Goal: Task Accomplishment & Management: Complete application form

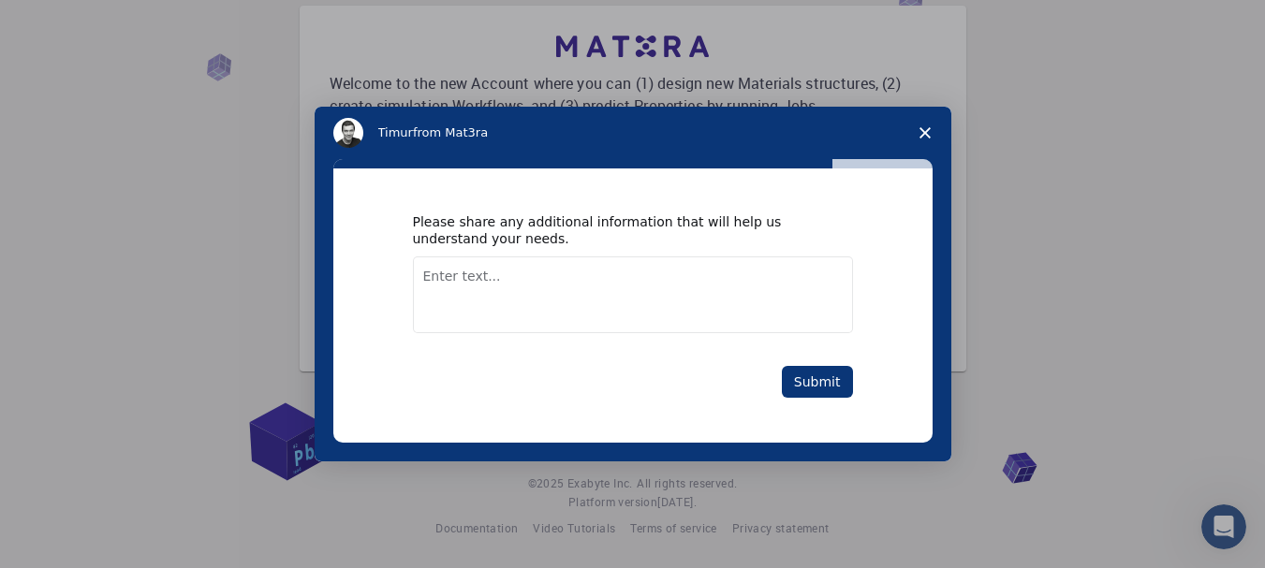
click at [467, 275] on textarea "Enter text..." at bounding box center [633, 295] width 440 height 77
paste textarea "My research focuses on developing and testing new materials for CO₂ capture and…"
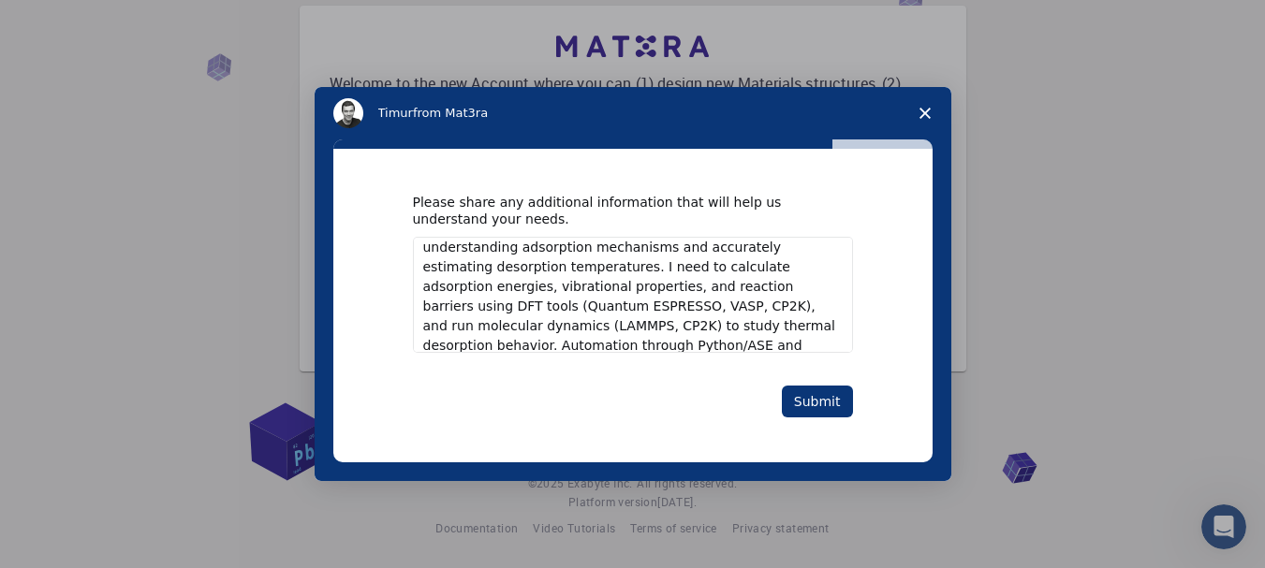
scroll to position [57, 0]
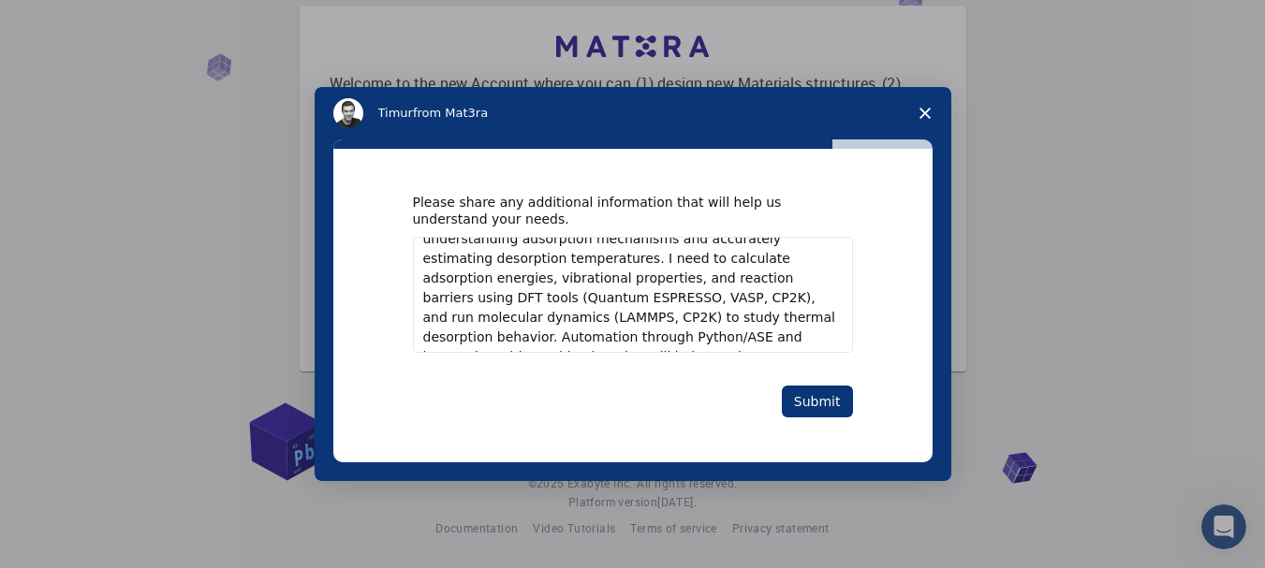
click at [559, 300] on textarea "My research focuses on developing and testing new materials for CO₂ capture and…" at bounding box center [633, 295] width 440 height 116
drag, startPoint x: 559, startPoint y: 300, endPoint x: 704, endPoint y: 283, distance: 146.1
click at [704, 283] on textarea "My research focuses on developing and testing new materials for CO₂ capture and…" at bounding box center [633, 295] width 440 height 116
click at [581, 292] on textarea "My research focuses on developing and testing new materials for CO₂ capture and…" at bounding box center [633, 295] width 440 height 116
click at [578, 293] on textarea "My research focuses on developing and testing new materials for CO₂ capture and…" at bounding box center [633, 295] width 440 height 116
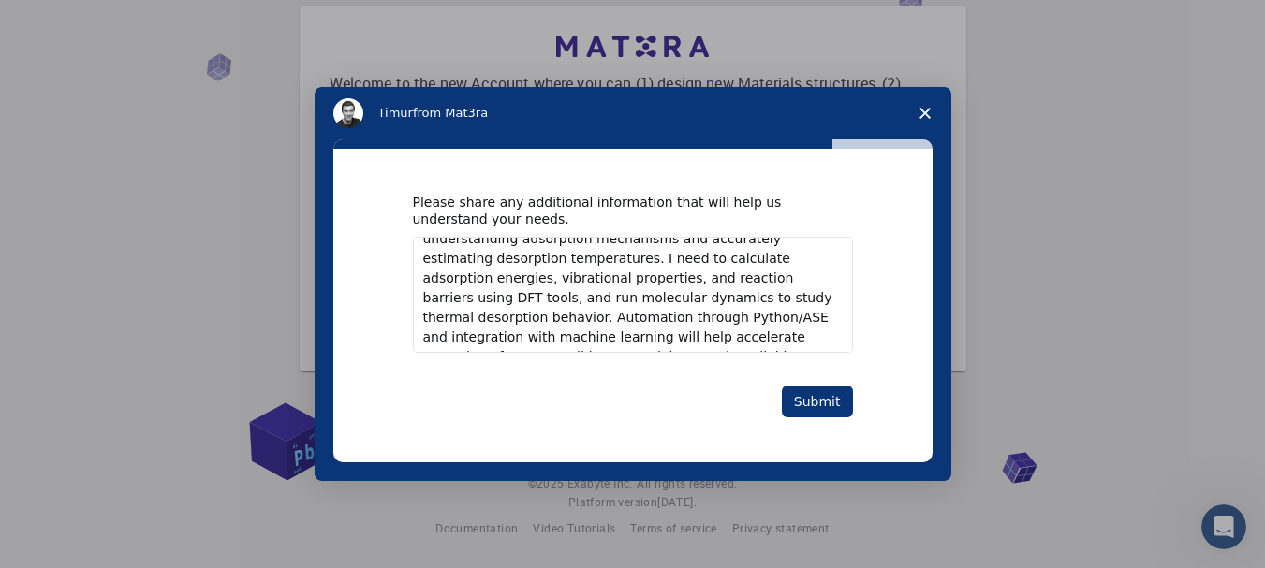
click at [503, 255] on textarea "My research focuses on developing and testing new materials for CO₂ capture and…" at bounding box center [633, 295] width 440 height 116
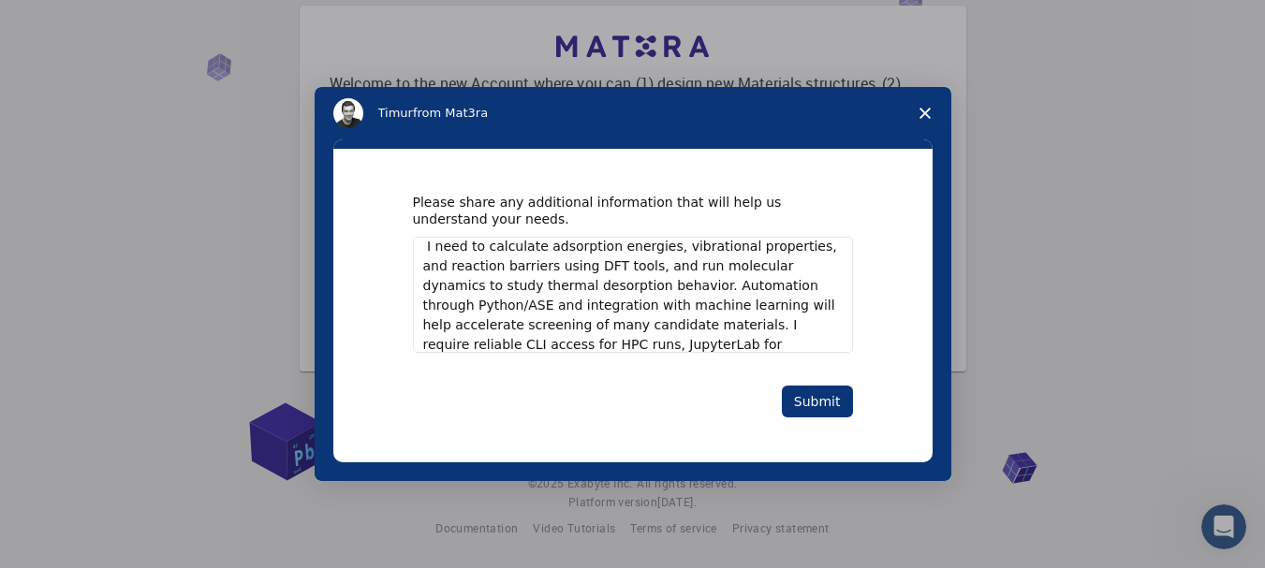
click at [979, 266] on div "Intercom messenger" at bounding box center [632, 284] width 1265 height 568
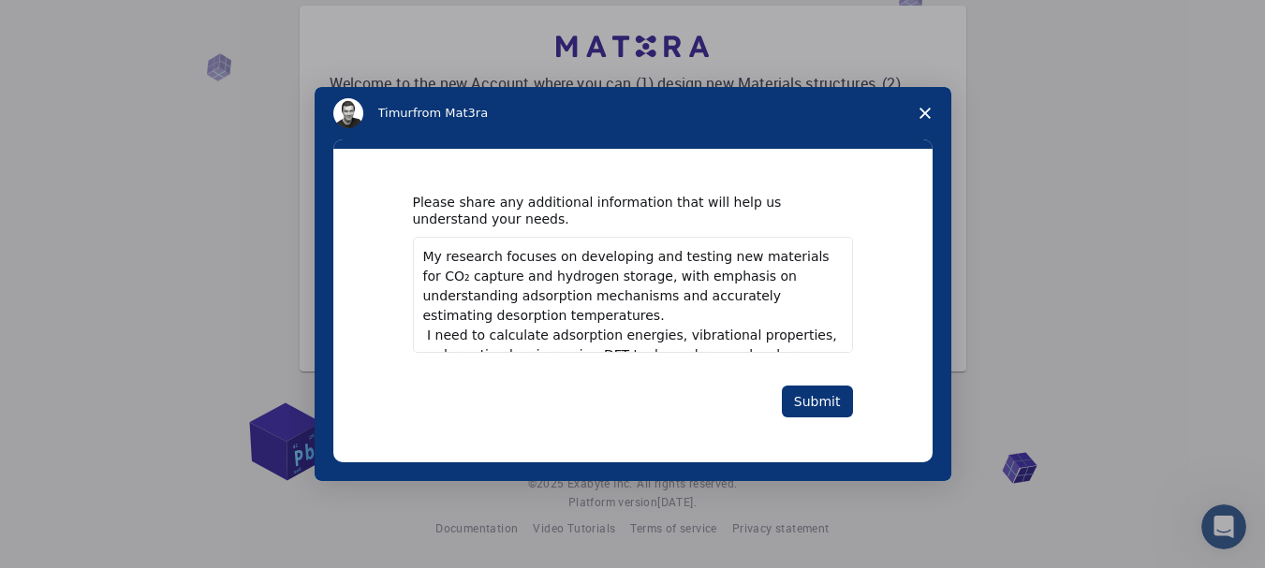
click at [431, 333] on textarea "My research focuses on developing and testing new materials for CO₂ capture and…" at bounding box center [633, 295] width 440 height 116
drag, startPoint x: 505, startPoint y: 316, endPoint x: 565, endPoint y: 293, distance: 64.0
click at [565, 293] on textarea "My research focuses on developing and testing new materials for CO₂ capture and…" at bounding box center [633, 295] width 440 height 116
click at [649, 302] on textarea "My research focuses on developing and testing new materials for CO₂ capture and…" at bounding box center [633, 295] width 440 height 116
click at [756, 313] on textarea "My research focuses on developing and testing new materials for CO₂ capture and…" at bounding box center [633, 295] width 440 height 116
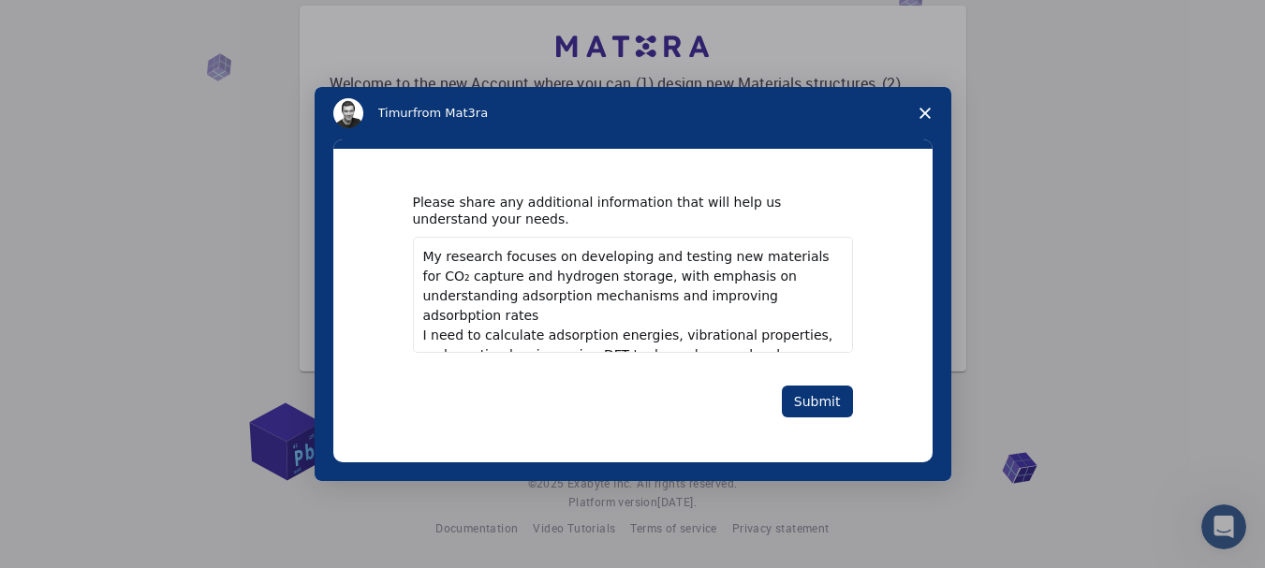
click at [678, 302] on textarea "My research focuses on developing and testing new materials for CO₂ capture and…" at bounding box center [633, 295] width 440 height 116
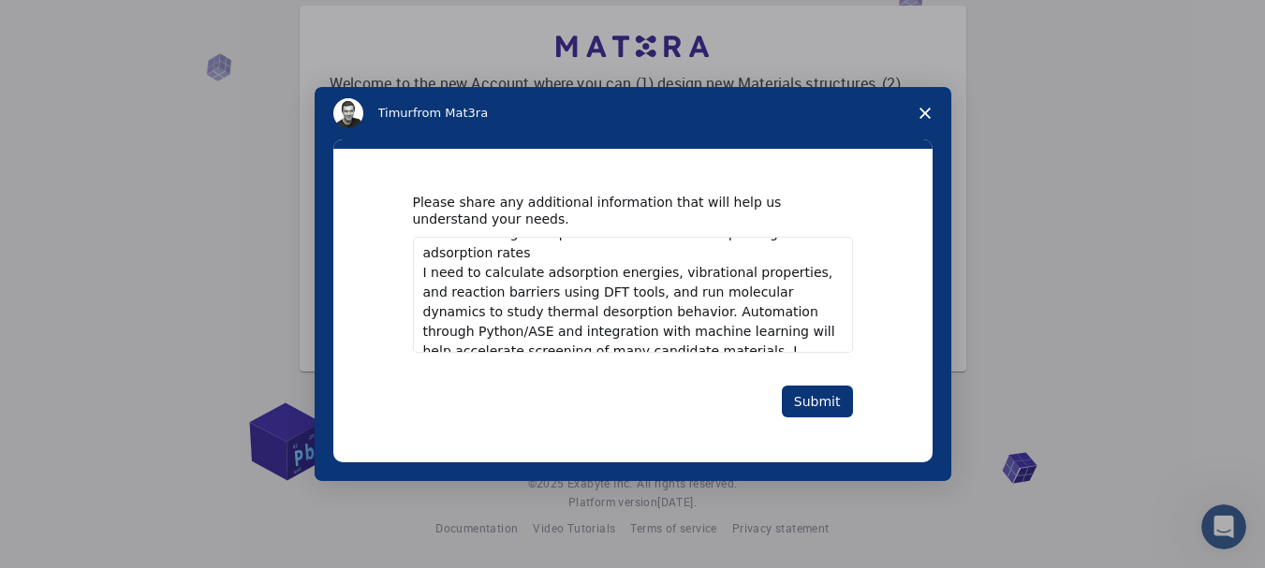
scroll to position [73, 0]
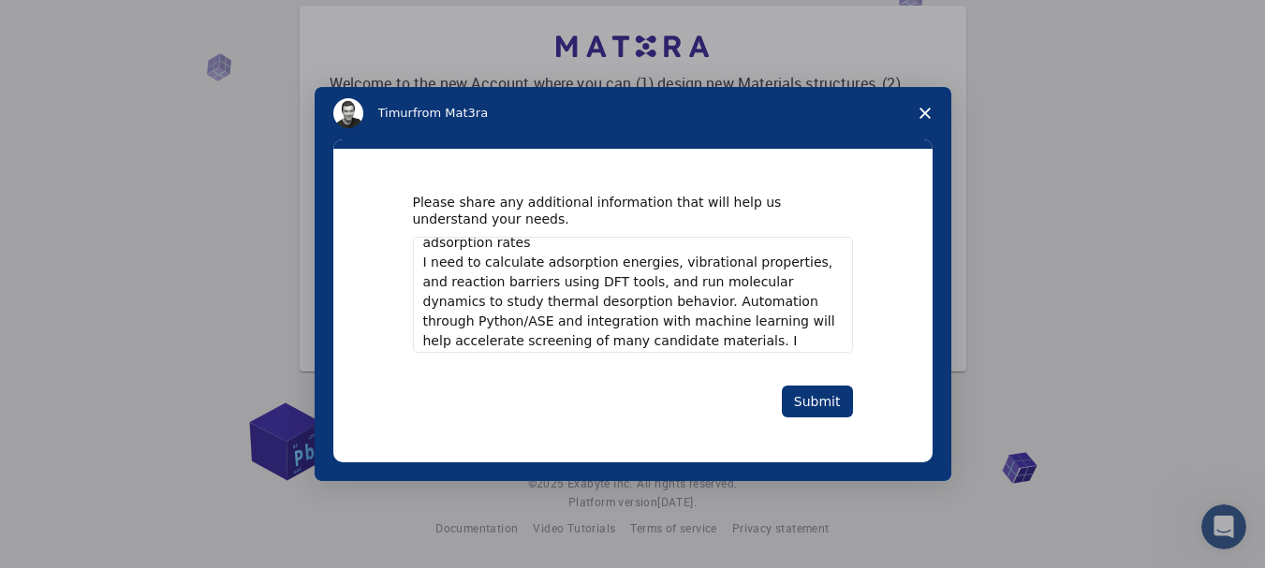
drag, startPoint x: 640, startPoint y: 311, endPoint x: 700, endPoint y: 284, distance: 65.8
click at [700, 284] on textarea "My research focuses on developing and testing new materials for CO₂ capture and…" at bounding box center [633, 295] width 440 height 116
drag, startPoint x: 745, startPoint y: 304, endPoint x: 703, endPoint y: 302, distance: 42.2
click at [703, 302] on textarea "My research focuses on developing and testing new materials for CO₂ capture and…" at bounding box center [633, 295] width 440 height 116
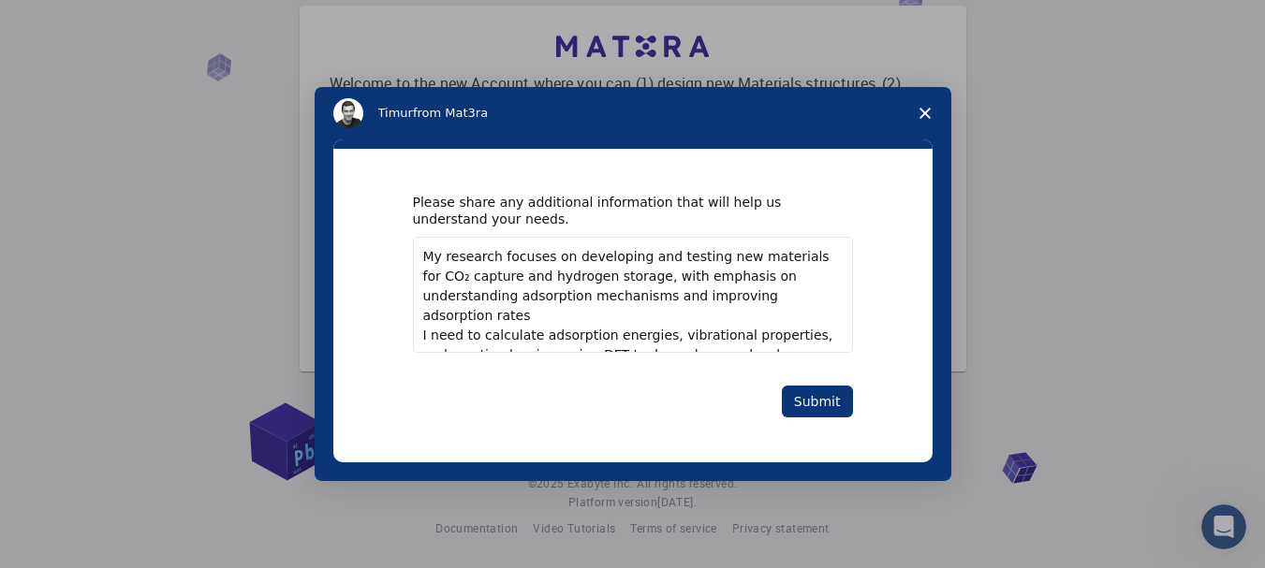
click at [446, 264] on textarea "My research focuses on developing and testing new materials for CO₂ capture and…" at bounding box center [633, 295] width 440 height 116
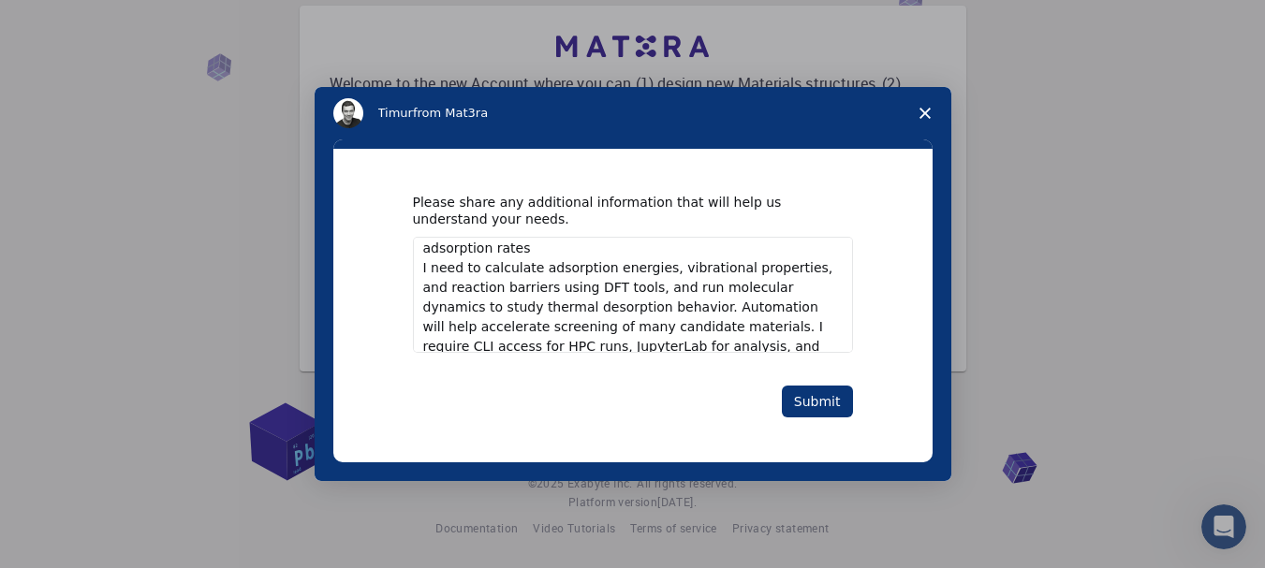
scroll to position [81, 0]
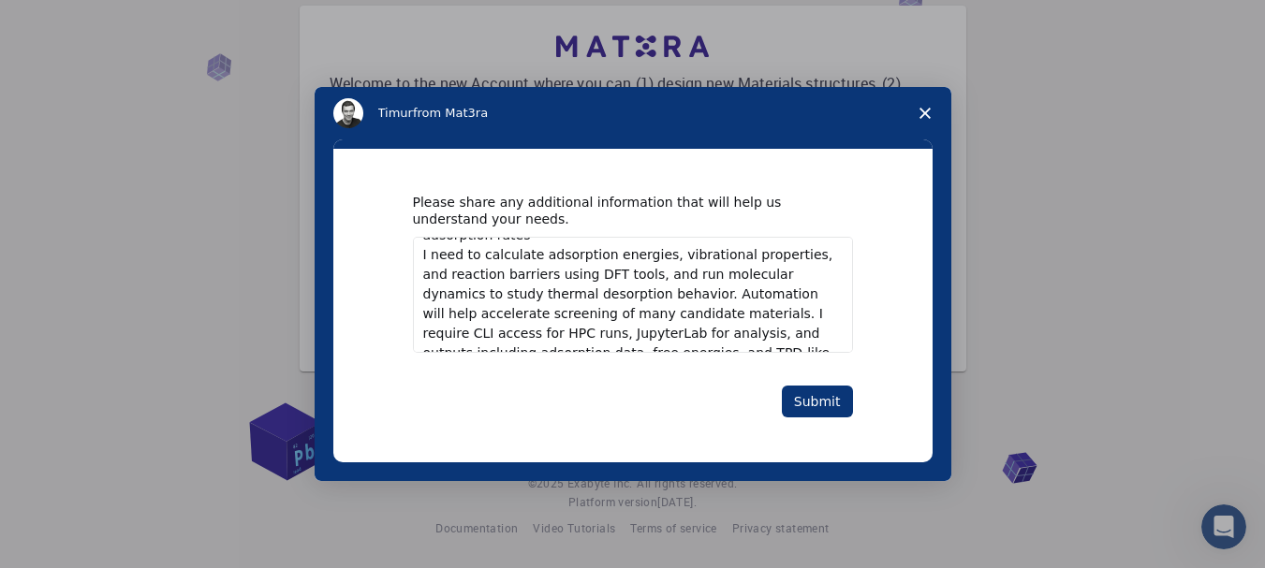
drag, startPoint x: 694, startPoint y: 332, endPoint x: 665, endPoint y: 305, distance: 39.7
click at [665, 305] on textarea "The research focuses on developing and testing new materials for CO₂ capture an…" at bounding box center [633, 295] width 440 height 116
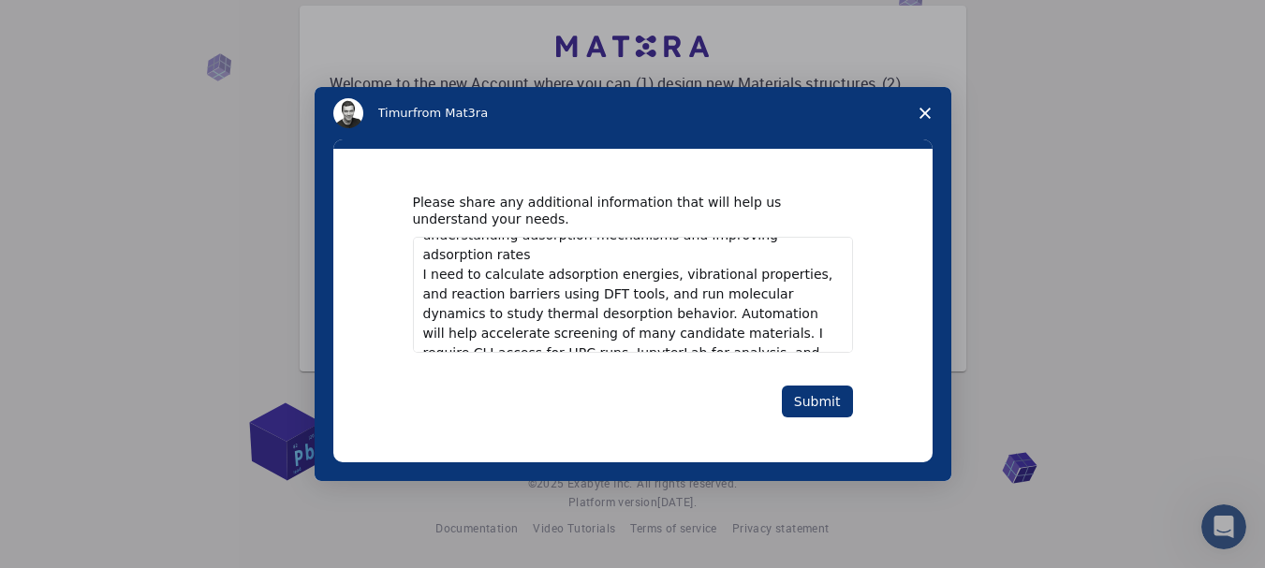
click at [700, 333] on textarea "The research focuses on developing and testing new materials for CO₂ capture an…" at bounding box center [633, 295] width 440 height 116
click at [634, 305] on textarea "The research focuses on developing and testing new materials for CO₂ capture an…" at bounding box center [633, 295] width 440 height 116
click at [700, 313] on textarea "The research focuses on developing and testing new materials for CO₂ capture an…" at bounding box center [633, 295] width 440 height 116
drag, startPoint x: 699, startPoint y: 316, endPoint x: 659, endPoint y: 317, distance: 40.3
click at [659, 317] on textarea "The research focuses on developing and testing new materials for CO₂ capture an…" at bounding box center [633, 295] width 440 height 116
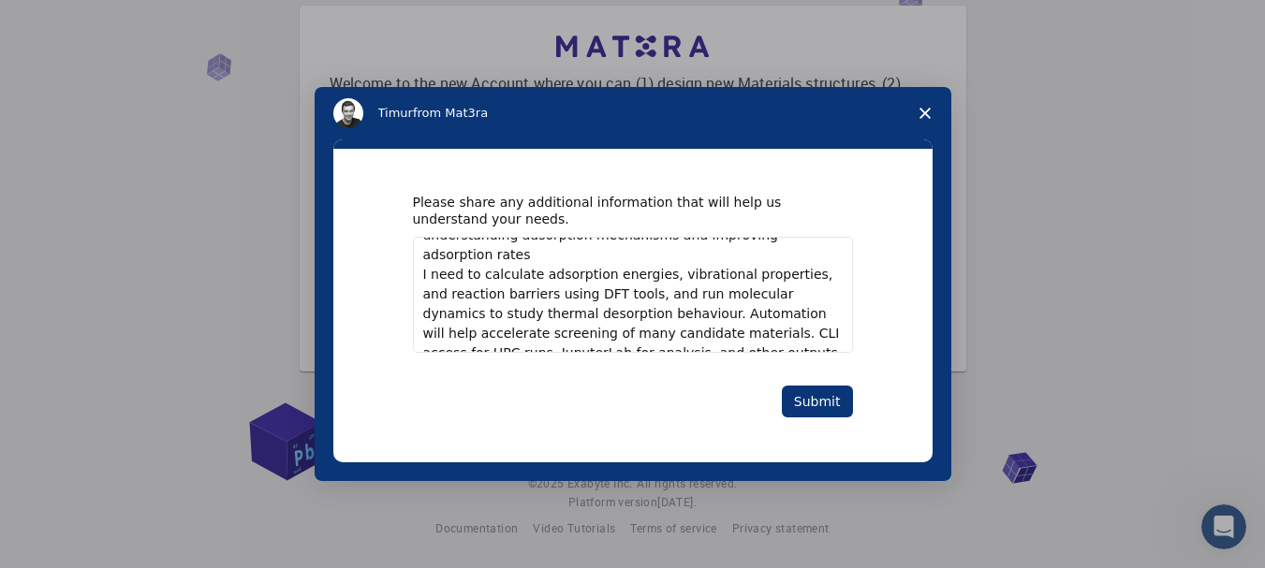
scroll to position [72, 0]
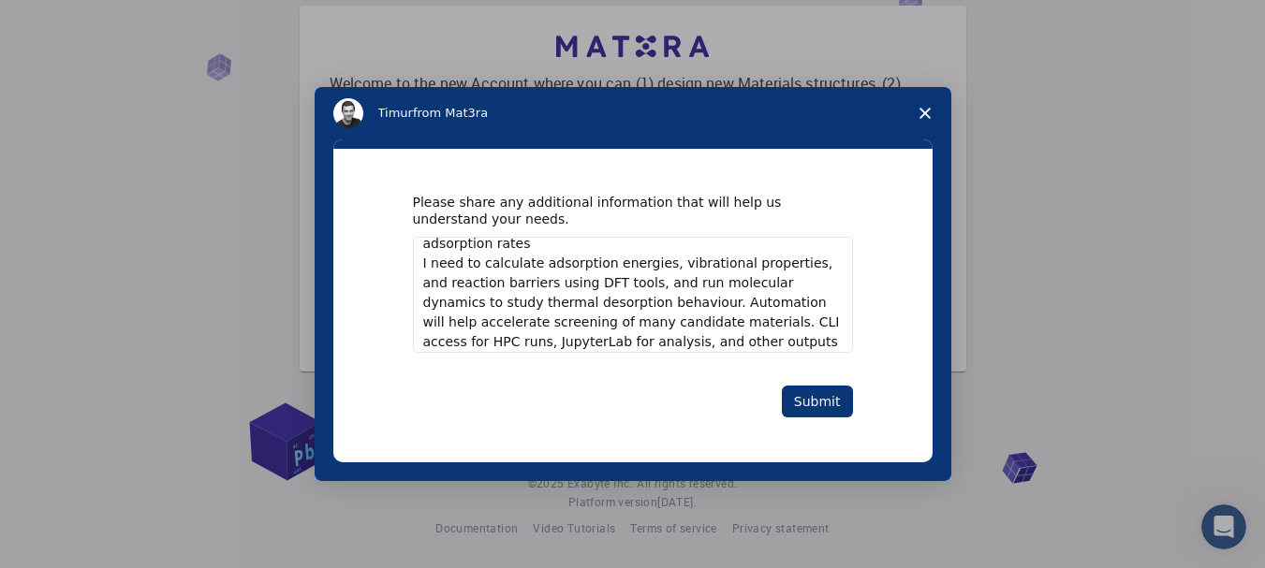
type textarea "The research focuses on developing and testing new materials for CO₂ capture an…"
click at [670, 310] on textarea "The research focuses on developing and testing new materials for CO₂ capture an…" at bounding box center [633, 295] width 440 height 116
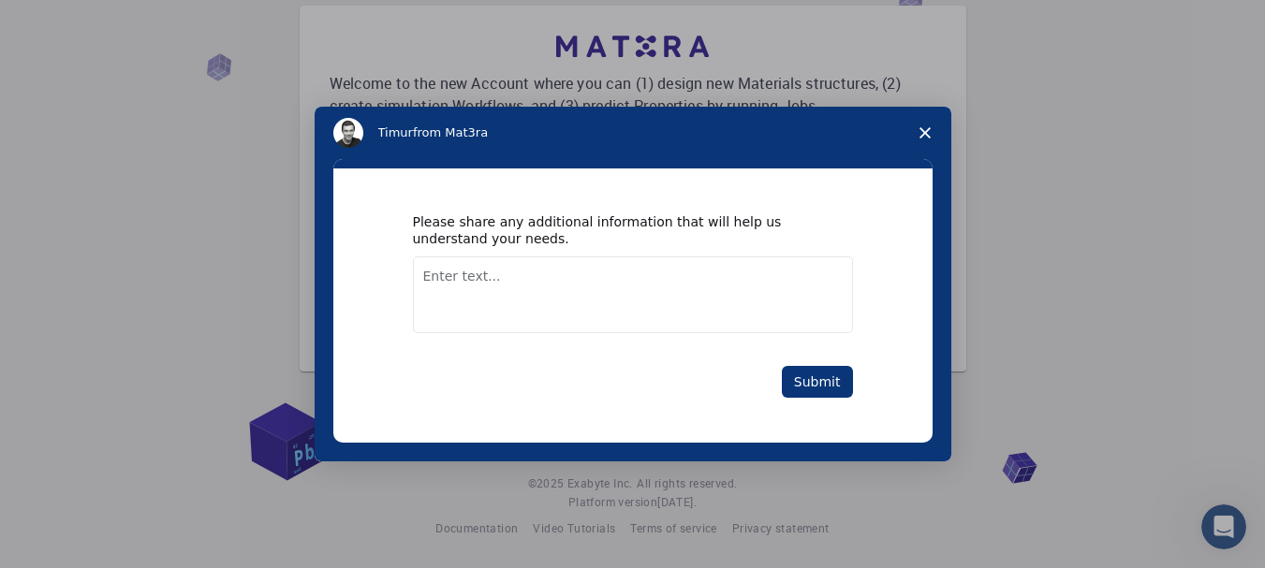
scroll to position [0, 0]
click at [486, 291] on textarea "Enter text..." at bounding box center [633, 295] width 440 height 77
paste textarea "The research focuses on developing and testing new materials for CO₂ capture an…"
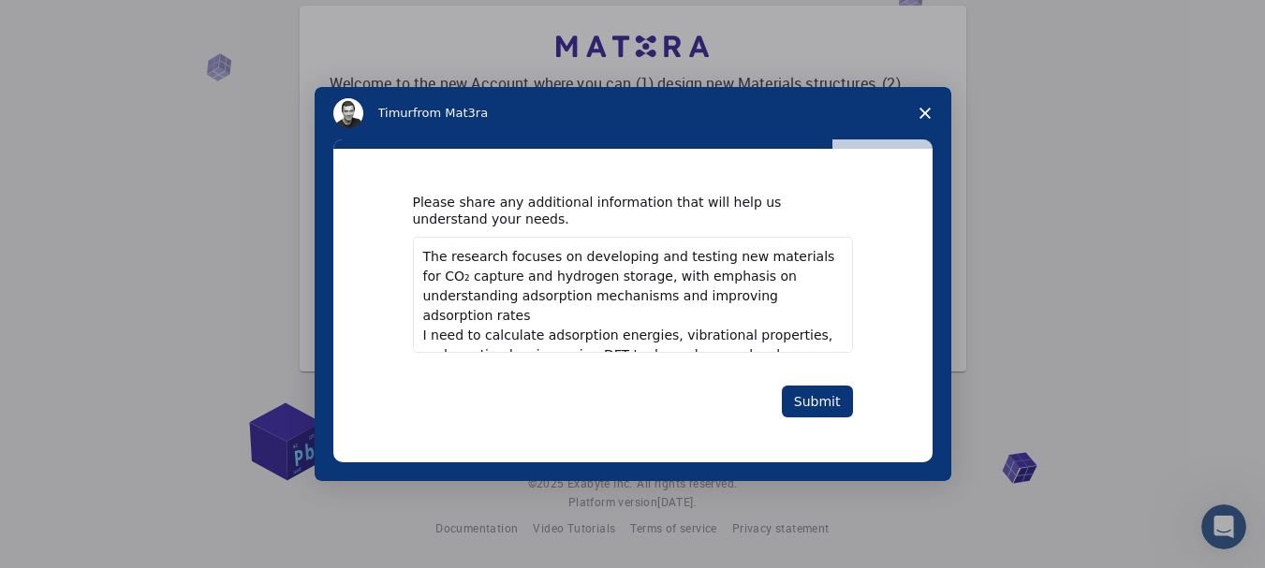
drag, startPoint x: 561, startPoint y: 258, endPoint x: 499, endPoint y: 261, distance: 61.9
click at [499, 261] on textarea "The research focuses on developing and testing new materials for CO₂ capture an…" at bounding box center [633, 295] width 440 height 116
drag, startPoint x: 596, startPoint y: 259, endPoint x: 533, endPoint y: 254, distance: 63.0
click at [533, 254] on textarea "The research is on developing and testing new materials for CO₂ capture and hyd…" at bounding box center [633, 295] width 440 height 116
drag, startPoint x: 551, startPoint y: 277, endPoint x: 497, endPoint y: 281, distance: 53.5
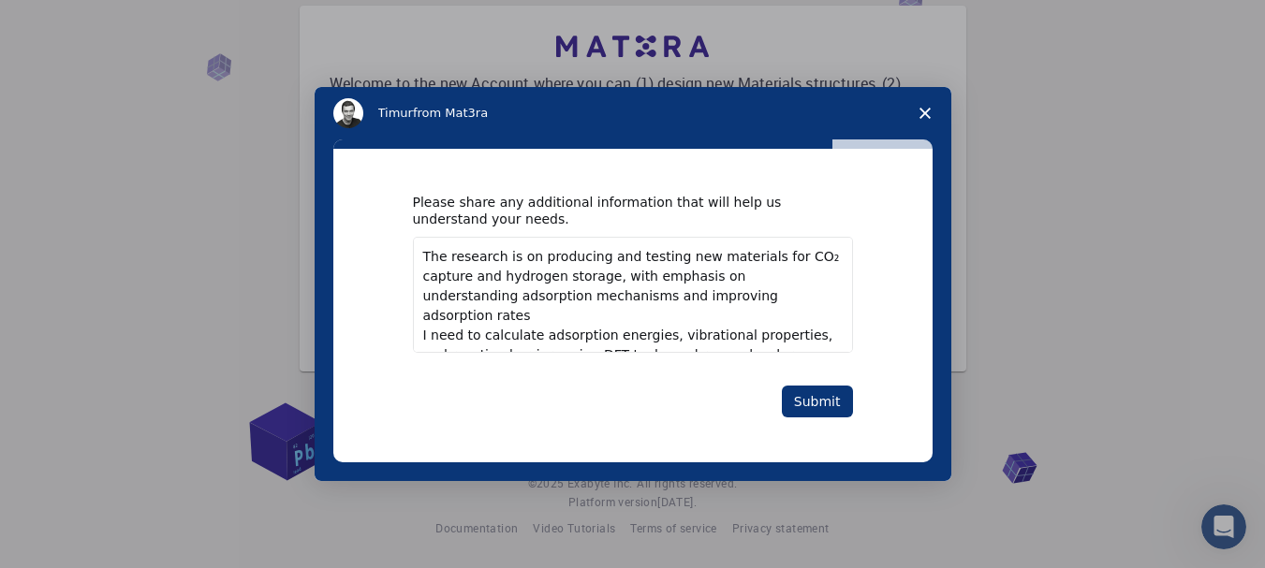
click at [497, 281] on textarea "The research is on producing and testing new materials for CO₂ capture and hydr…" at bounding box center [633, 295] width 440 height 116
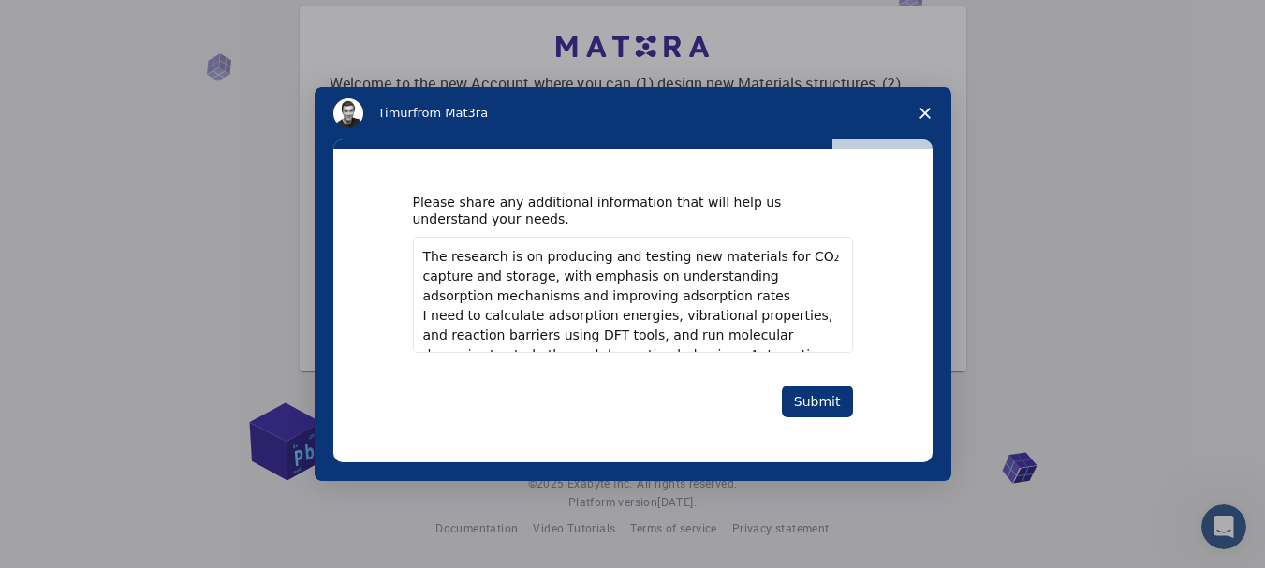
drag, startPoint x: 645, startPoint y: 275, endPoint x: 545, endPoint y: 272, distance: 100.2
click at [545, 272] on textarea "The research is on producing and testing new materials for CO₂ capture and stor…" at bounding box center [633, 295] width 440 height 116
click at [542, 278] on textarea "The research is on producing and testing new materials for CO₂ capture and stor…" at bounding box center [633, 295] width 440 height 116
drag, startPoint x: 480, startPoint y: 298, endPoint x: 798, endPoint y: 285, distance: 317.7
click at [798, 285] on textarea "The research is on producing and testing new materials for CO₂ capture and stor…" at bounding box center [633, 295] width 440 height 116
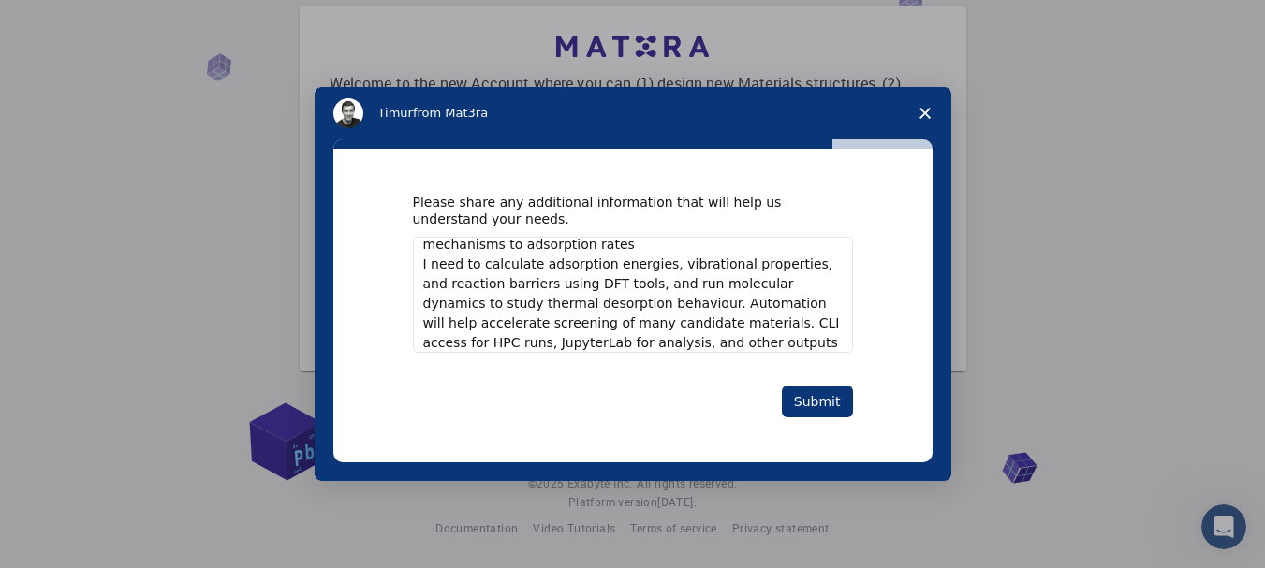
scroll to position [56, 0]
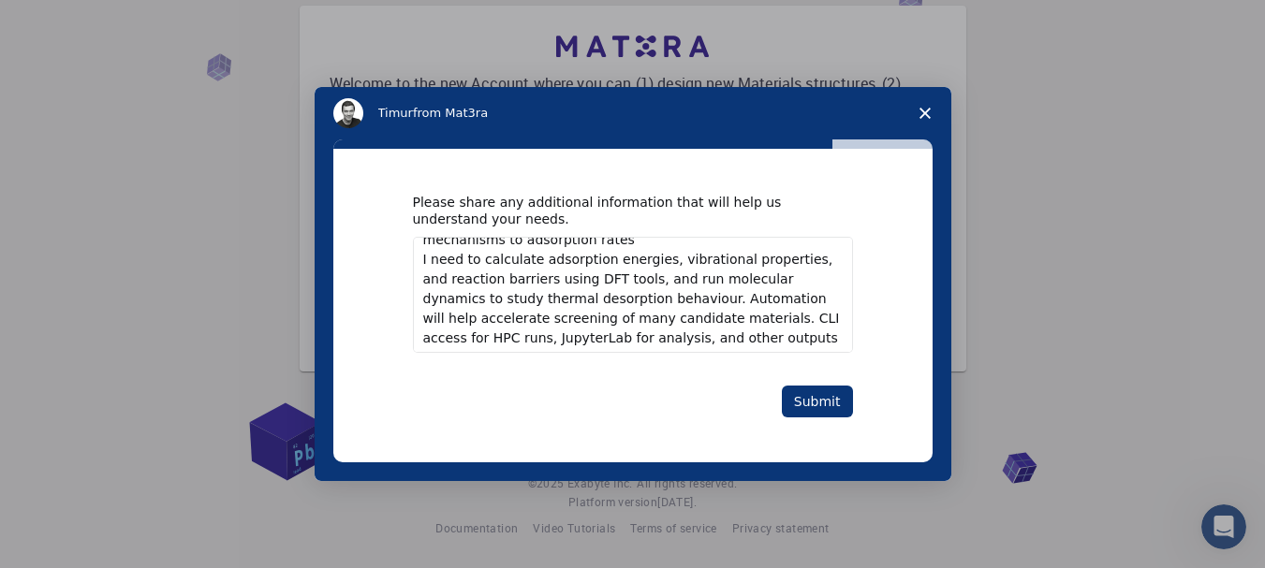
type textarea "The research is on producing and testing new materials for CO₂ capture and stor…"
click at [853, 295] on div "Please share any additional information that will help us understand your needs…" at bounding box center [632, 306] width 599 height 314
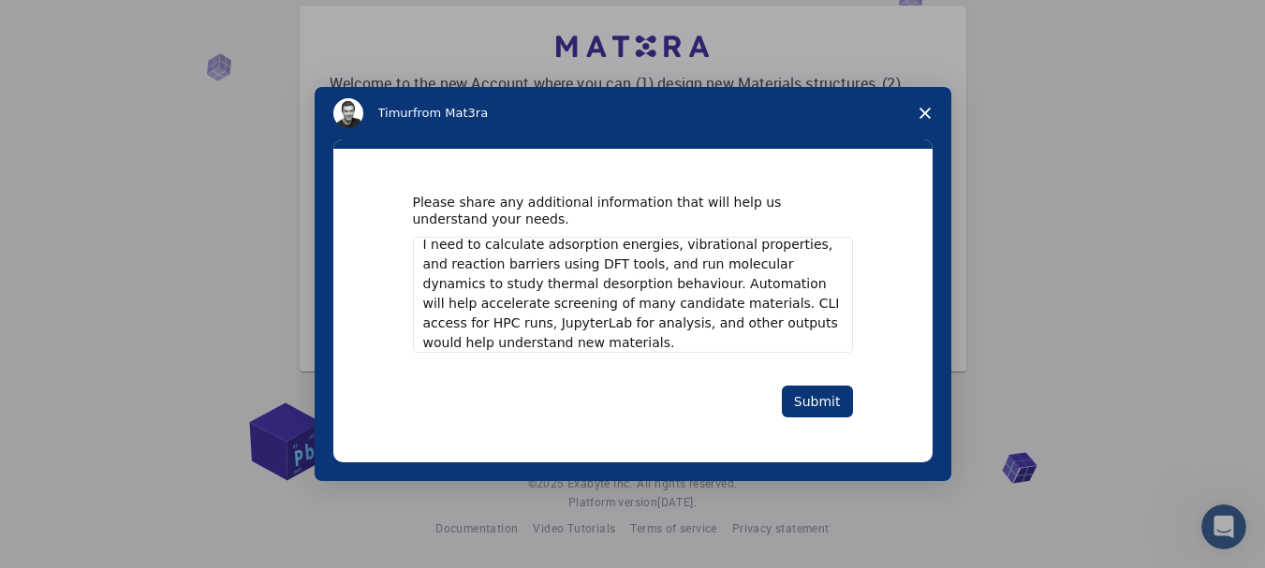
scroll to position [81, 0]
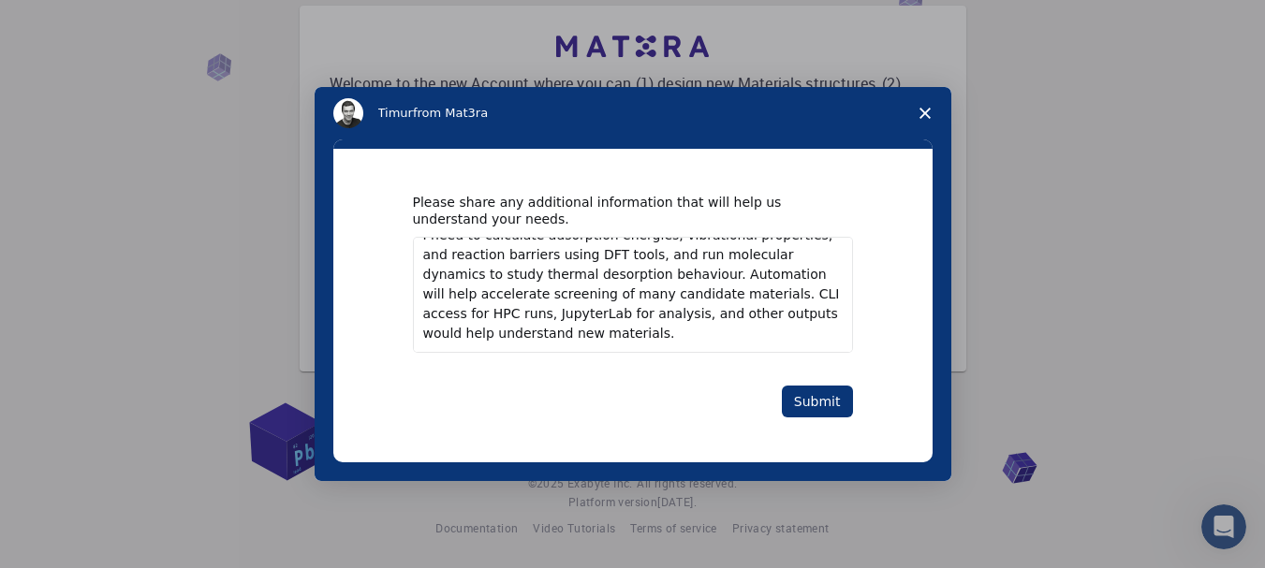
click at [611, 325] on textarea "The research is on producing and testing new materials for CO₂ capture and stor…" at bounding box center [633, 295] width 440 height 116
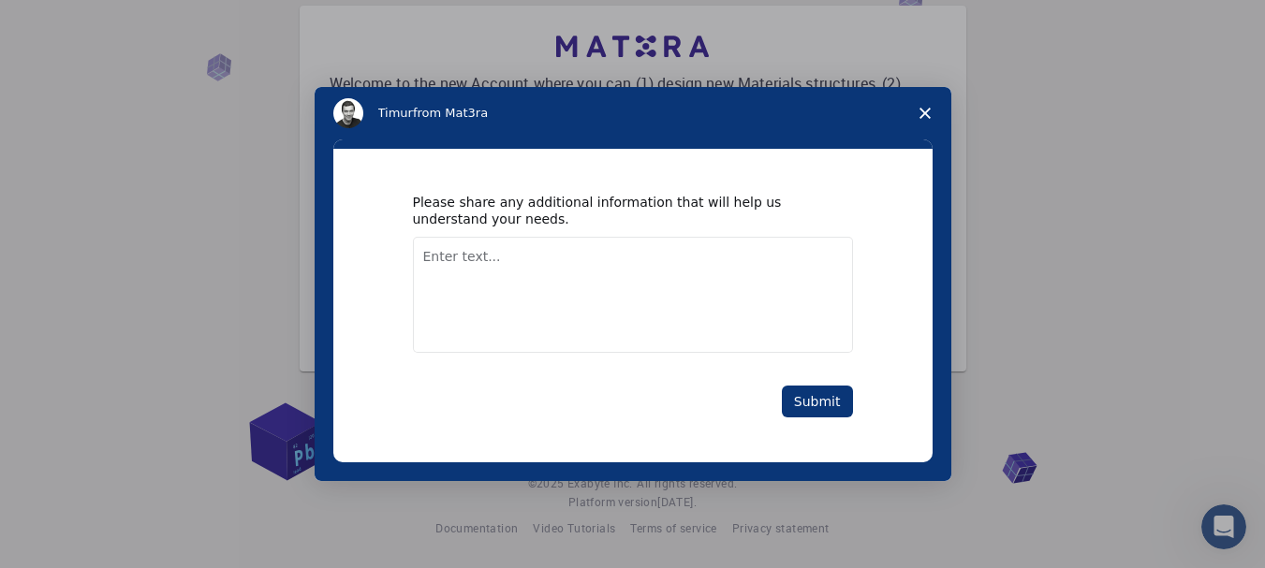
scroll to position [0, 0]
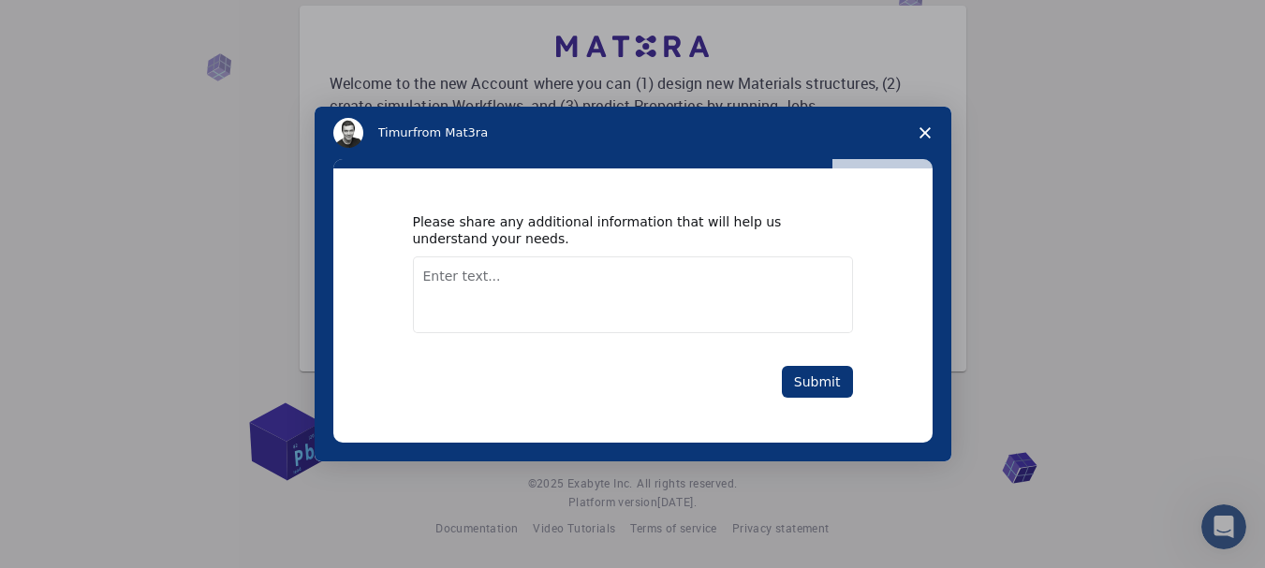
click at [565, 296] on textarea "Enter text..." at bounding box center [633, 295] width 440 height 77
paste textarea "The research is on producing and testing new materials for CO₂ capture and stor…"
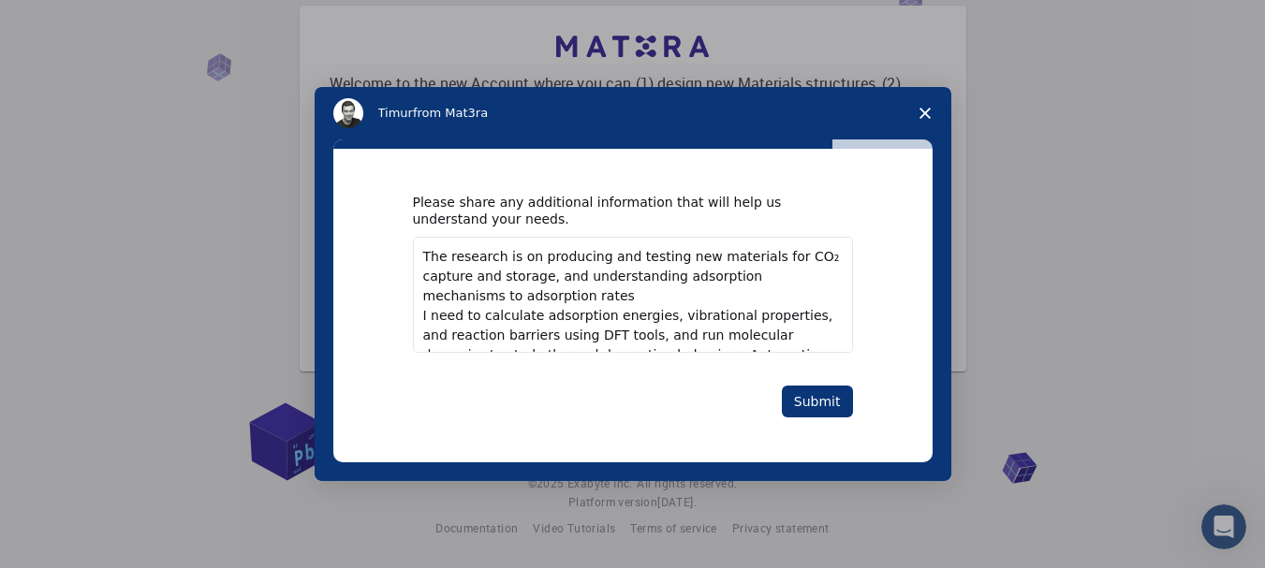
scroll to position [72, 0]
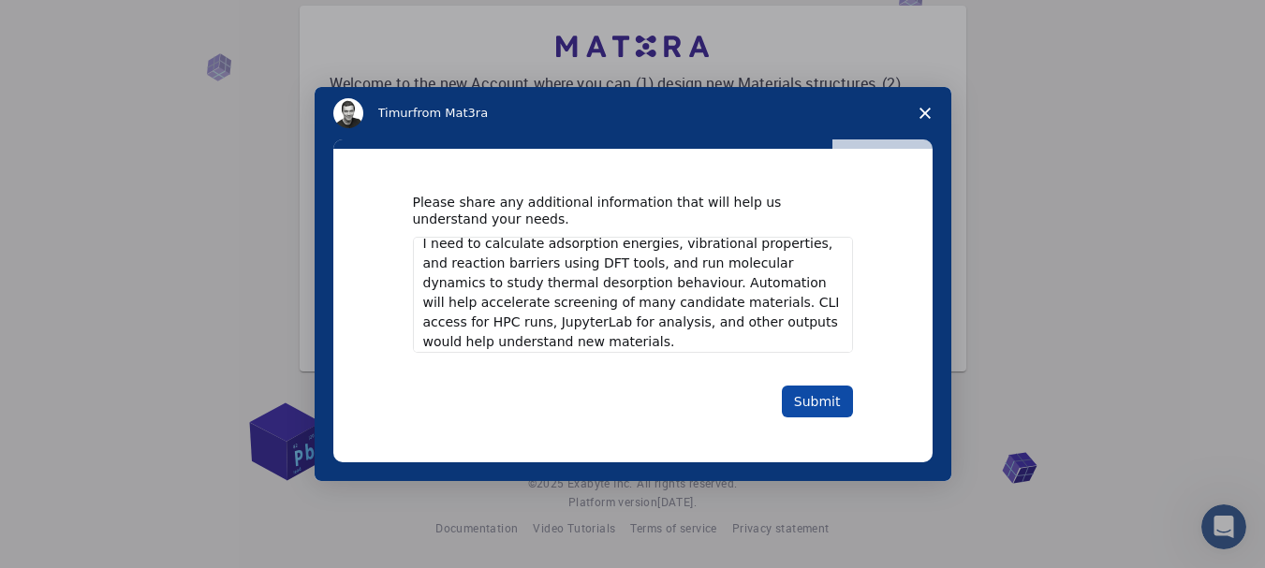
type textarea "The research is on producing and testing new materials for CO₂ capture and stor…"
click at [821, 395] on button "Submit" at bounding box center [817, 402] width 71 height 32
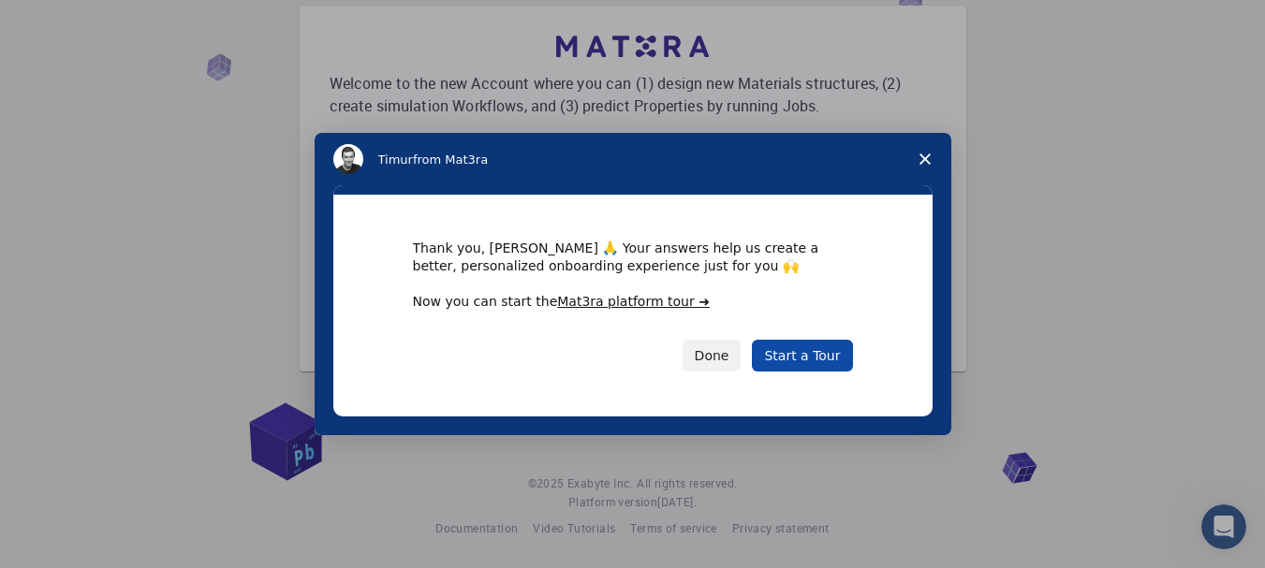
click at [778, 349] on link "Start a Tour" at bounding box center [802, 356] width 100 height 32
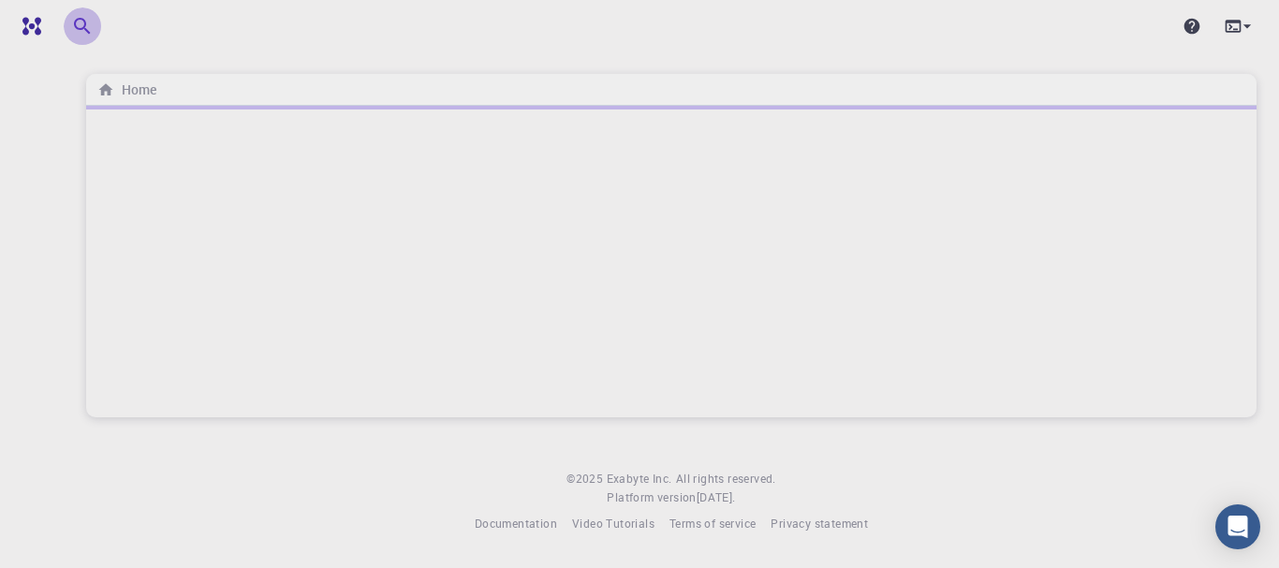
click at [81, 19] on icon "button" at bounding box center [82, 26] width 16 height 16
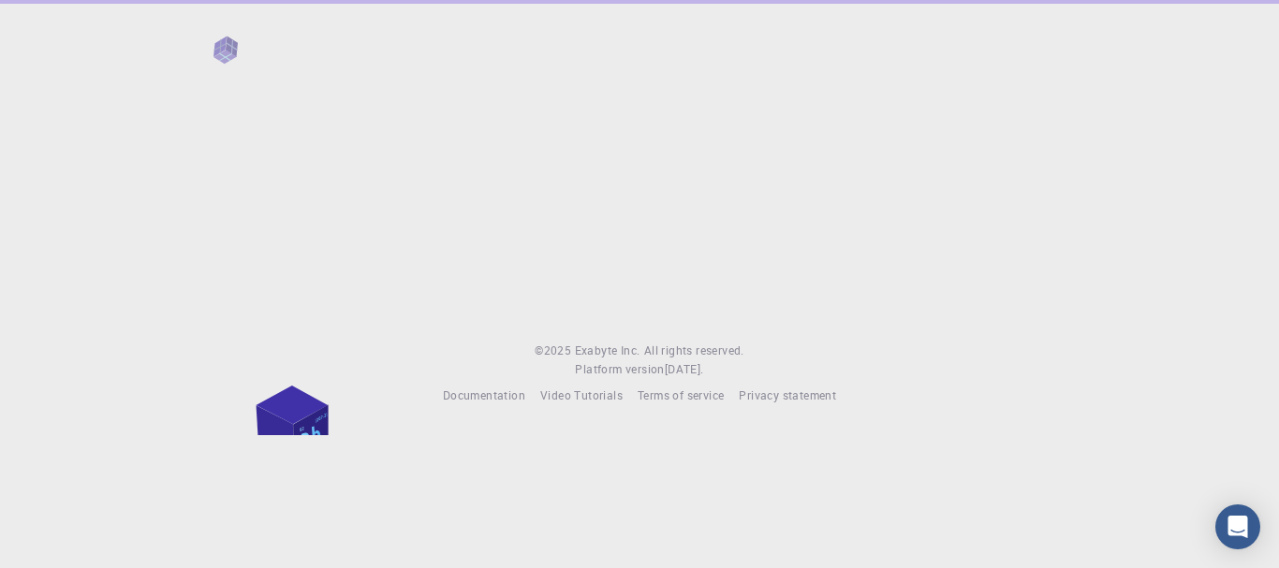
click at [283, 439] on body "© 2025 Exabyte Inc. All rights reserved. Platform version [DATE] . Documentatio…" at bounding box center [639, 284] width 1279 height 568
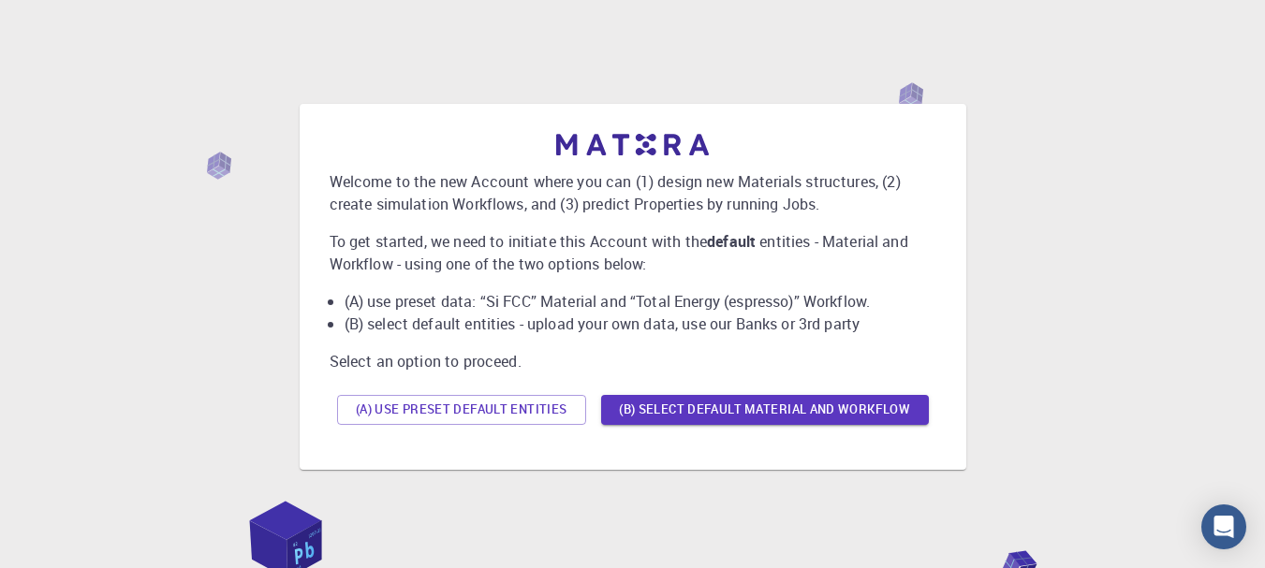
click at [343, 152] on div at bounding box center [633, 145] width 607 height 22
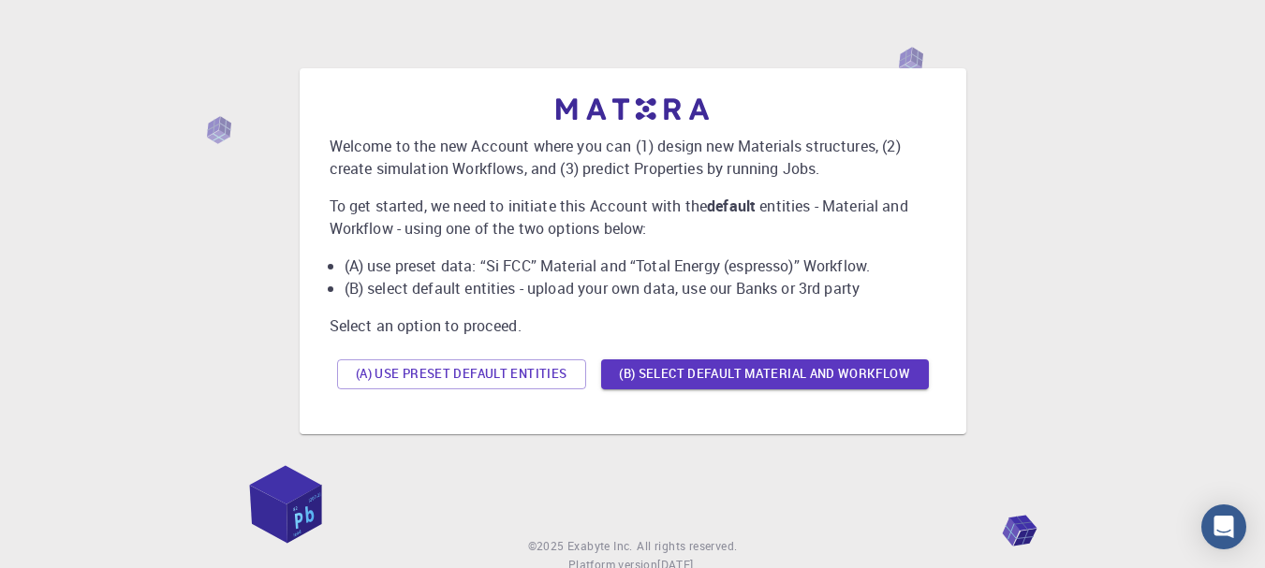
scroll to position [37, 0]
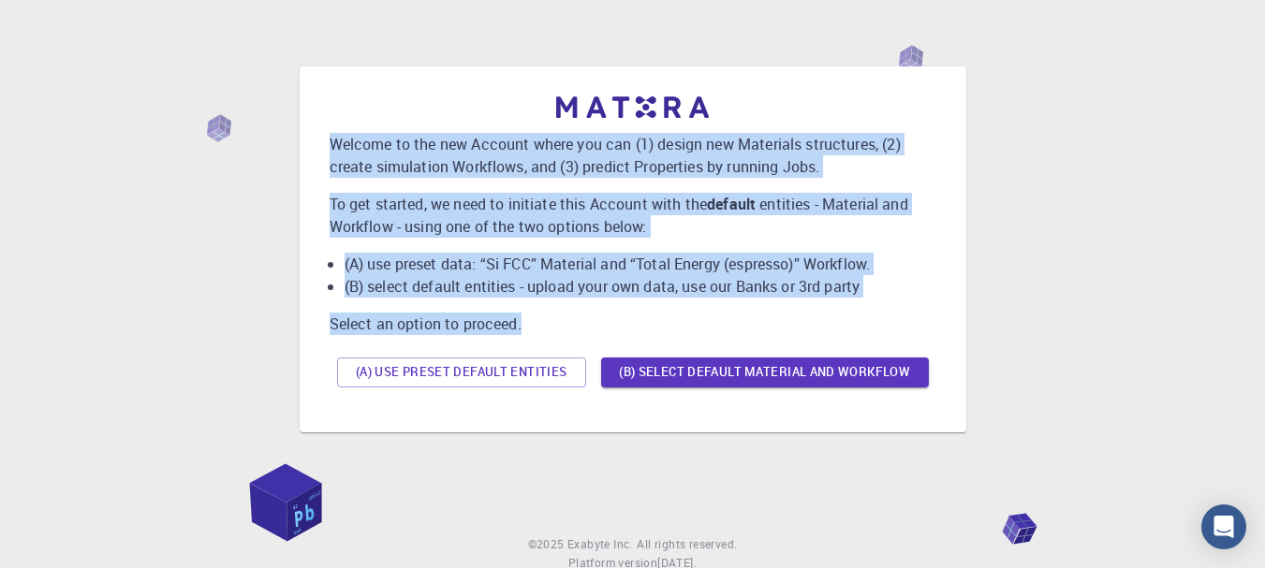
drag, startPoint x: 327, startPoint y: 145, endPoint x: 853, endPoint y: 324, distance: 555.8
click at [853, 324] on div "Welcome to the new Account where you can (1) design new Materials structures, (…" at bounding box center [633, 249] width 637 height 336
click at [853, 324] on p "Select an option to proceed." at bounding box center [633, 324] width 607 height 22
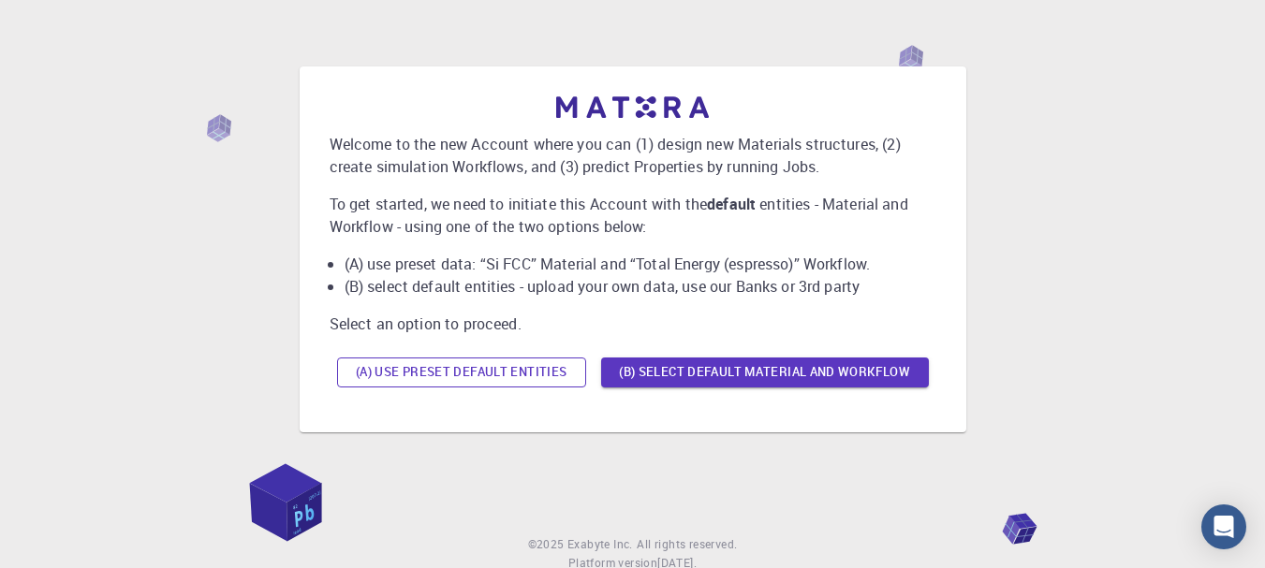
click at [513, 372] on button "(A) Use preset default entities" at bounding box center [461, 373] width 249 height 30
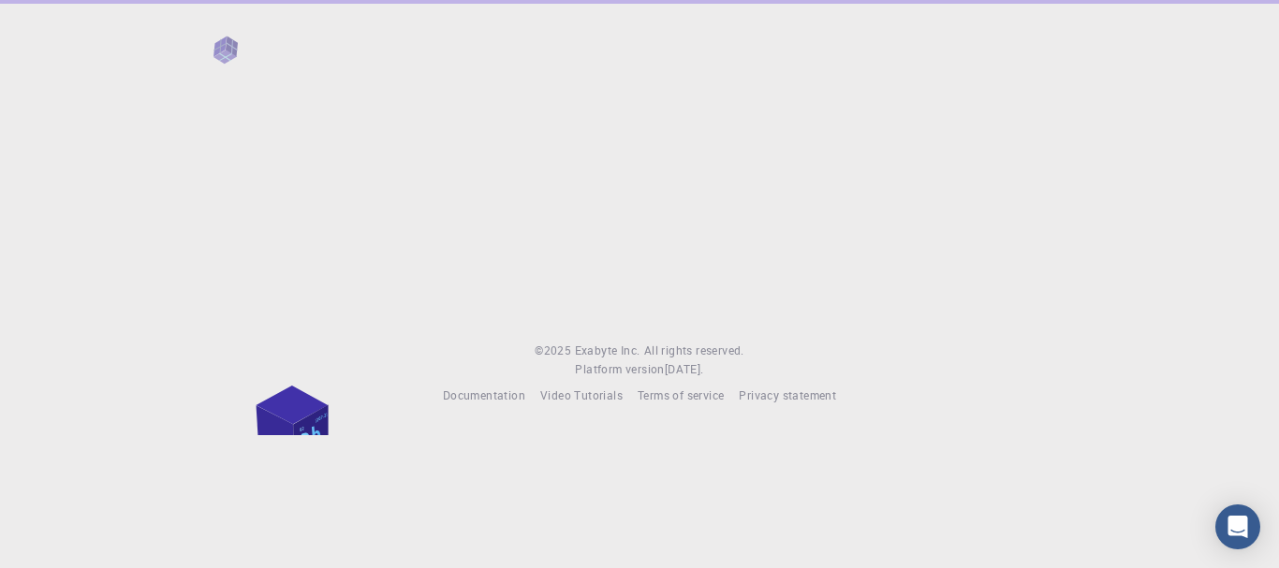
click at [726, 324] on div "© 2025 Exabyte Inc. All rights reserved. Platform version [DATE] . Documentatio…" at bounding box center [639, 217] width 1279 height 435
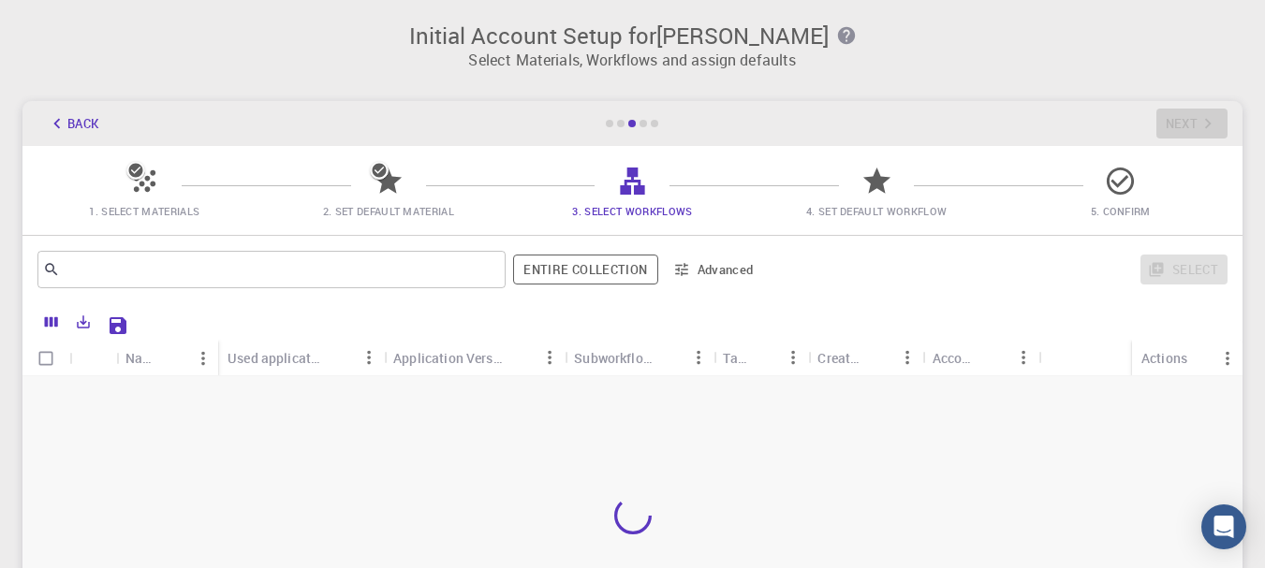
click at [149, 204] on span "1. Select Materials" at bounding box center [144, 211] width 110 height 14
click at [139, 178] on icon at bounding box center [135, 170] width 19 height 19
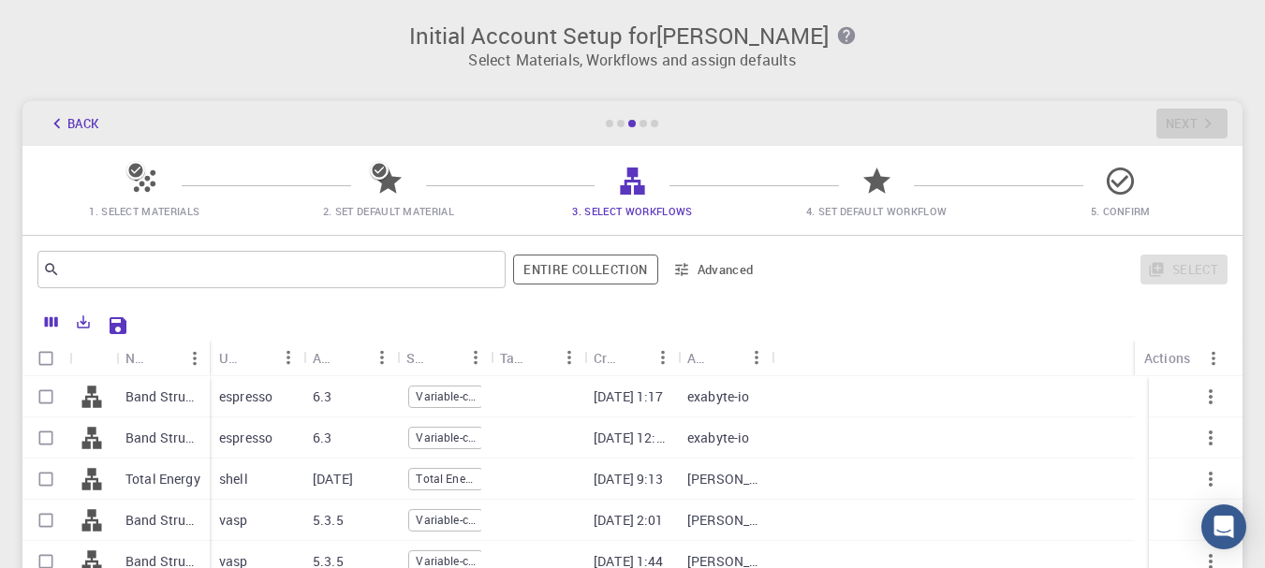
click at [139, 178] on icon at bounding box center [135, 170] width 19 height 19
click at [133, 172] on icon at bounding box center [135, 170] width 19 height 19
click at [70, 120] on button "Back" at bounding box center [72, 124] width 71 height 30
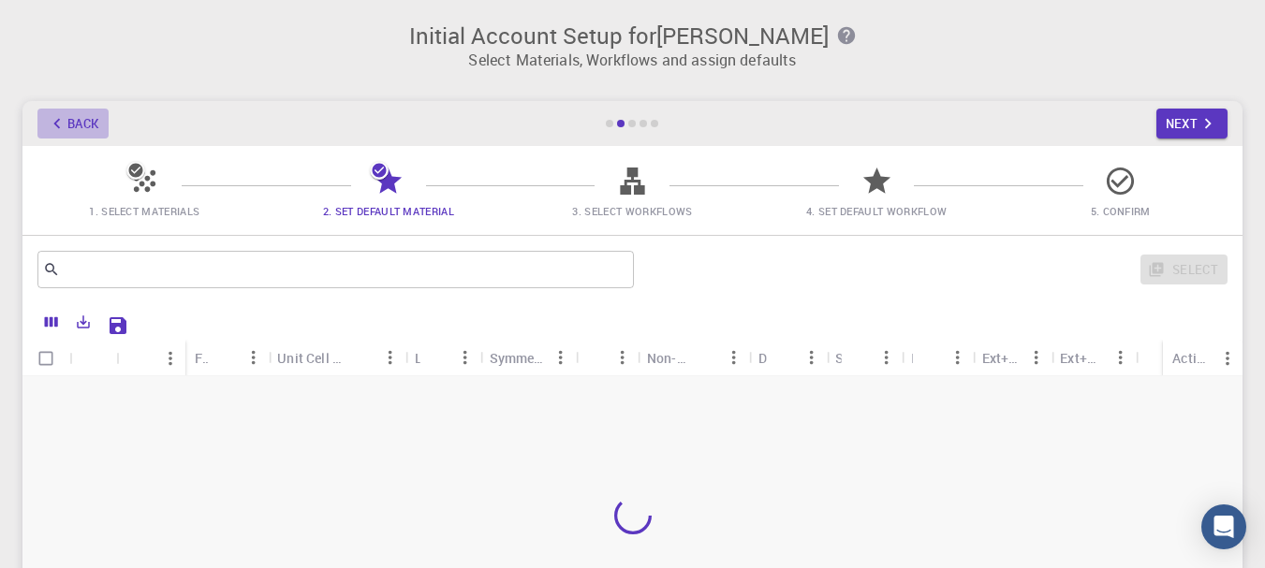
click at [70, 120] on button "Back" at bounding box center [72, 124] width 71 height 30
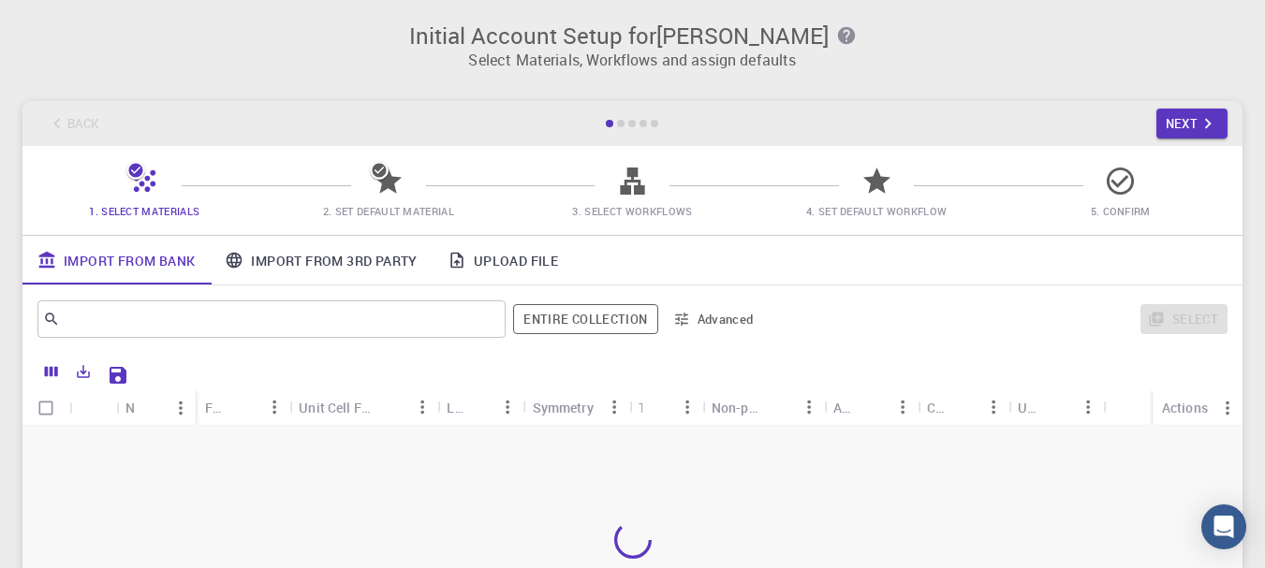
click at [457, 354] on div at bounding box center [632, 371] width 1200 height 37
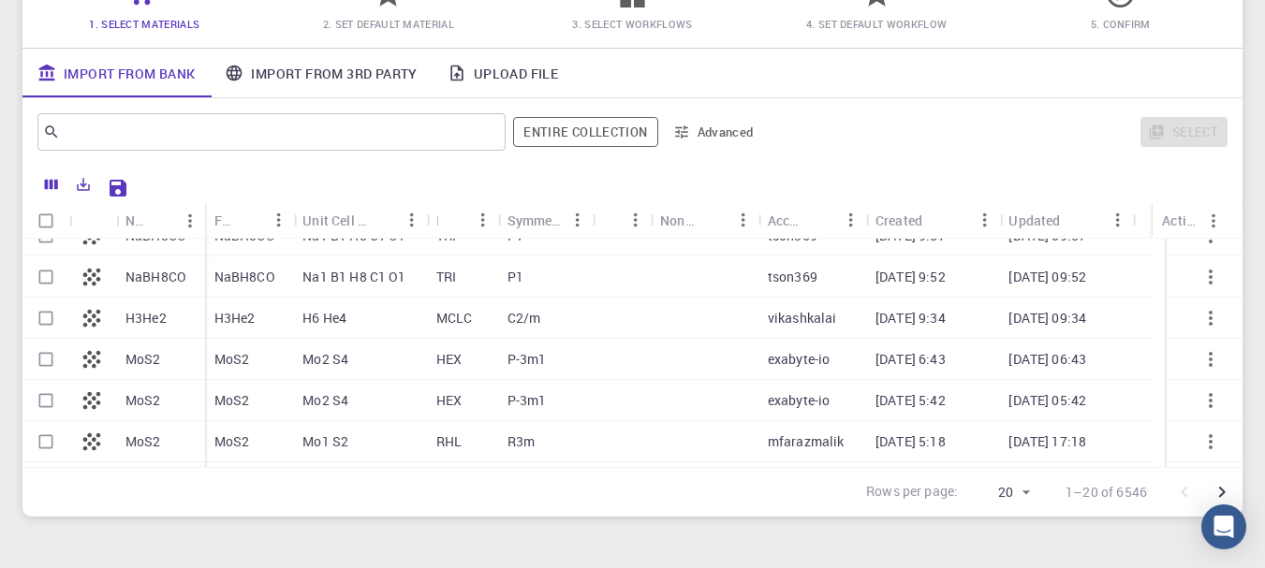
scroll to position [596, 0]
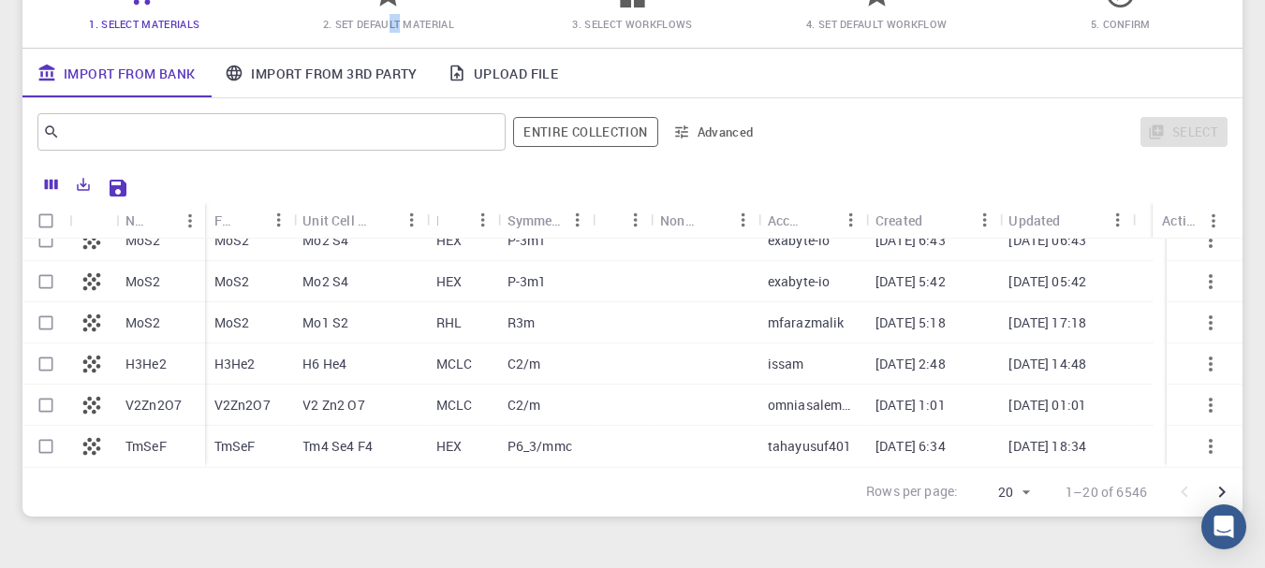
drag, startPoint x: 402, startPoint y: 26, endPoint x: 390, endPoint y: 19, distance: 13.5
click at [390, 19] on span "2. Set Default Material" at bounding box center [388, 24] width 131 height 14
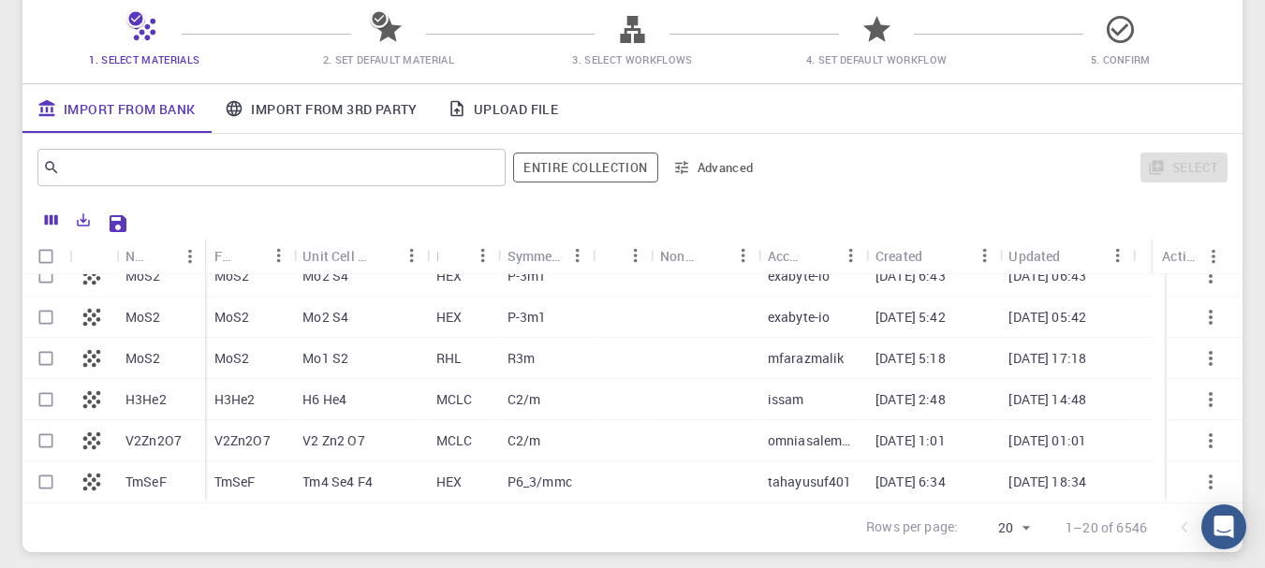
scroll to position [150, 0]
click at [385, 25] on icon at bounding box center [379, 20] width 19 height 19
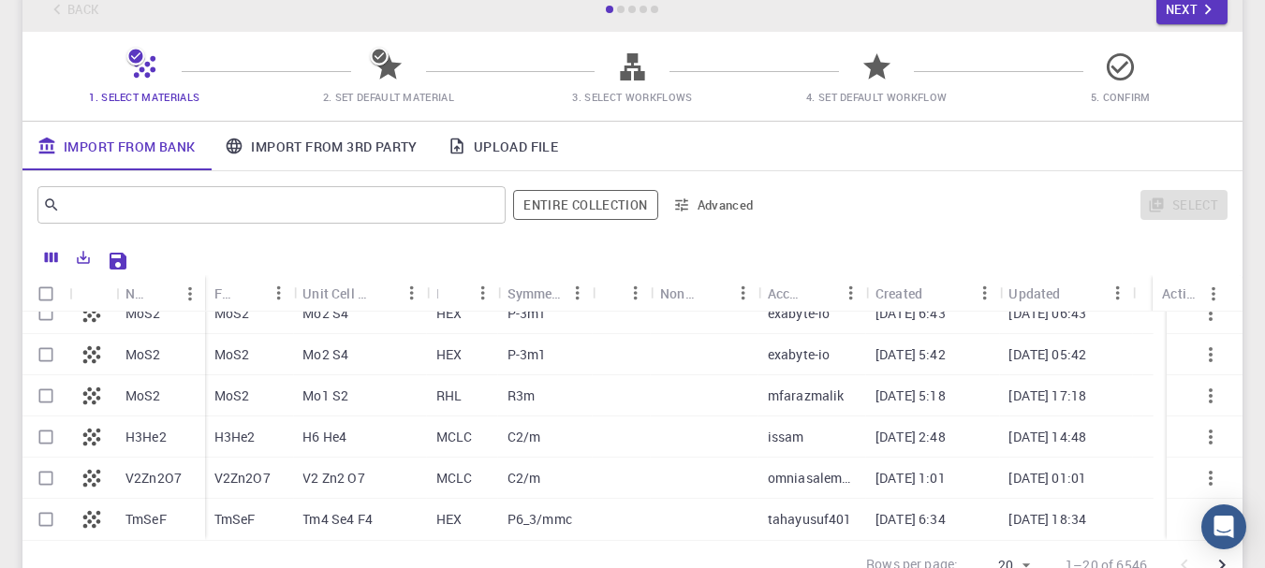
scroll to position [112, 0]
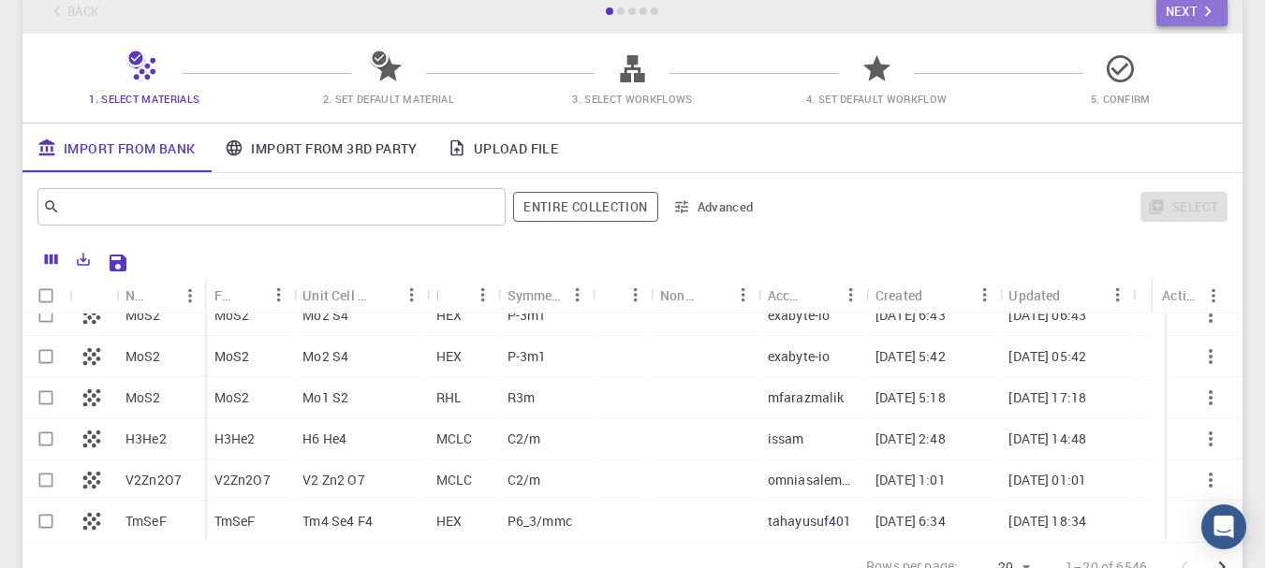
click at [1166, 22] on button "Next" at bounding box center [1192, 11] width 72 height 30
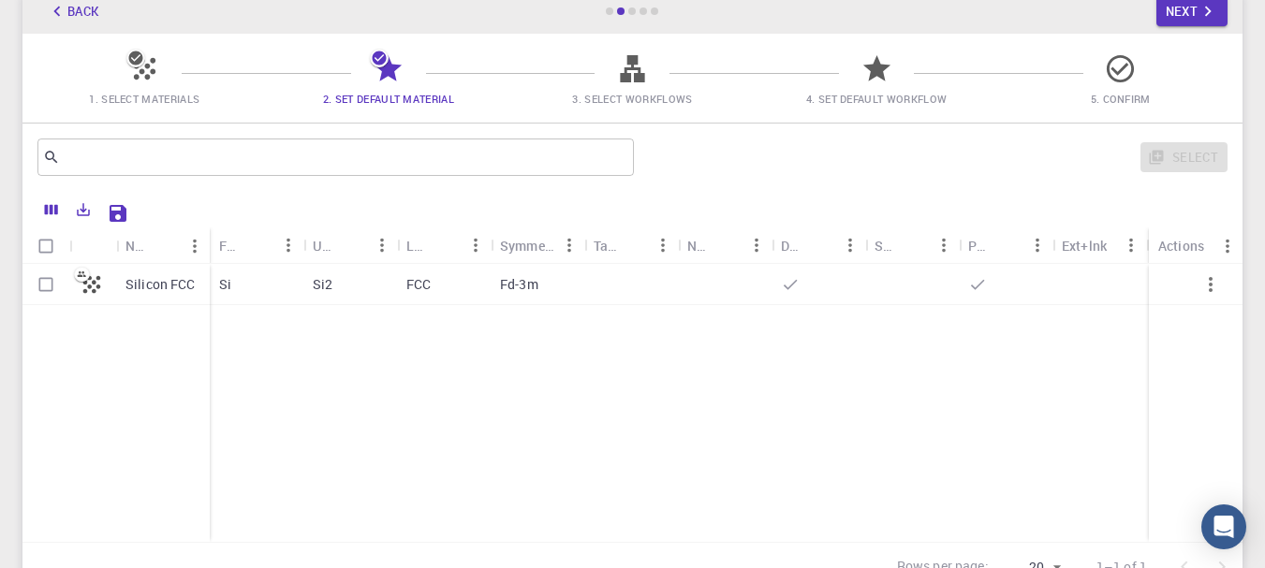
click at [155, 291] on p "Silicon FCC" at bounding box center [160, 284] width 70 height 19
checkbox input "false"
click at [155, 291] on p "Silicon FCC" at bounding box center [160, 284] width 70 height 19
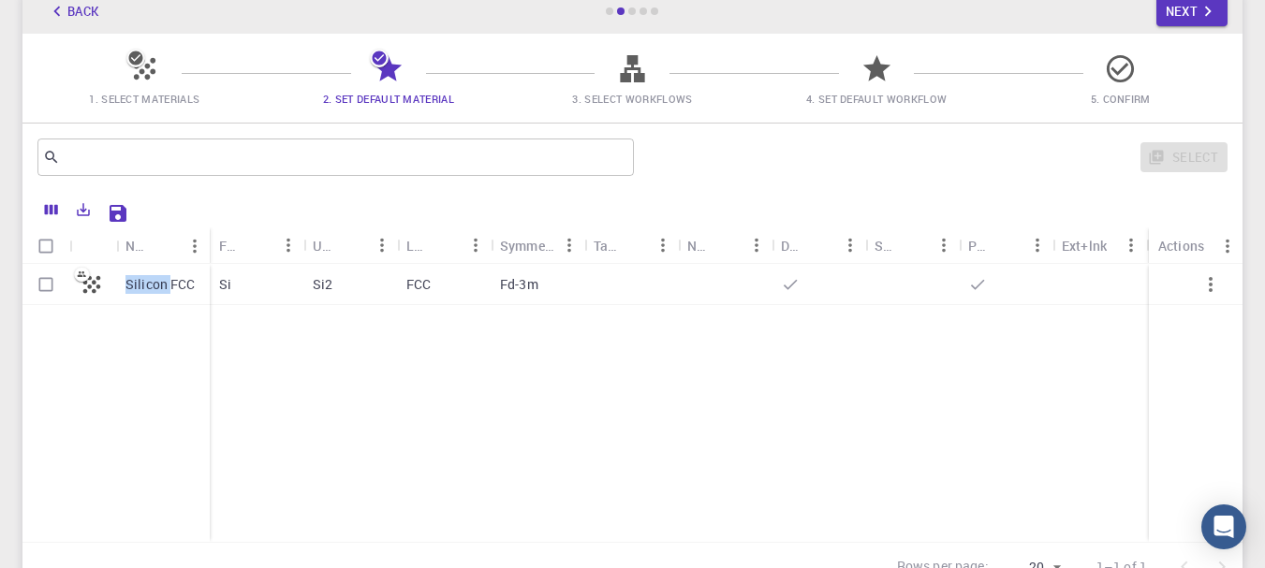
checkbox input "true"
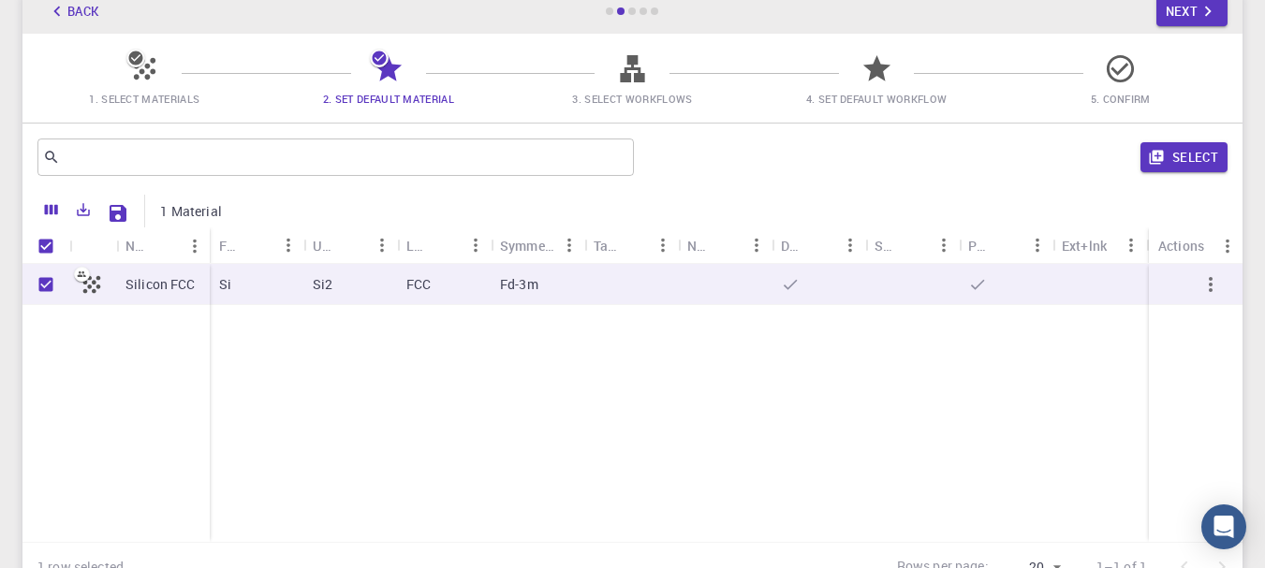
click at [125, 283] on p "Silicon FCC" at bounding box center [160, 284] width 70 height 19
checkbox input "false"
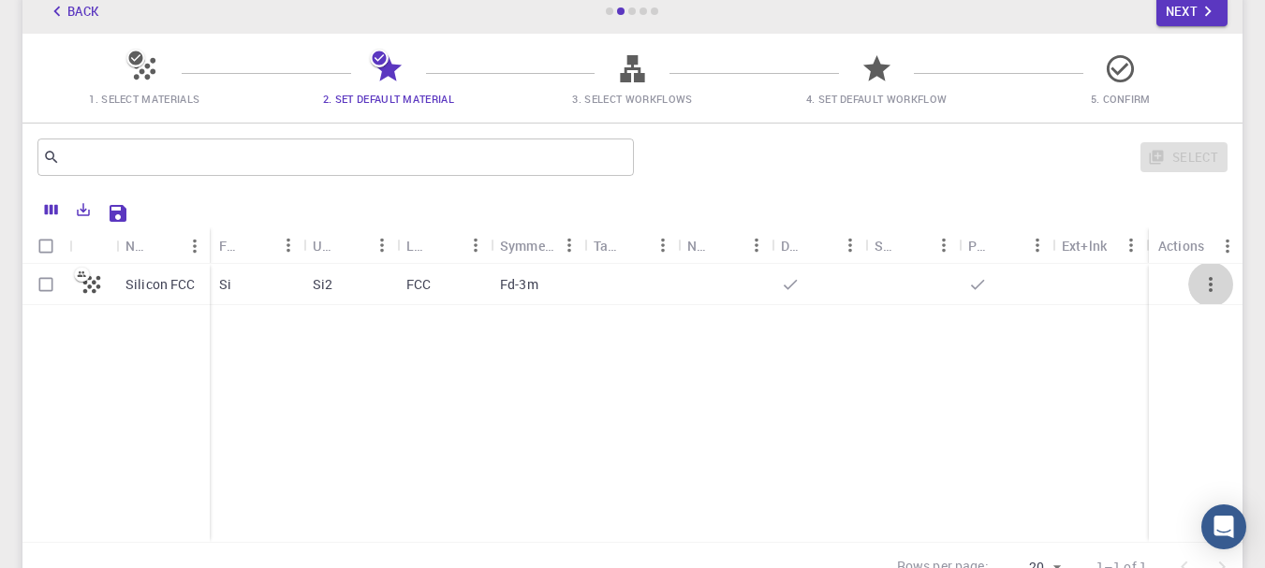
click at [1210, 277] on icon "button" at bounding box center [1211, 284] width 22 height 22
click at [1210, 293] on icon "button" at bounding box center [1211, 284] width 22 height 22
click at [1202, 288] on icon "button" at bounding box center [1211, 284] width 22 height 22
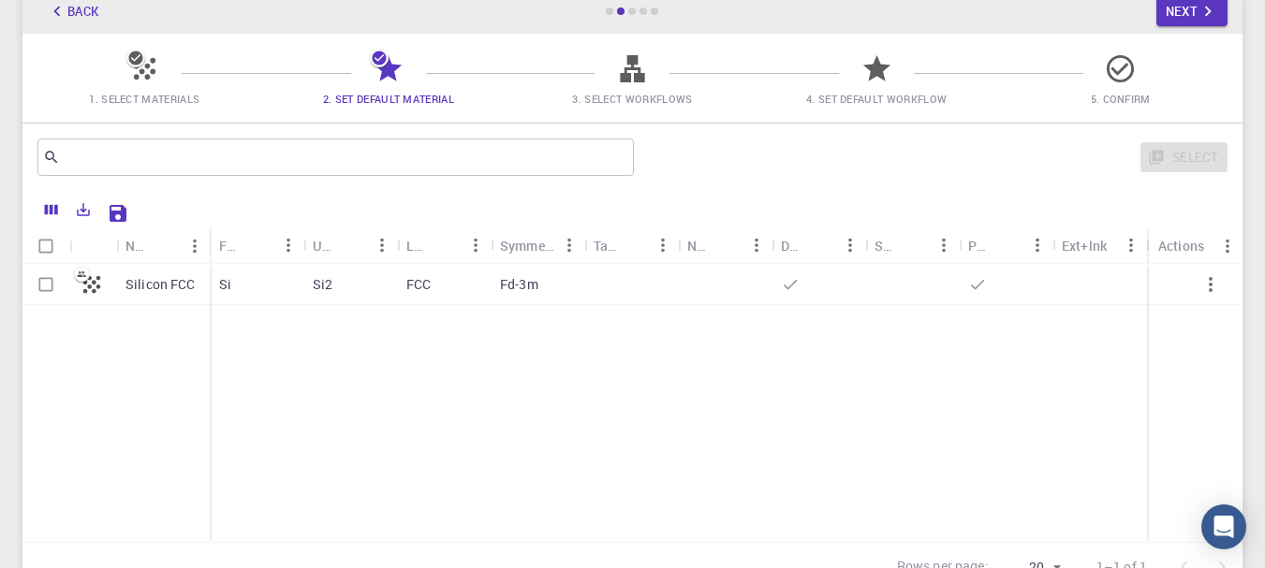
click at [790, 283] on icon at bounding box center [790, 284] width 19 height 19
checkbox input "true"
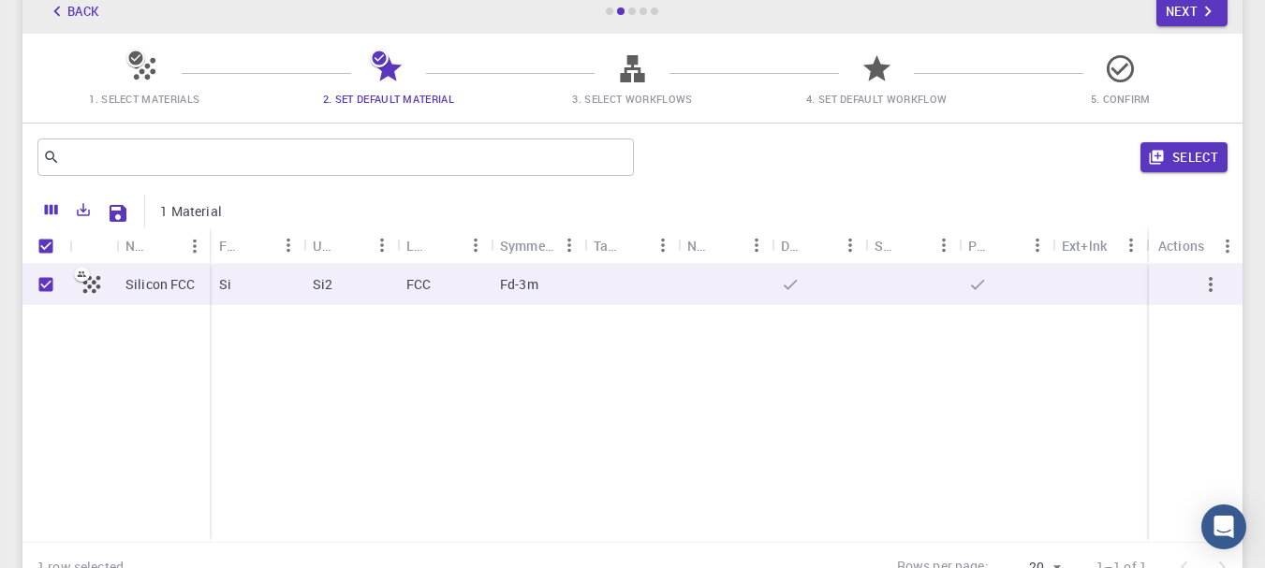
click at [674, 266] on div at bounding box center [631, 284] width 94 height 41
checkbox input "false"
click at [674, 266] on div at bounding box center [631, 284] width 94 height 41
checkbox input "true"
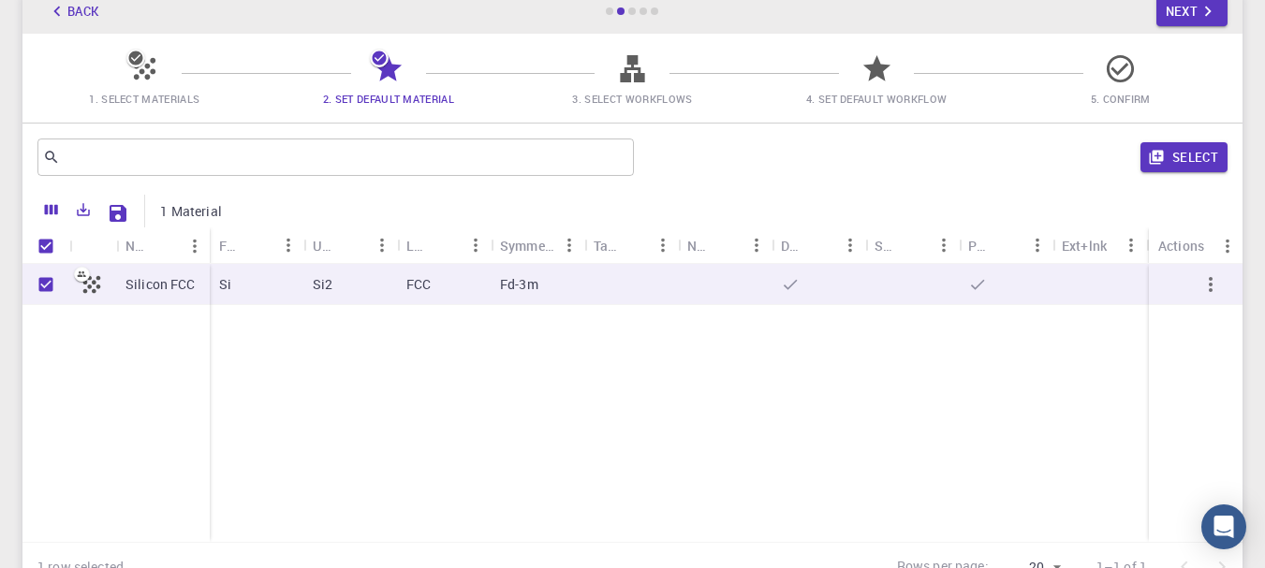
checkbox input "true"
click at [804, 160] on div "Select" at bounding box center [934, 157] width 586 height 45
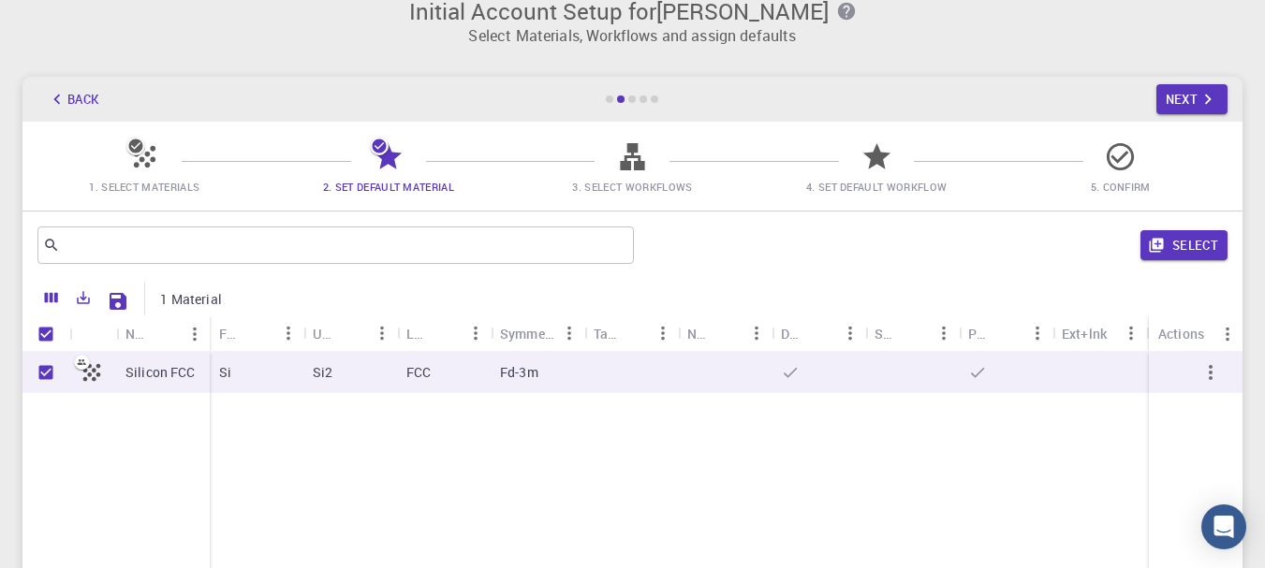
scroll to position [0, 0]
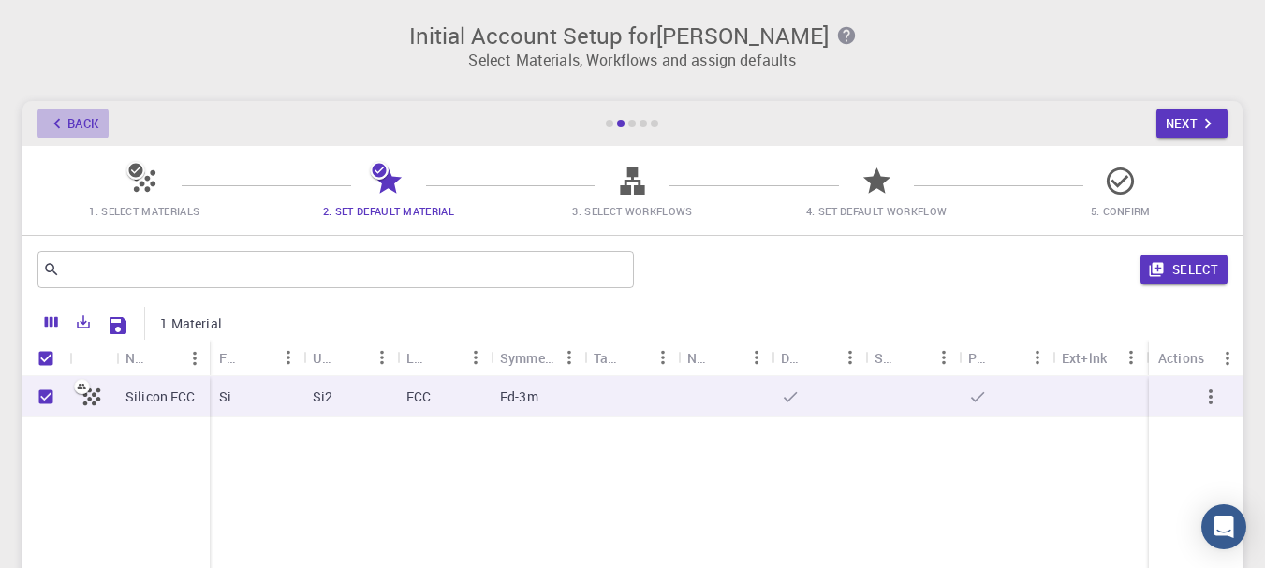
click at [105, 122] on button "Back" at bounding box center [72, 124] width 71 height 30
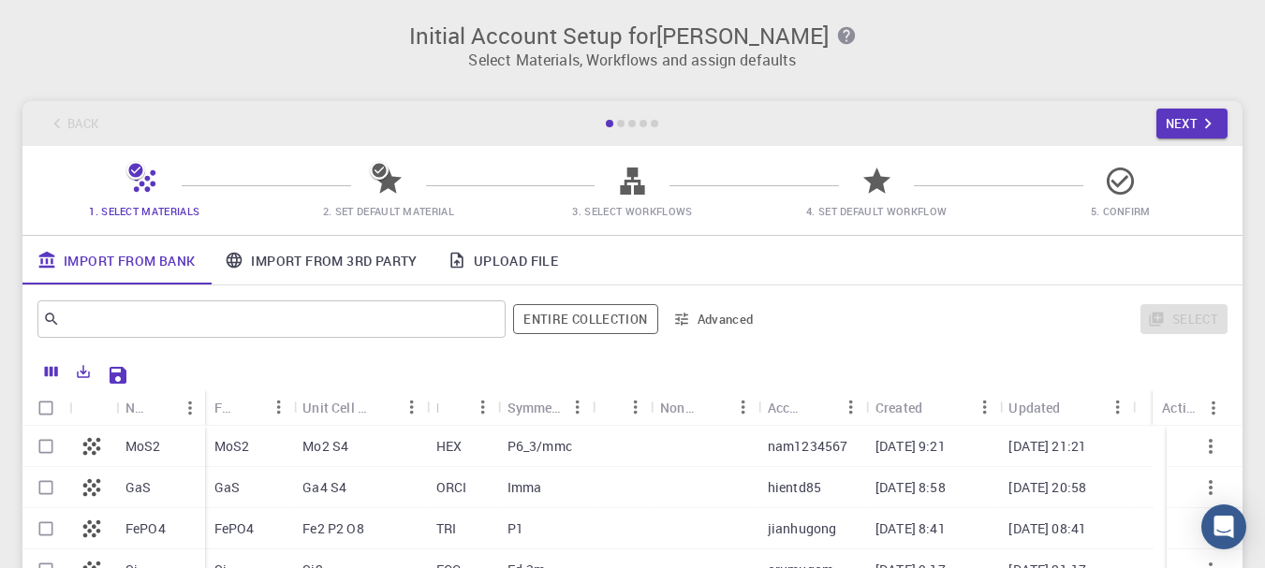
click at [135, 441] on p "MoS2" at bounding box center [143, 446] width 36 height 19
checkbox input "true"
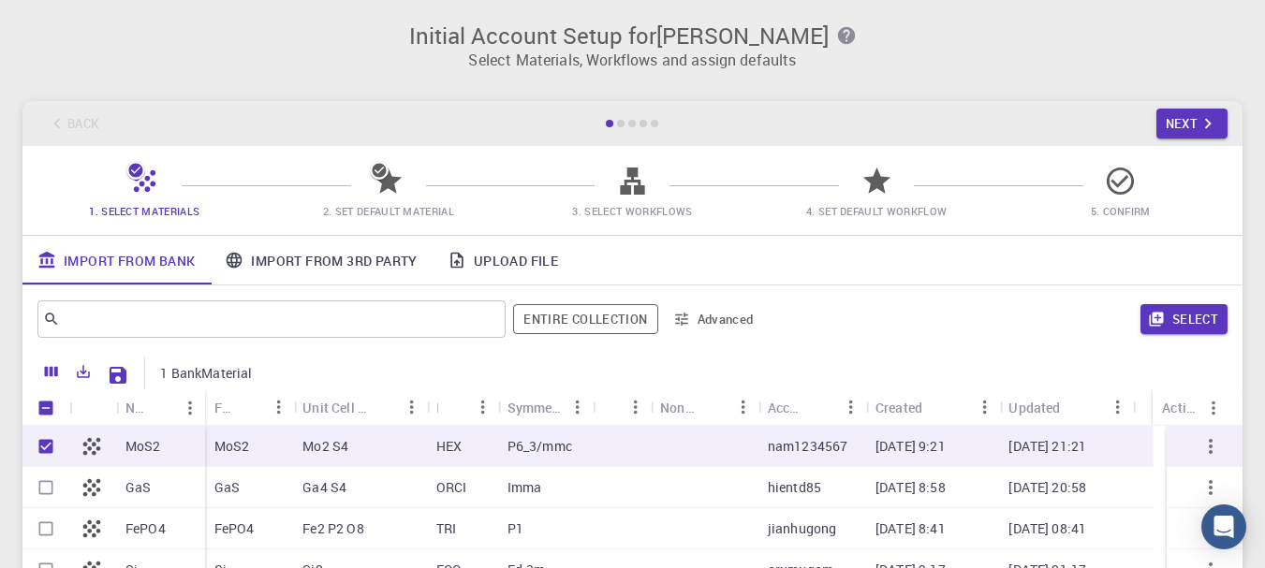
click at [135, 441] on p "MoS2" at bounding box center [143, 446] width 36 height 19
checkbox input "false"
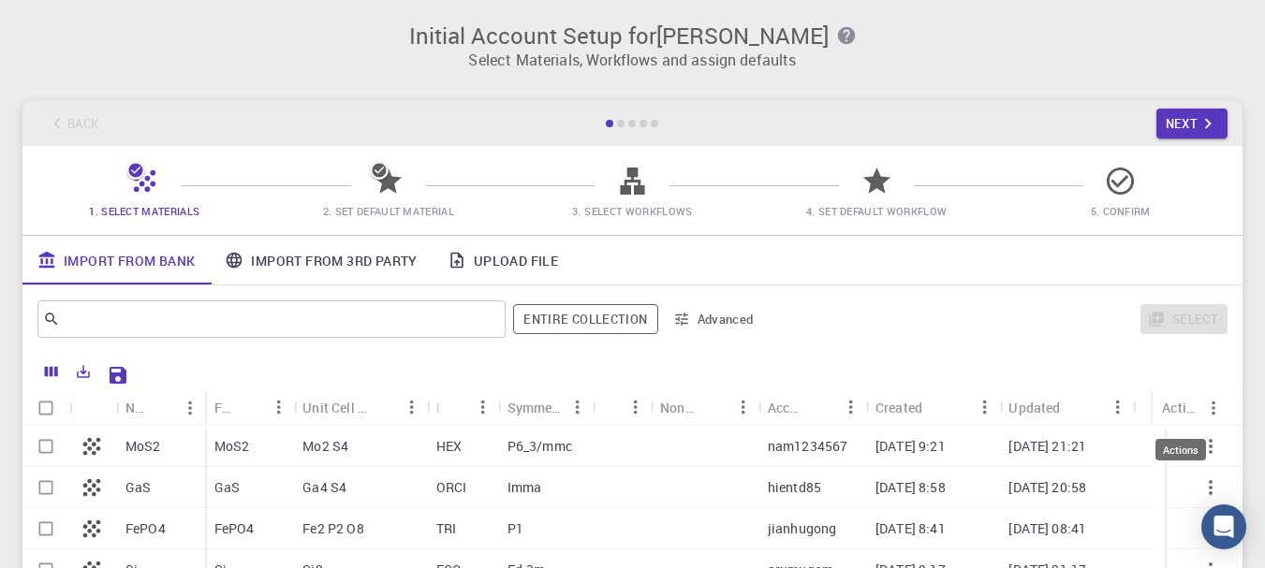
click at [1187, 445] on div "Actions" at bounding box center [1180, 450] width 51 height 22
click at [1202, 447] on icon "button" at bounding box center [1211, 446] width 22 height 22
click at [335, 458] on div "Mo2 S4" at bounding box center [360, 446] width 134 height 41
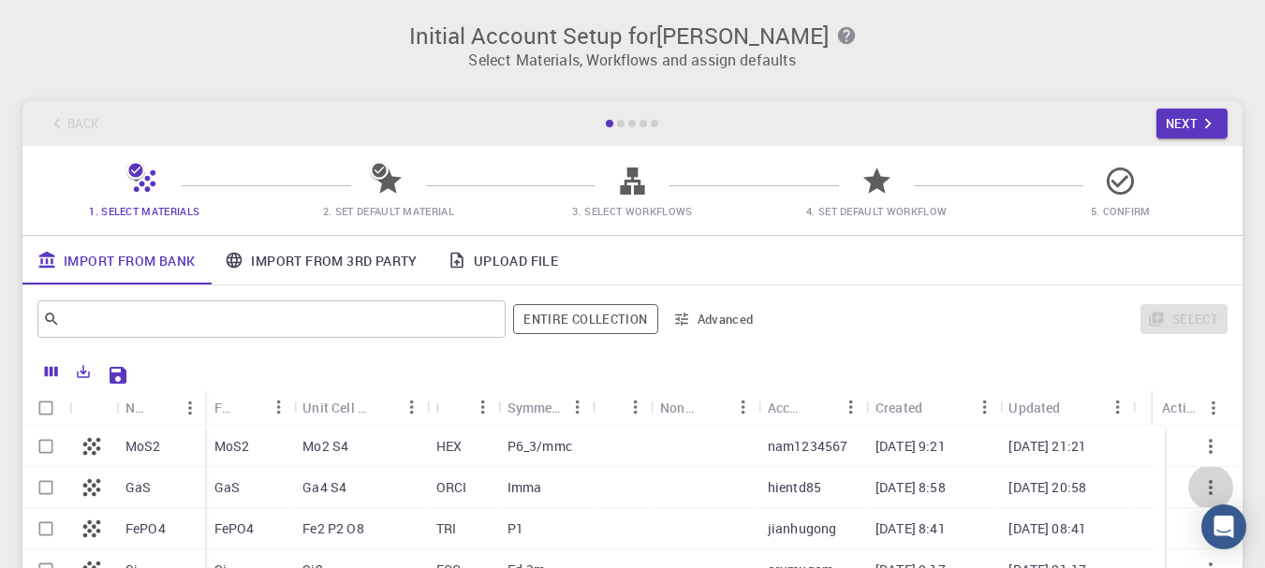
checkbox input "true"
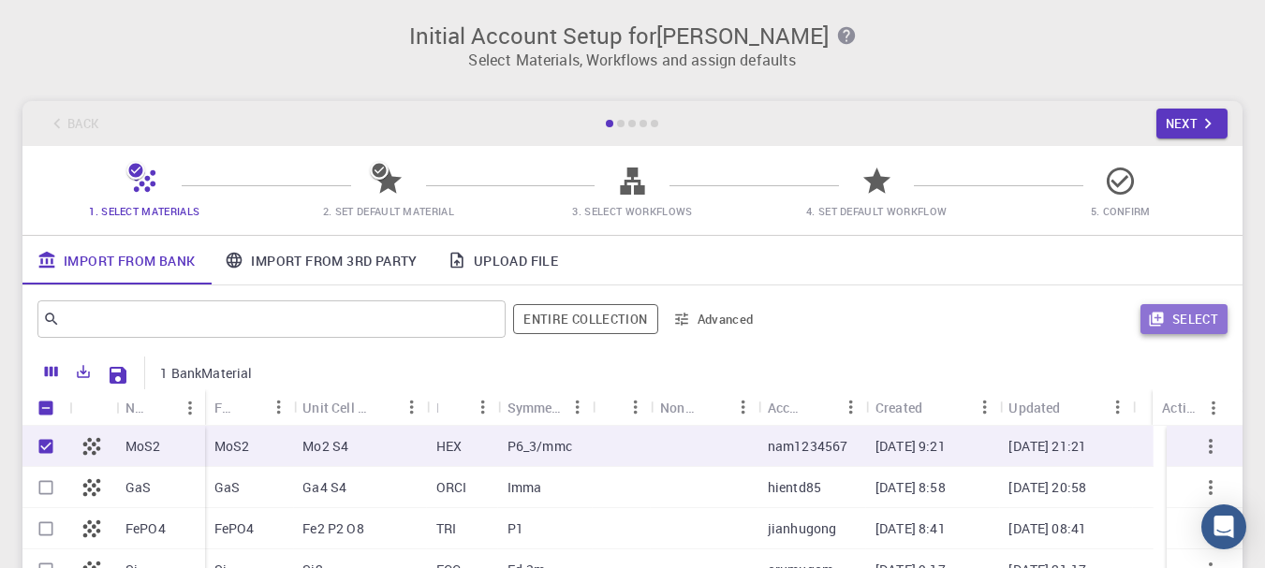
click at [1205, 329] on button "Select" at bounding box center [1184, 319] width 87 height 30
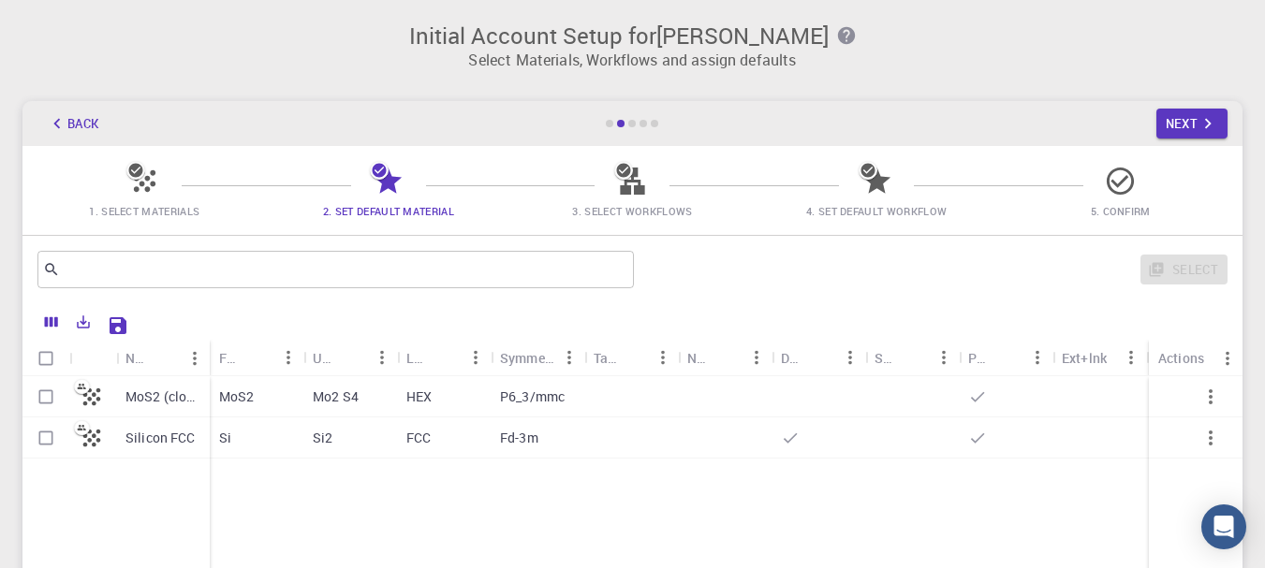
click at [394, 434] on div "Si2" at bounding box center [350, 438] width 94 height 41
checkbox input "true"
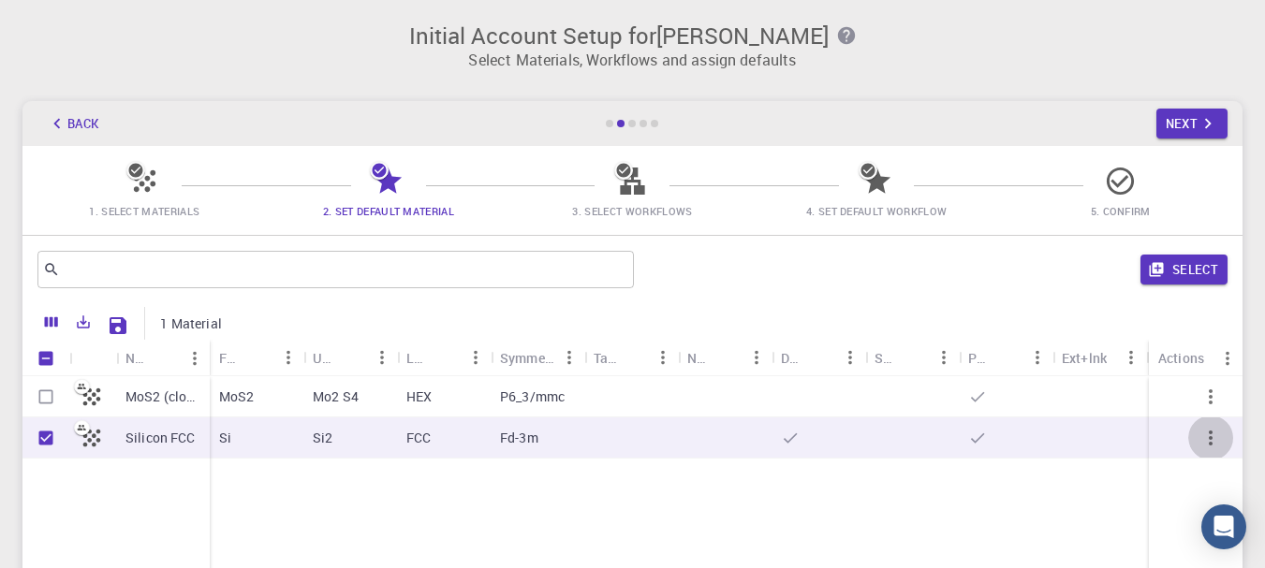
click at [1210, 431] on icon "button" at bounding box center [1211, 438] width 22 height 22
click at [82, 421] on icon at bounding box center [82, 428] width 16 height 16
checkbox input "false"
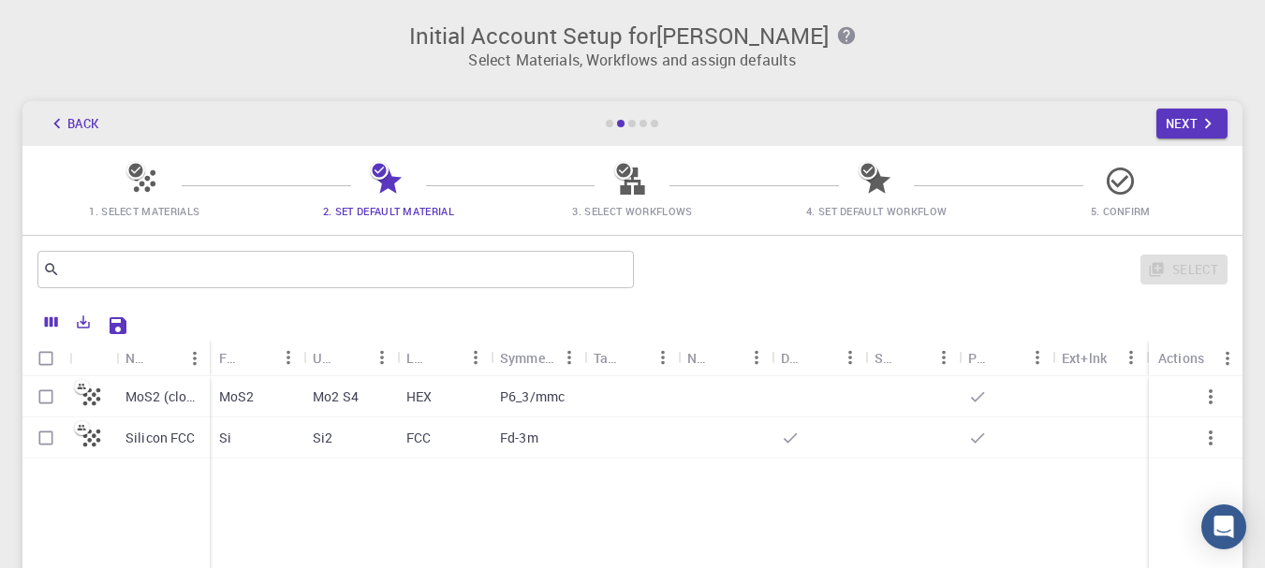
click at [82, 421] on icon at bounding box center [82, 428] width 16 height 16
checkbox input "true"
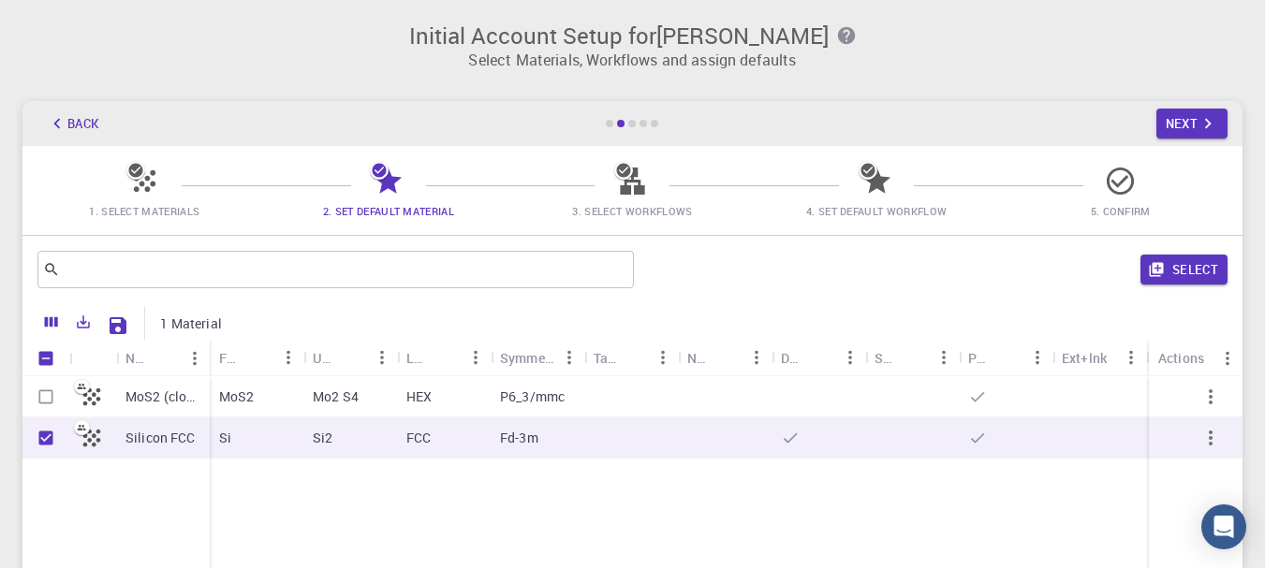
click at [82, 424] on icon at bounding box center [82, 428] width 16 height 16
checkbox input "false"
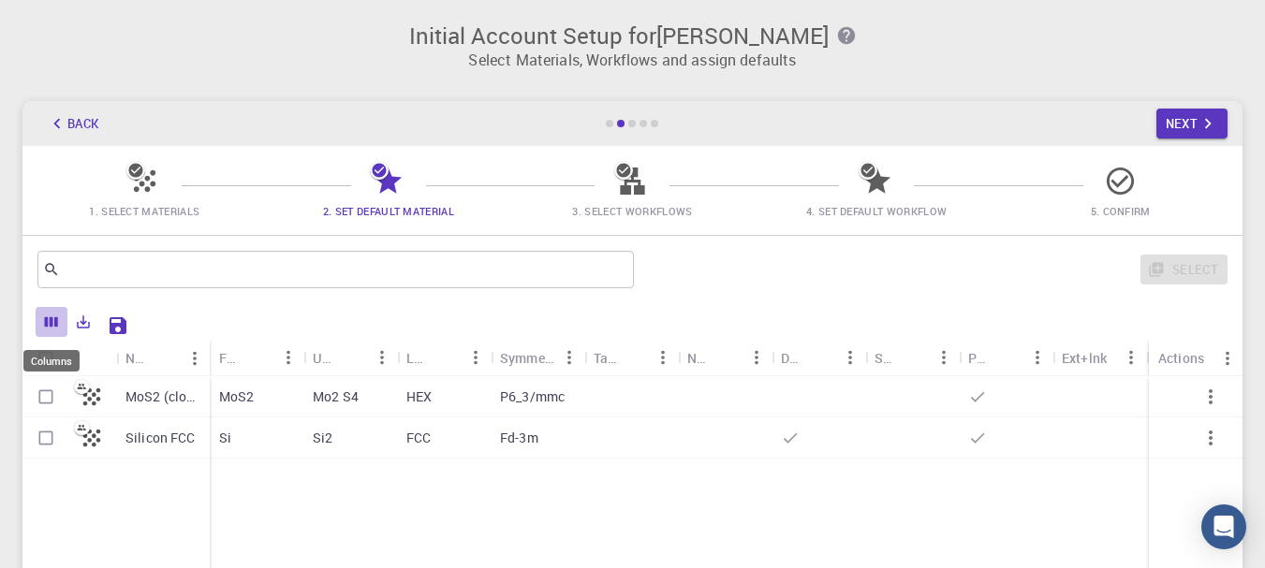
click at [47, 308] on button "Columns" at bounding box center [52, 322] width 32 height 30
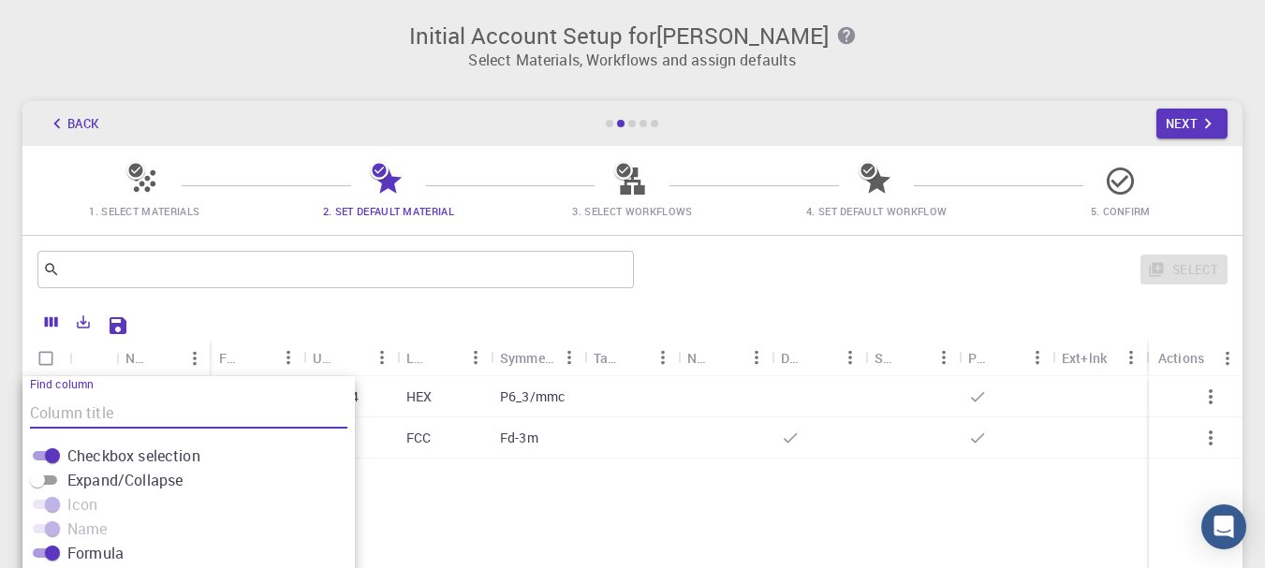
scroll to position [229, 0]
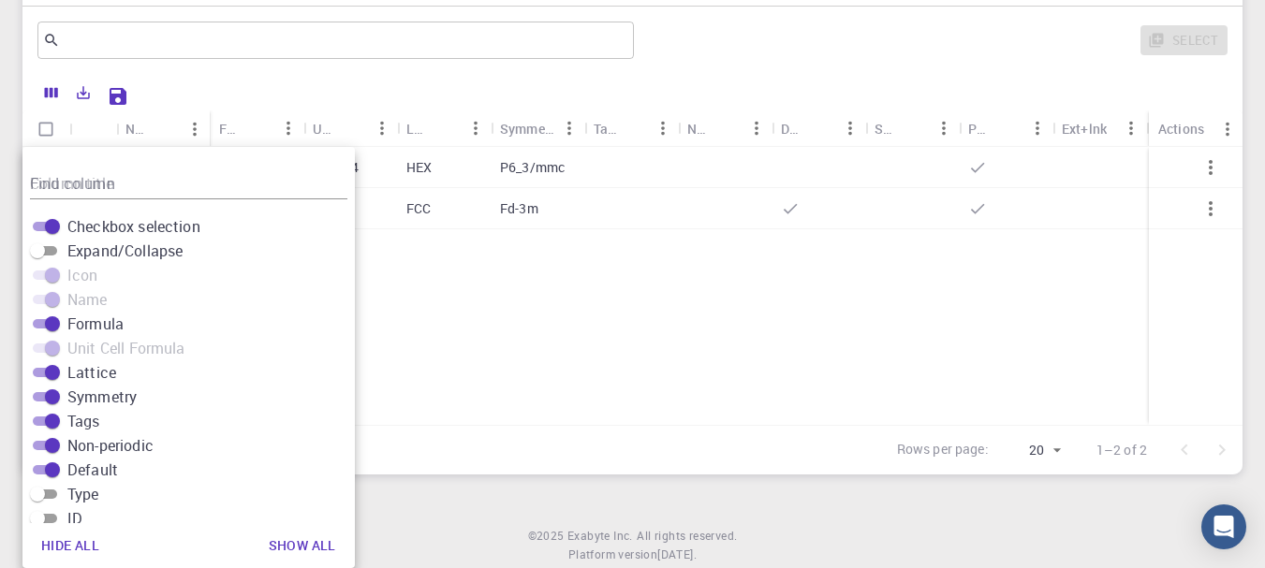
click at [562, 309] on div "MoS2 (clone) Silicon FCC MoS2 Mo2 S4 HEX P6_3/mmc Si Si2 FCC Fd-3m" at bounding box center [677, 286] width 1311 height 278
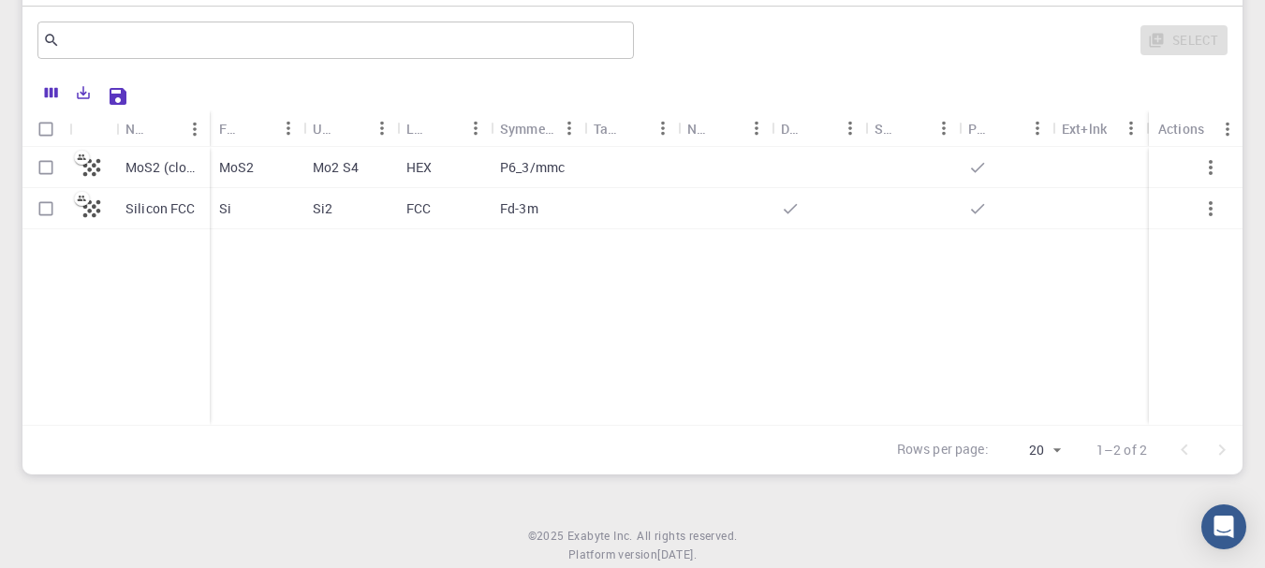
click at [480, 162] on div "HEX" at bounding box center [444, 167] width 94 height 41
checkbox input "true"
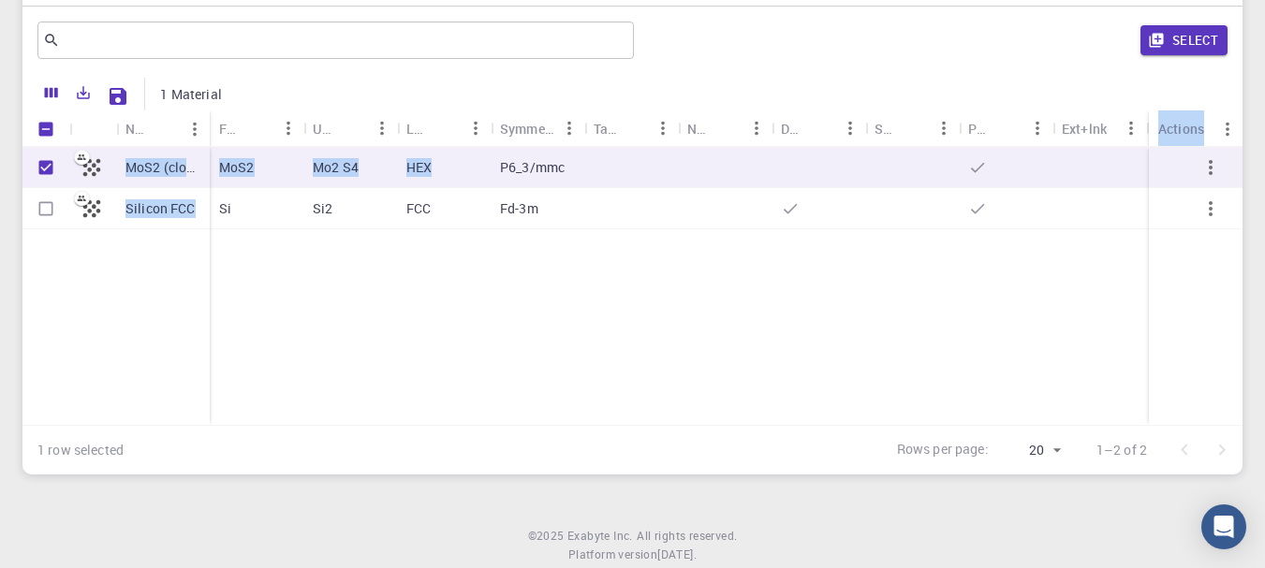
drag, startPoint x: 480, startPoint y: 162, endPoint x: 452, endPoint y: 119, distance: 51.4
click at [452, 119] on div "Name Formula Unit Cell Formula Lattice Symmetry Tags Non-periodic Default Share…" at bounding box center [632, 267] width 1220 height 315
click at [452, 119] on icon "Sort" at bounding box center [445, 128] width 21 height 21
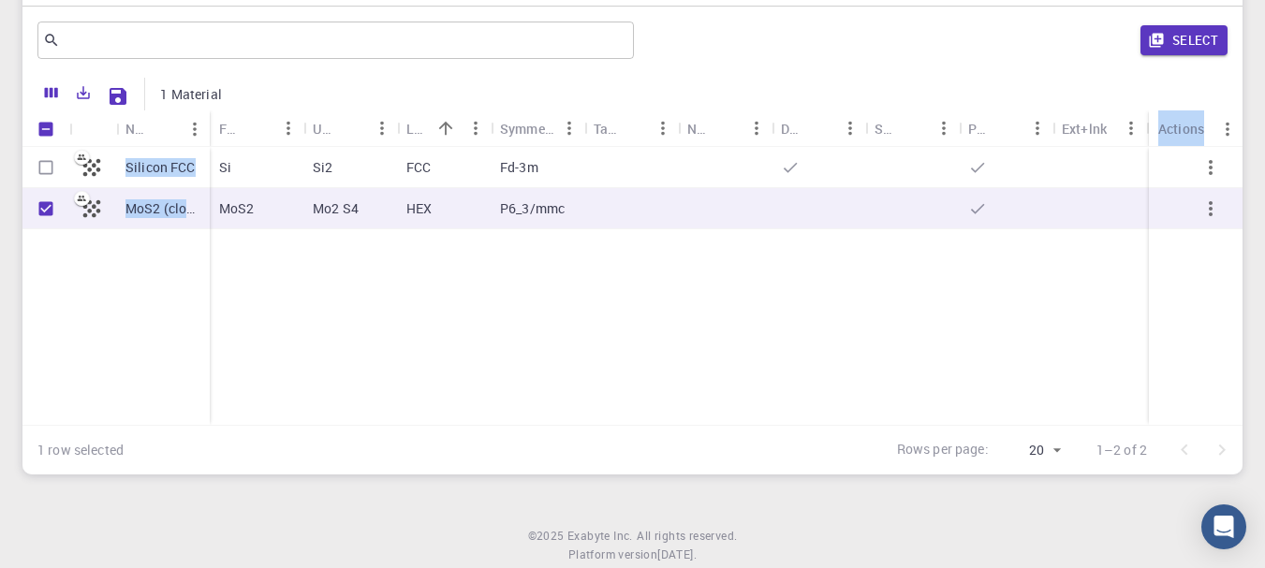
click at [518, 344] on div "Silicon FCC MoS2 (clone) Si Si2 FCC Fd-3m MoS2 Mo2 S4 HEX P6_3/mmc" at bounding box center [677, 286] width 1311 height 278
click at [449, 117] on button "Sort" at bounding box center [446, 128] width 30 height 30
click at [501, 298] on div at bounding box center [632, 279] width 1220 height 264
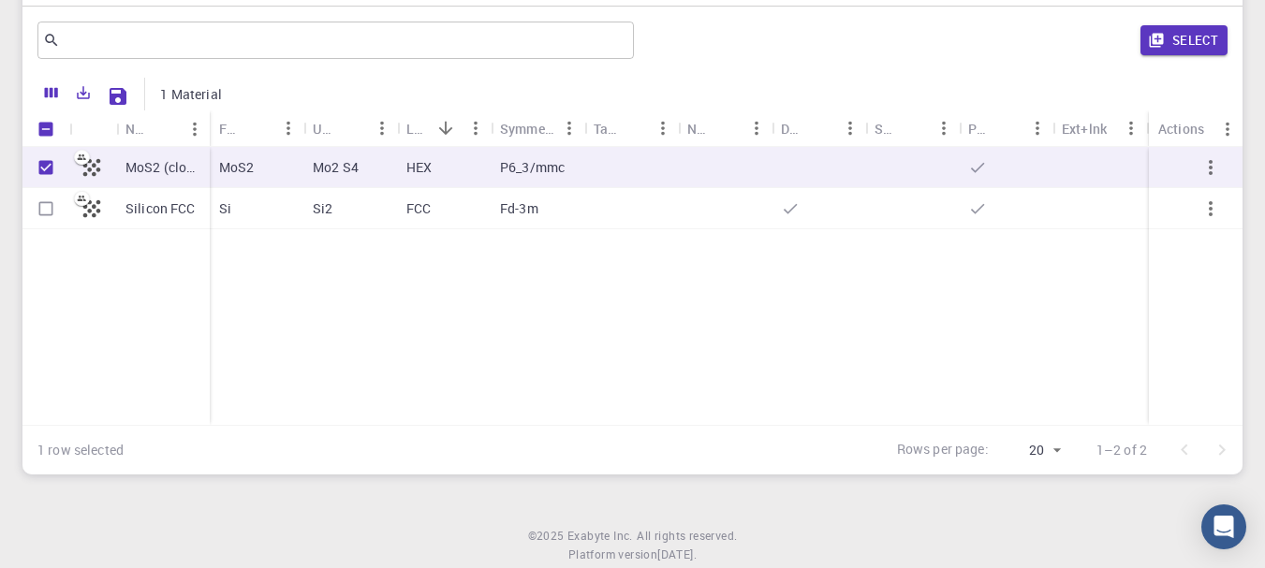
click at [37, 177] on input "Unselect row" at bounding box center [46, 168] width 36 height 36
checkbox input "false"
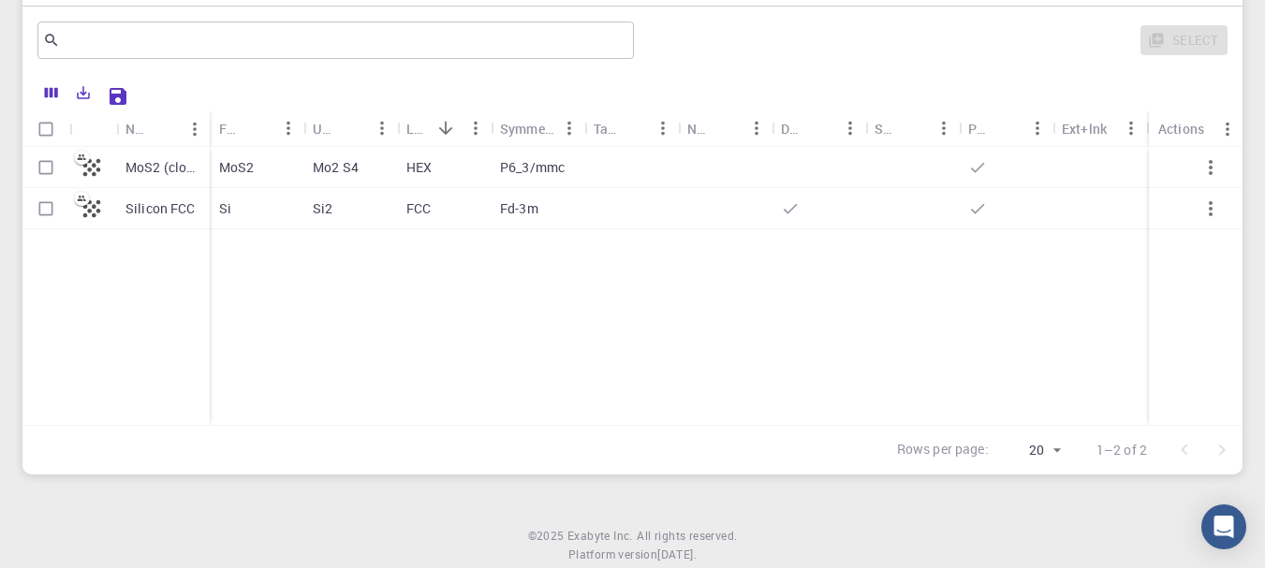
click at [639, 360] on div "MoS2 (clone) Silicon FCC MoS2 Mo2 S4 HEX P6_3/mmc Si Si2 FCC Fd-3m" at bounding box center [677, 286] width 1311 height 278
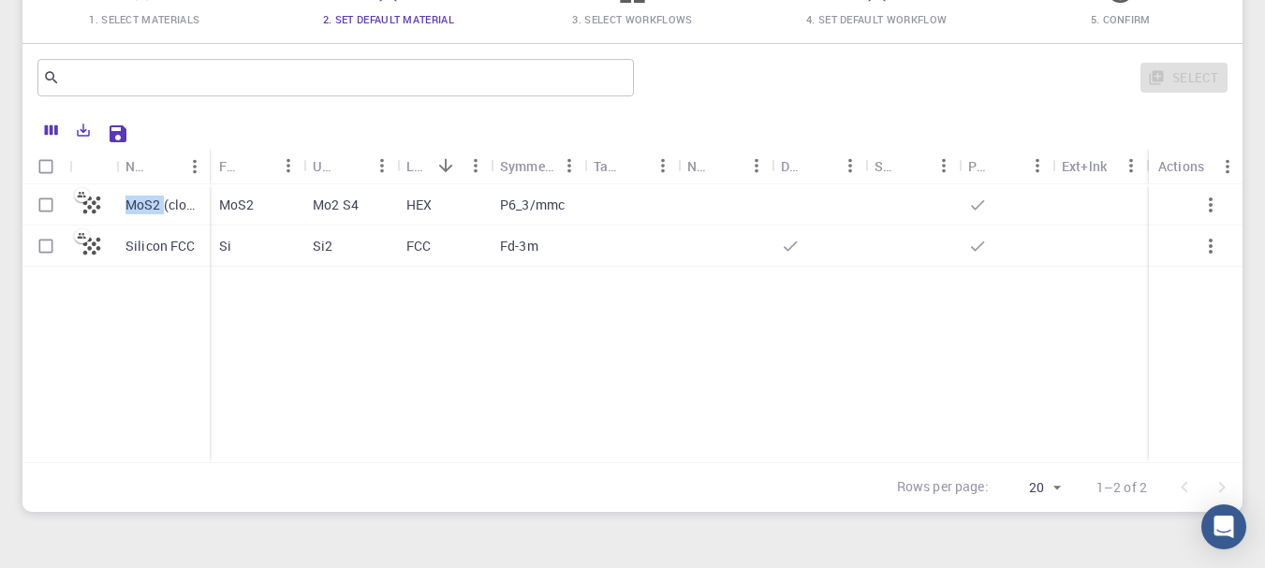
click at [639, 360] on div "MoS2 (clone) Silicon FCC MoS2 Mo2 S4 HEX P6_3/mmc Si Si2 FCC Fd-3m" at bounding box center [677, 323] width 1311 height 278
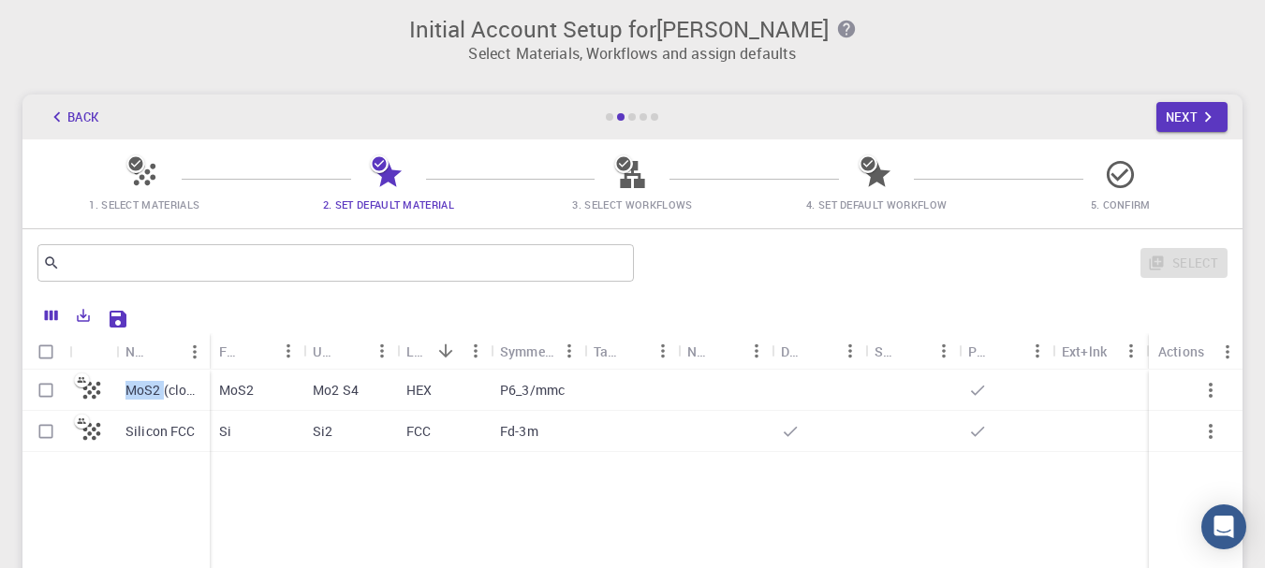
scroll to position [5, 0]
click at [1206, 115] on icon "button" at bounding box center [1208, 119] width 7 height 10
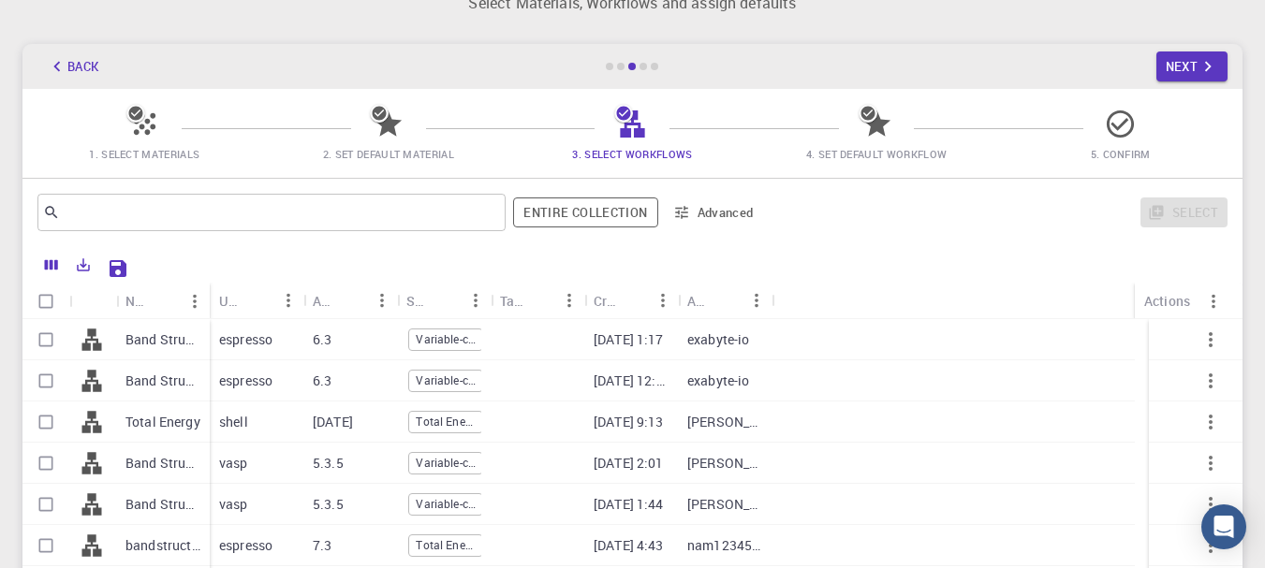
scroll to position [95, 0]
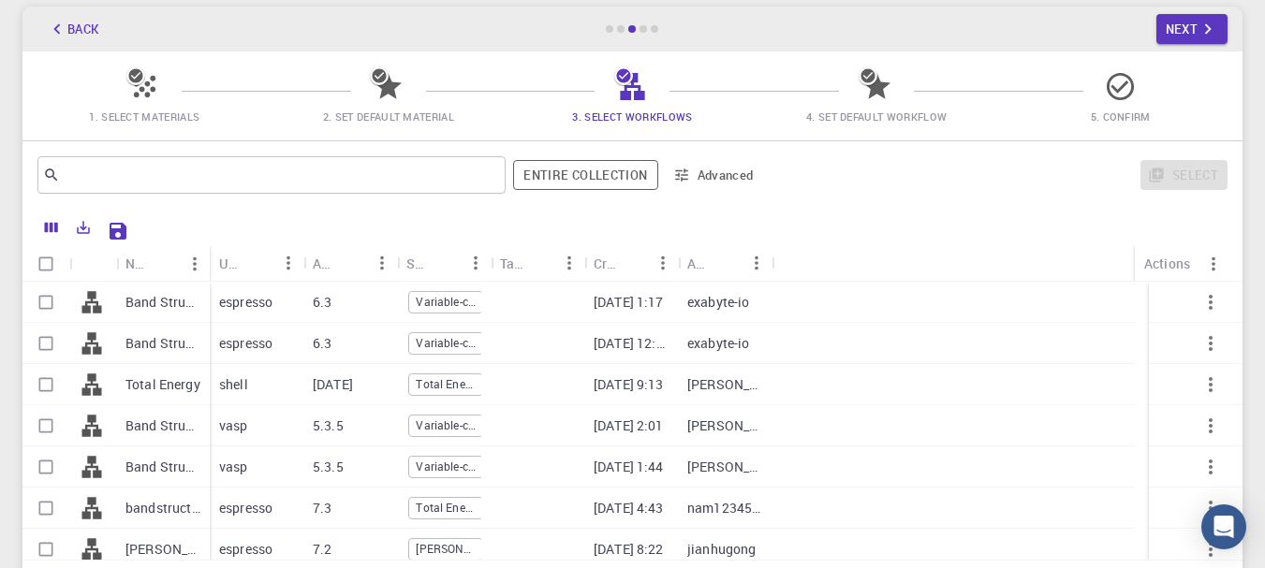
click at [172, 317] on div "Band Structure (LDA)" at bounding box center [163, 302] width 94 height 41
checkbox input "false"
click at [240, 319] on div "espresso" at bounding box center [257, 302] width 94 height 41
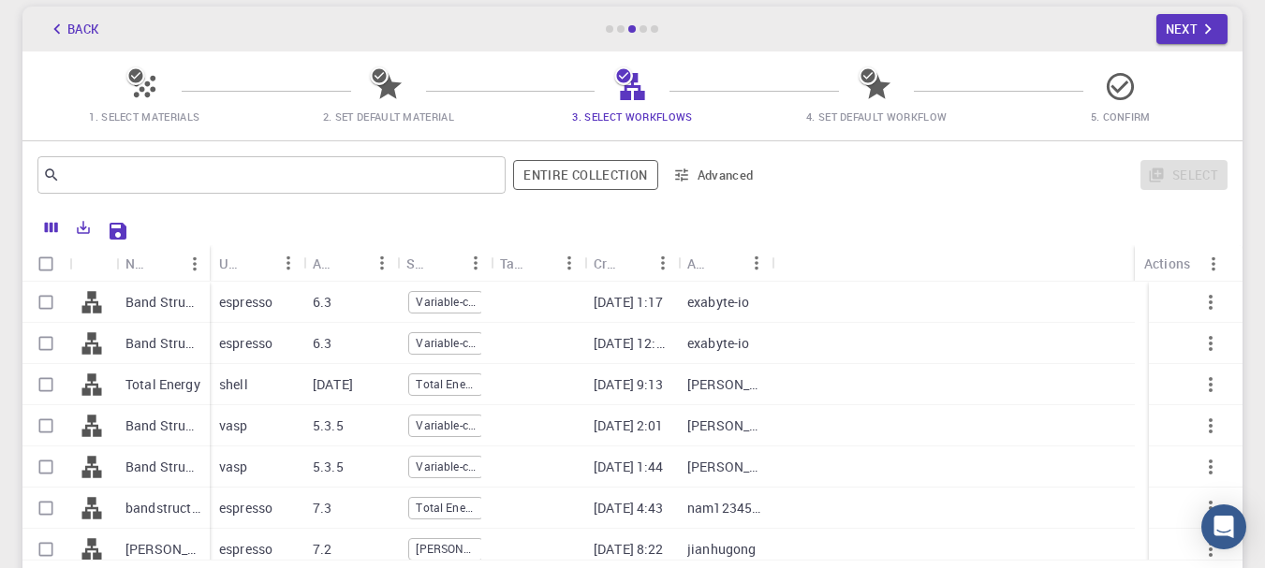
checkbox input "true"
click at [240, 319] on div "espresso" at bounding box center [257, 302] width 94 height 41
checkbox input "false"
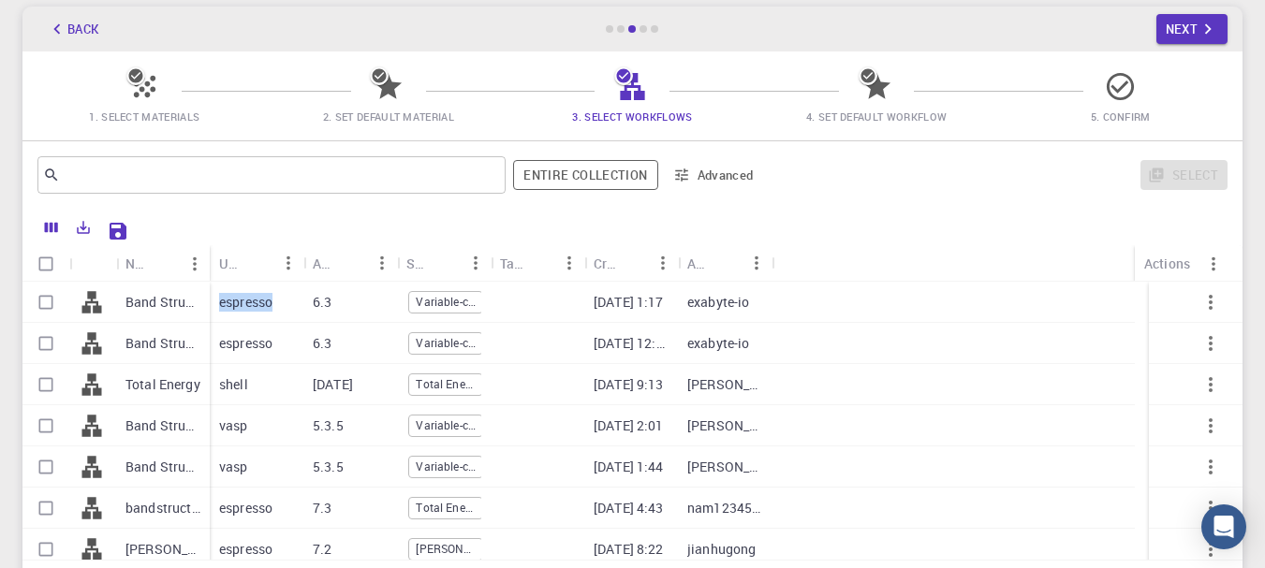
click at [302, 302] on div "espresso" at bounding box center [257, 302] width 94 height 41
checkbox input "true"
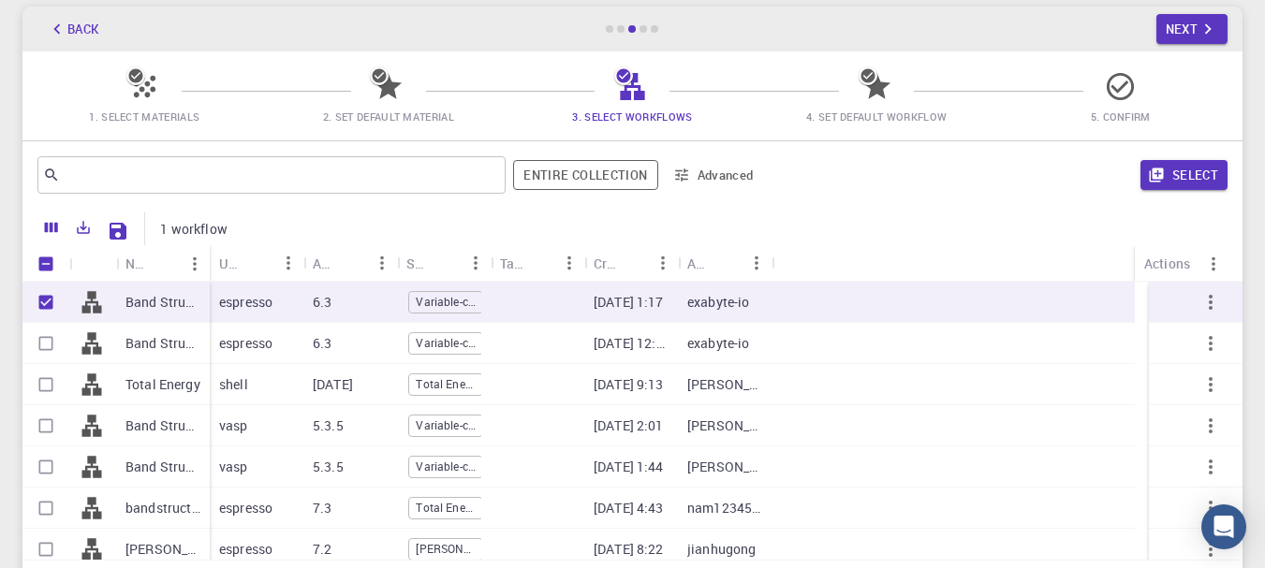
click at [302, 302] on div "espresso" at bounding box center [257, 302] width 94 height 41
checkbox input "false"
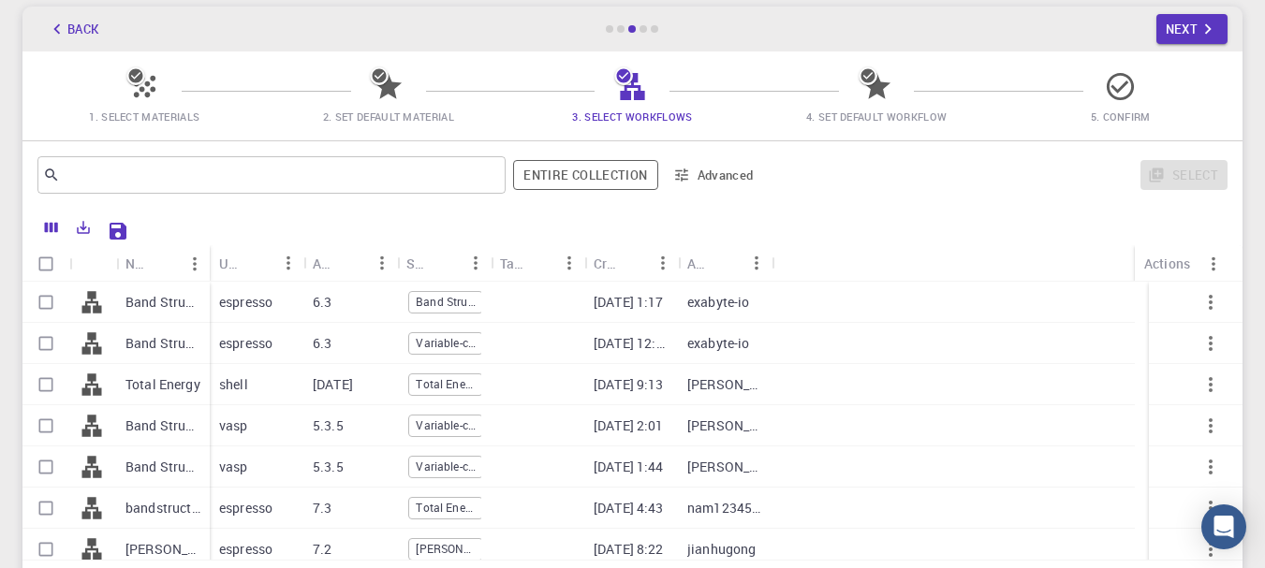
scroll to position [0, 84]
click at [1185, 24] on button "Next" at bounding box center [1192, 29] width 72 height 30
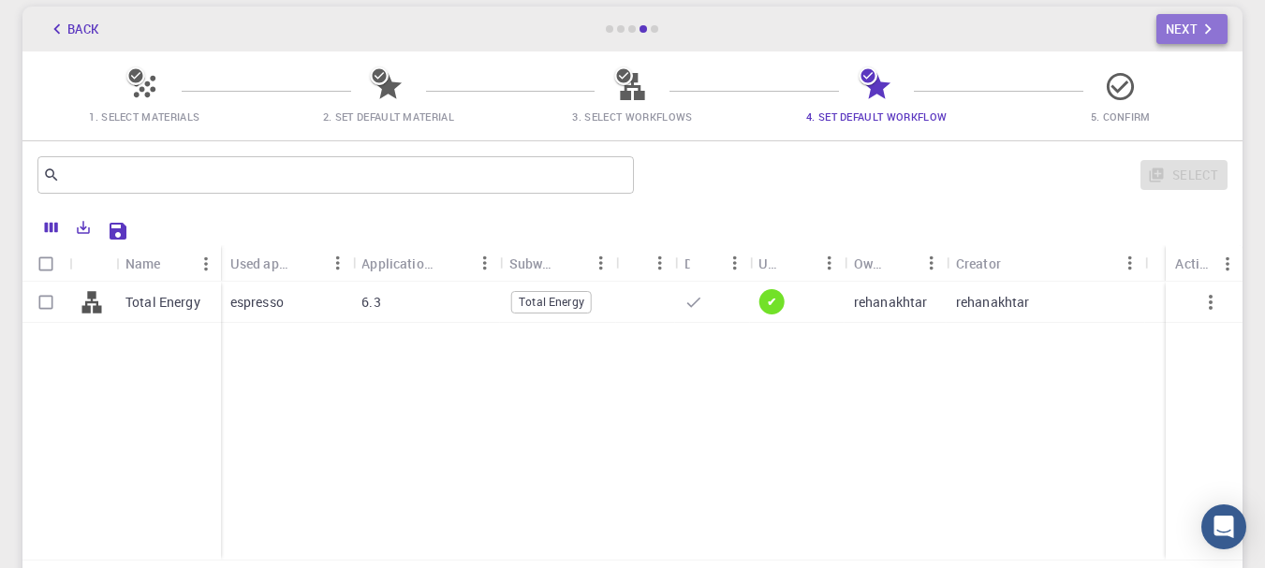
click at [1185, 24] on button "Next" at bounding box center [1192, 29] width 72 height 30
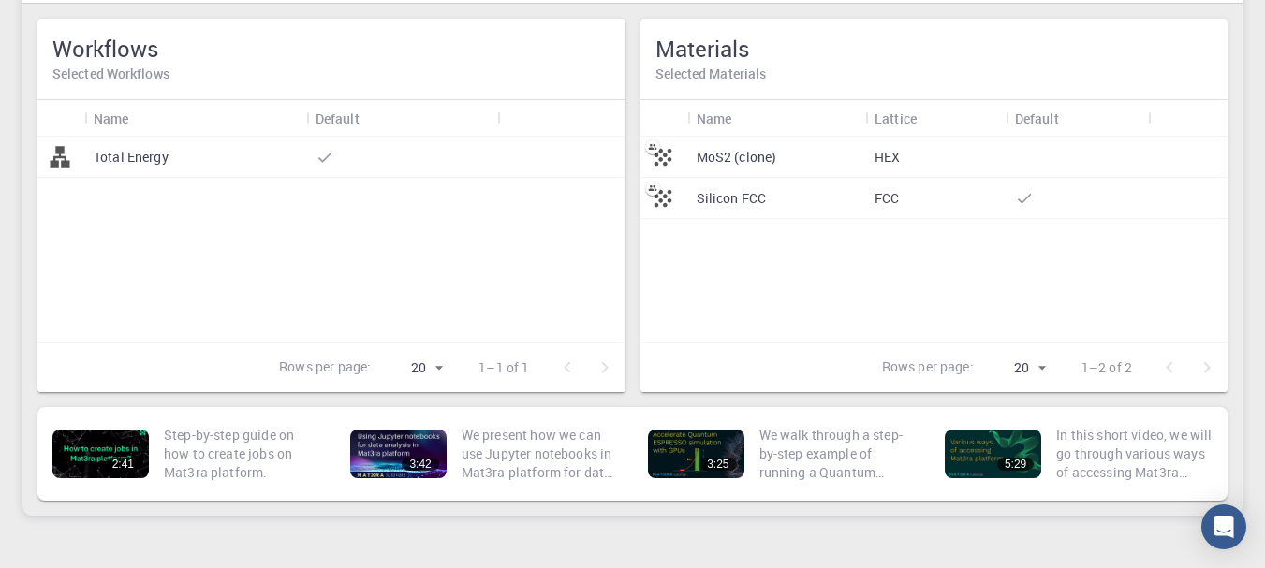
scroll to position [139, 0]
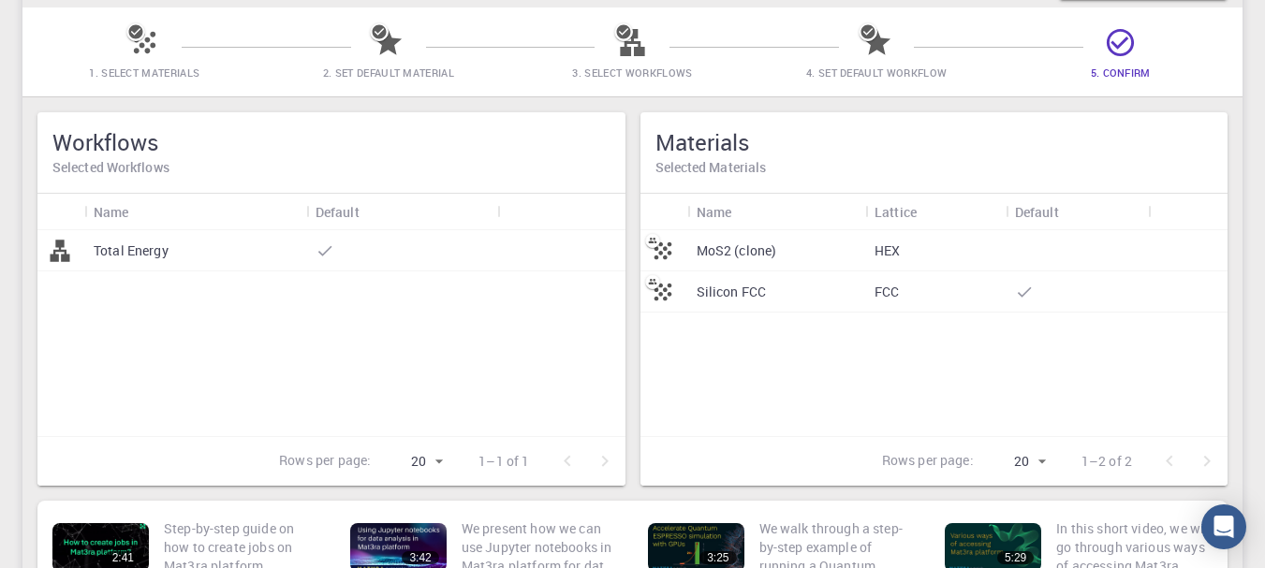
click at [849, 260] on div "MoS2 (clone)" at bounding box center [776, 250] width 178 height 41
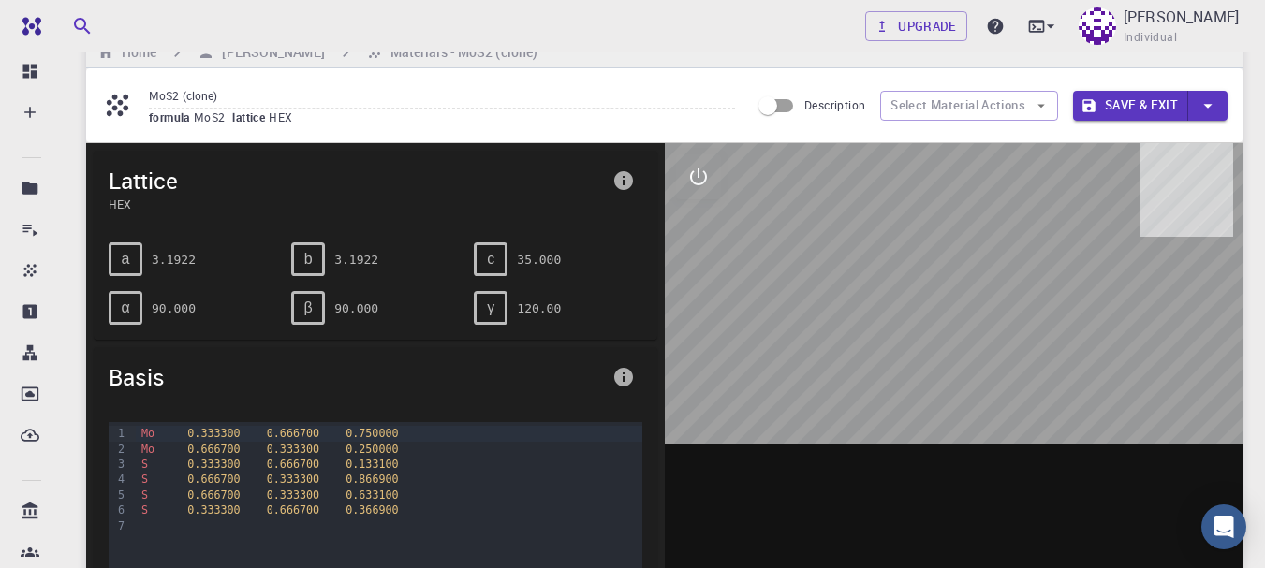
drag, startPoint x: 953, startPoint y: 340, endPoint x: 1003, endPoint y: 353, distance: 51.3
click at [1003, 353] on div at bounding box center [954, 434] width 579 height 582
click at [481, 254] on div "c" at bounding box center [491, 260] width 34 height 34
click at [396, 440] on div "Mo 0.333300 0.666700 0.750000" at bounding box center [389, 433] width 506 height 15
click at [846, 309] on div at bounding box center [954, 434] width 579 height 582
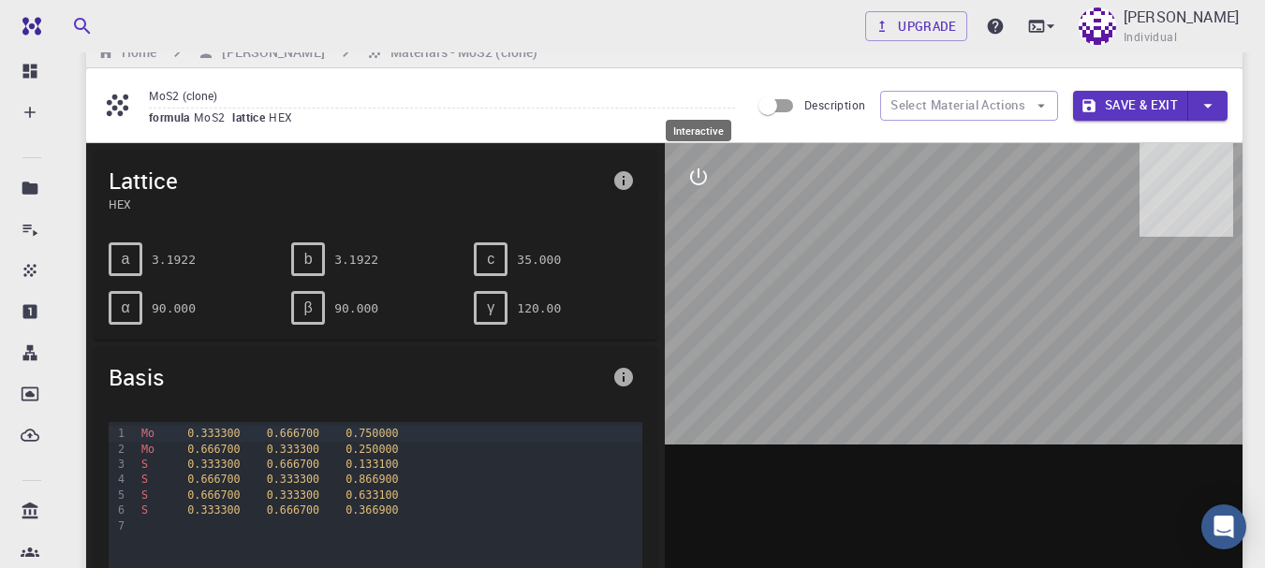
click at [699, 188] on icon "interactive" at bounding box center [698, 177] width 22 height 22
click at [699, 208] on button "view" at bounding box center [698, 221] width 45 height 45
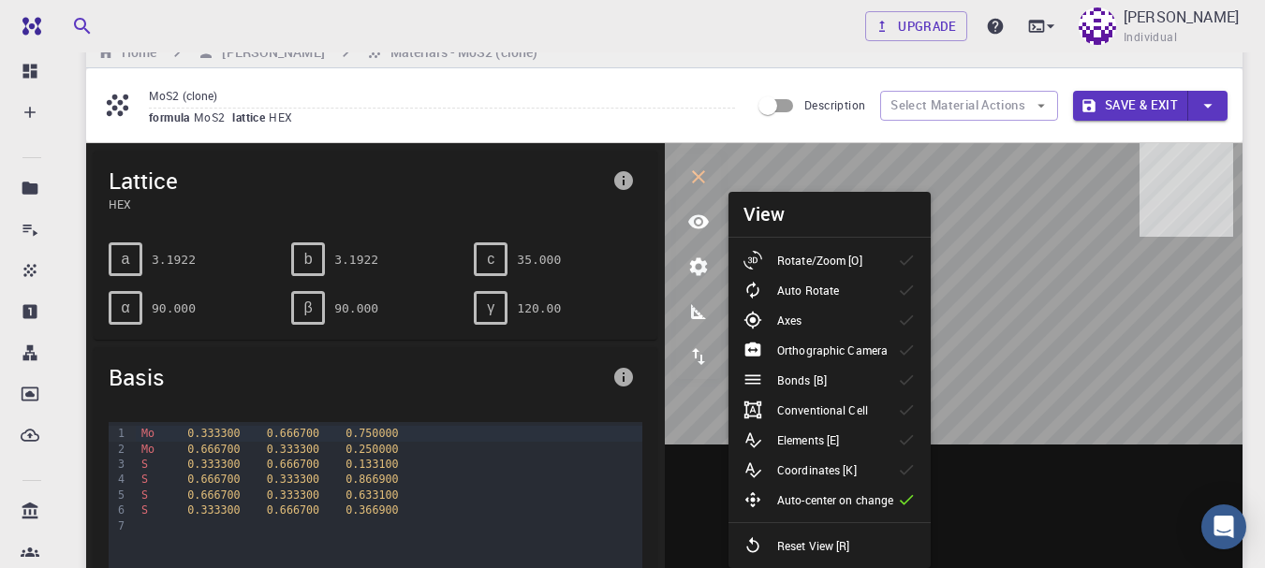
click at [841, 263] on p "Rotate/Zoom [O]" at bounding box center [819, 260] width 85 height 17
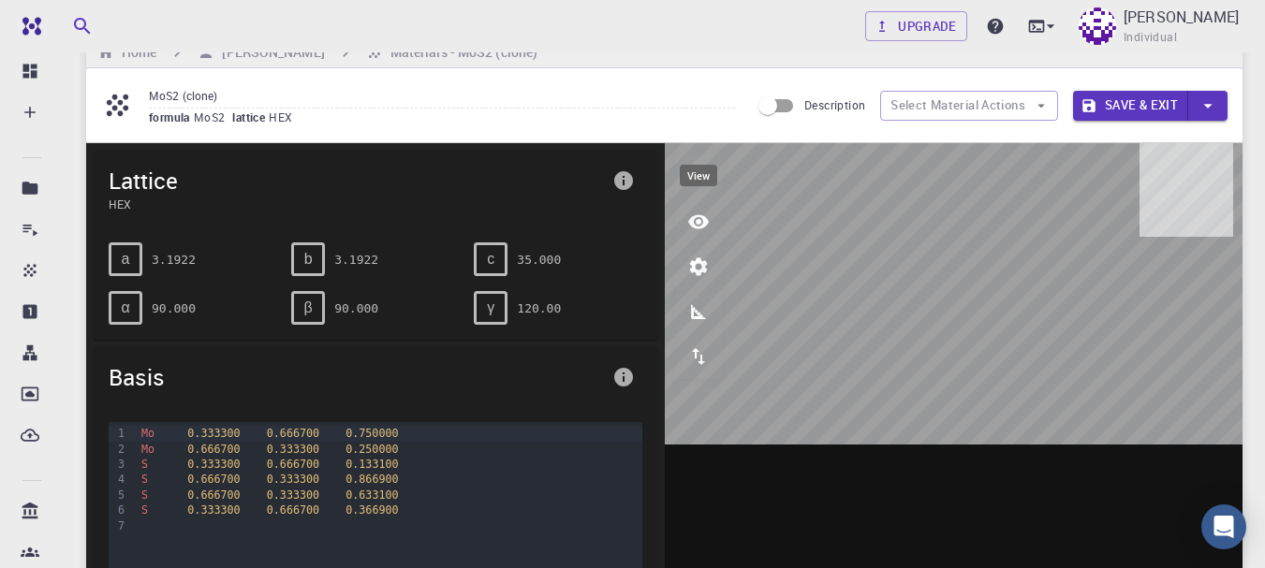
click at [712, 215] on button "view" at bounding box center [698, 221] width 45 height 45
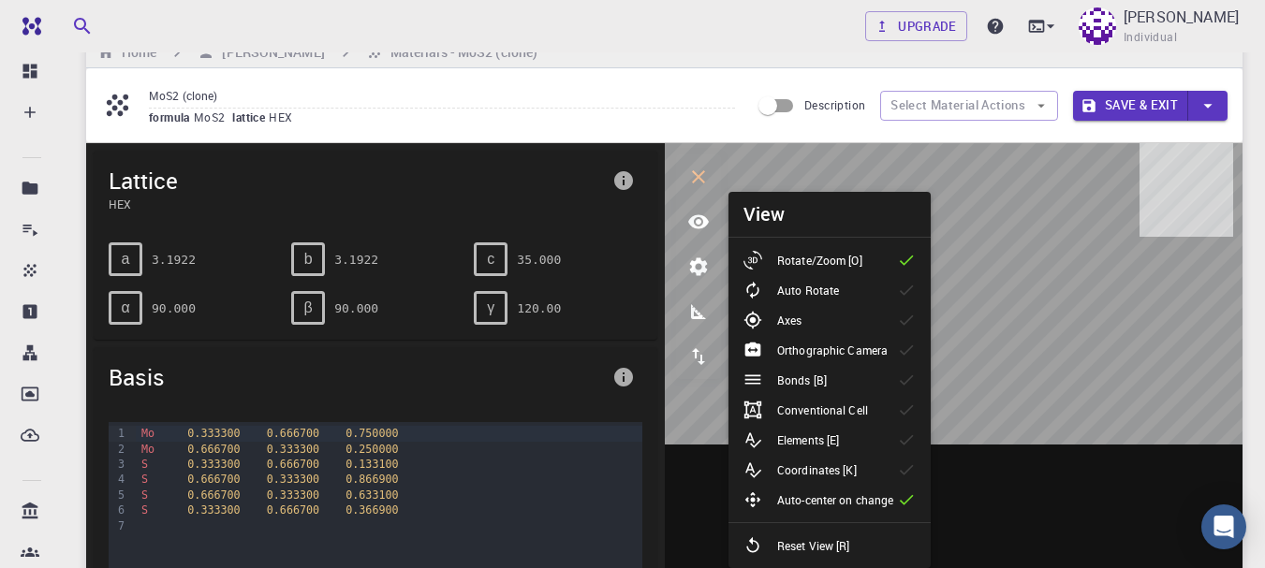
click at [904, 290] on icon at bounding box center [906, 290] width 19 height 19
click at [695, 257] on icon "parameters" at bounding box center [698, 267] width 22 height 22
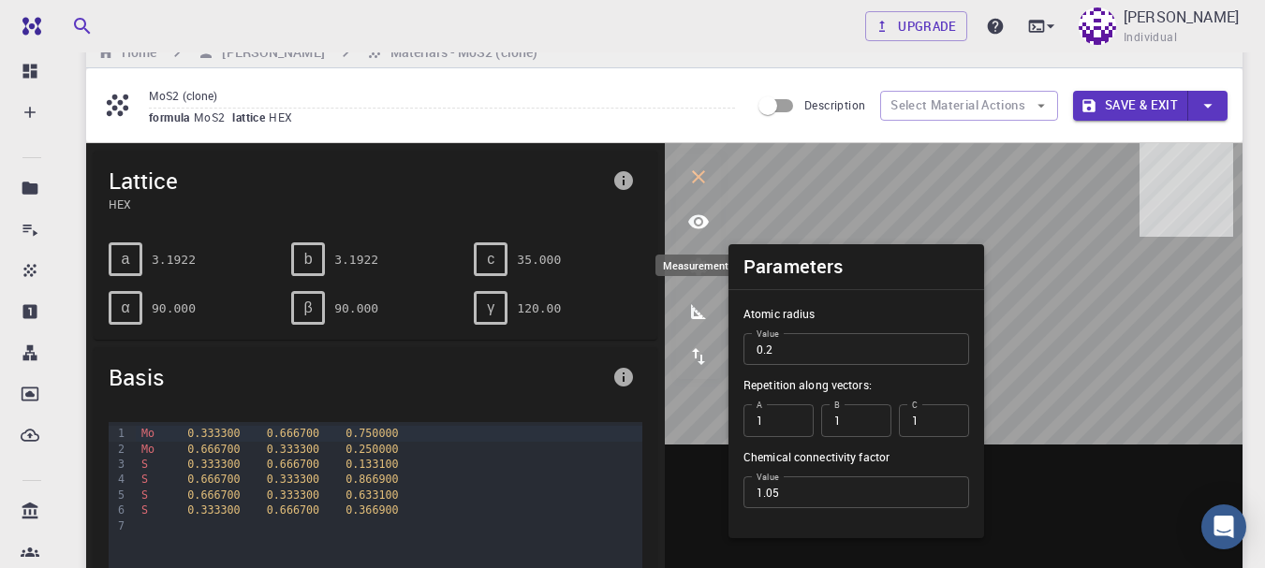
click at [698, 309] on icon "measurements" at bounding box center [698, 312] width 22 height 22
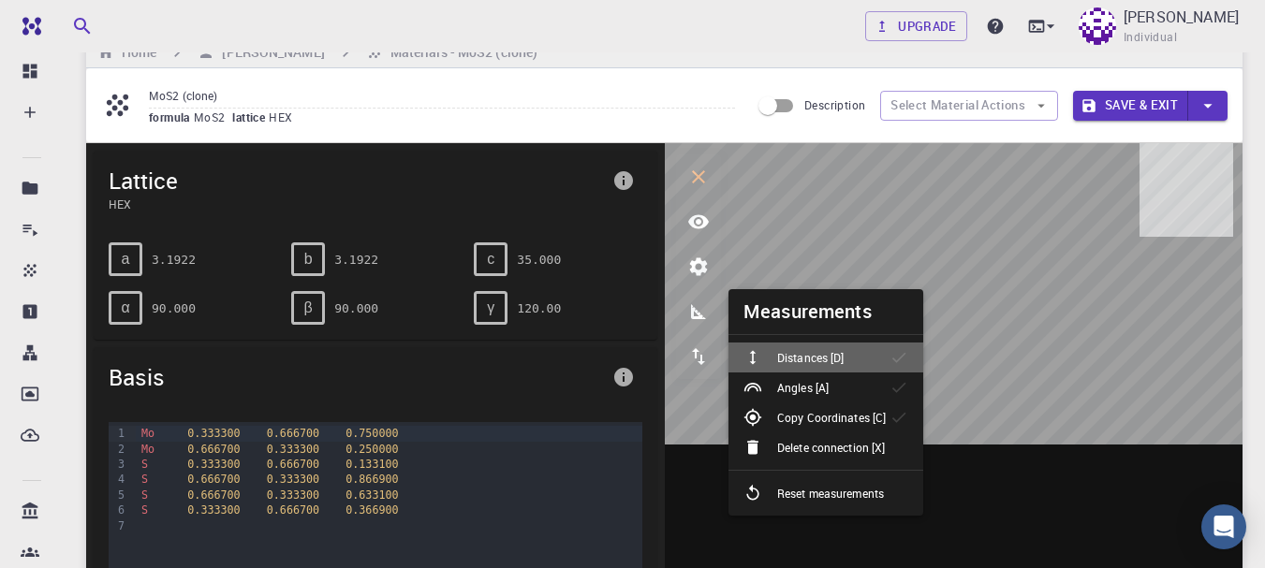
click at [847, 354] on div "Distances [D]" at bounding box center [800, 357] width 115 height 19
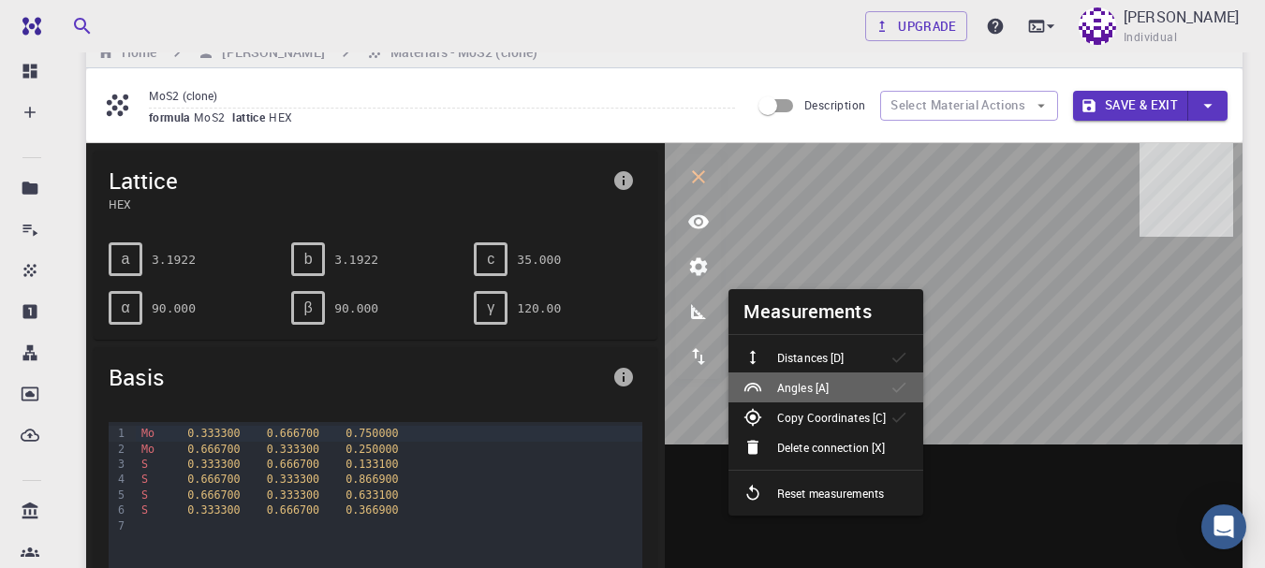
click at [849, 397] on li "Angles [A]" at bounding box center [826, 388] width 195 height 30
click at [688, 355] on icon "export" at bounding box center [698, 357] width 22 height 22
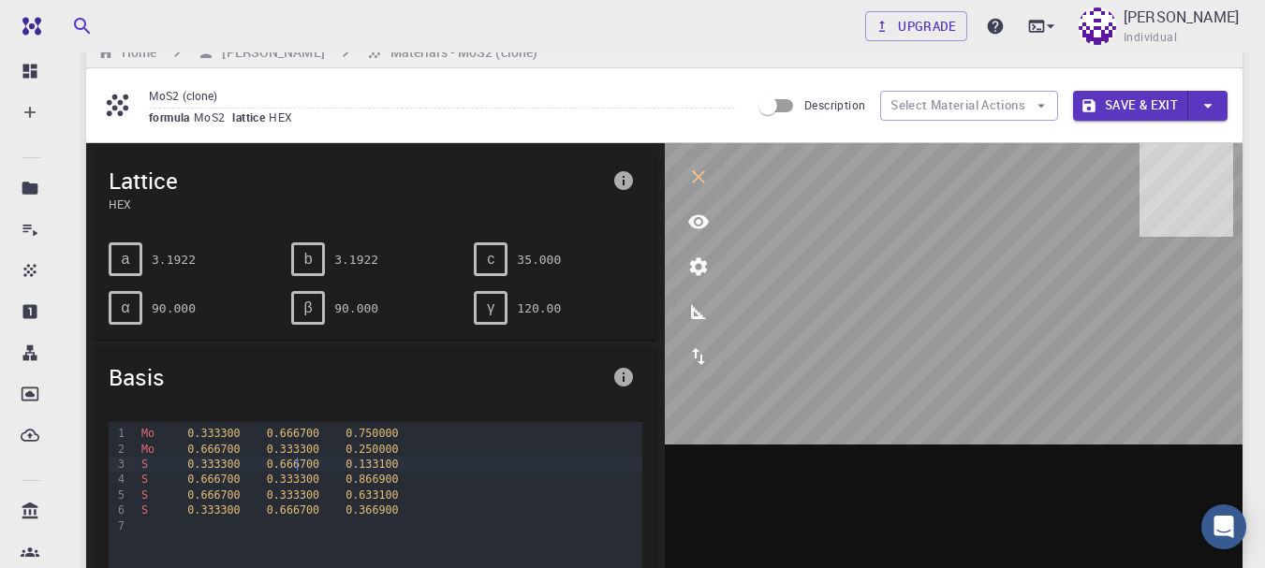
click at [296, 461] on span "0.666700" at bounding box center [293, 464] width 52 height 13
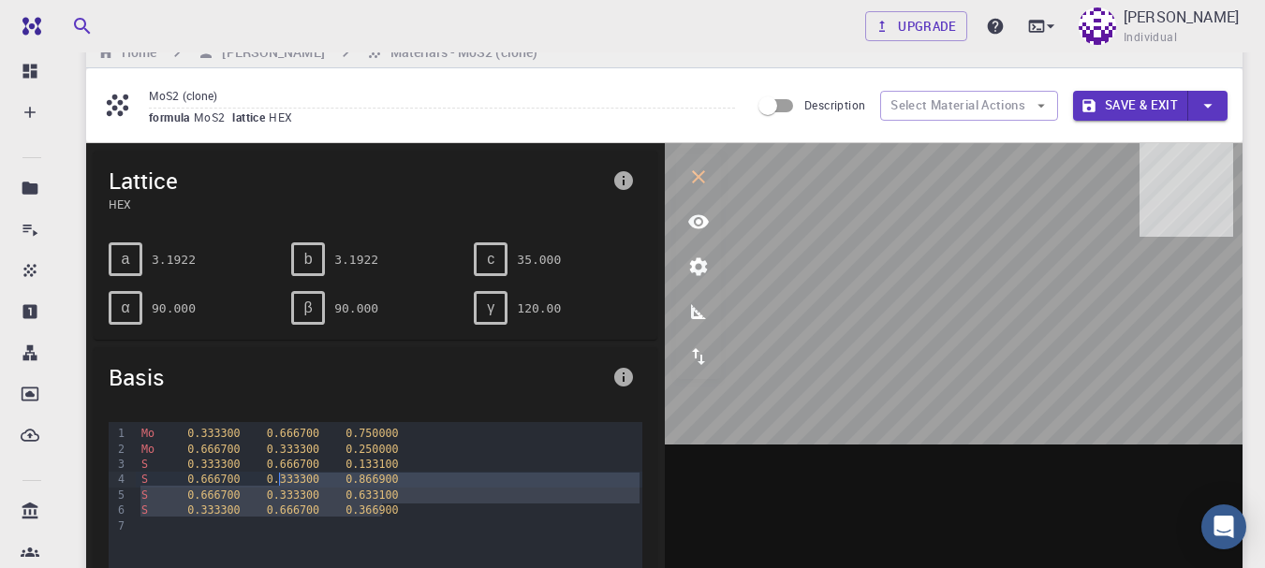
drag, startPoint x: 380, startPoint y: 513, endPoint x: 241, endPoint y: 462, distance: 148.7
click at [241, 462] on div "Mo 0.333300 0.666700 0.750000 Mo 0.666700 0.333300 0.250000 S 0.333300 0.666700…" at bounding box center [389, 515] width 506 height 187
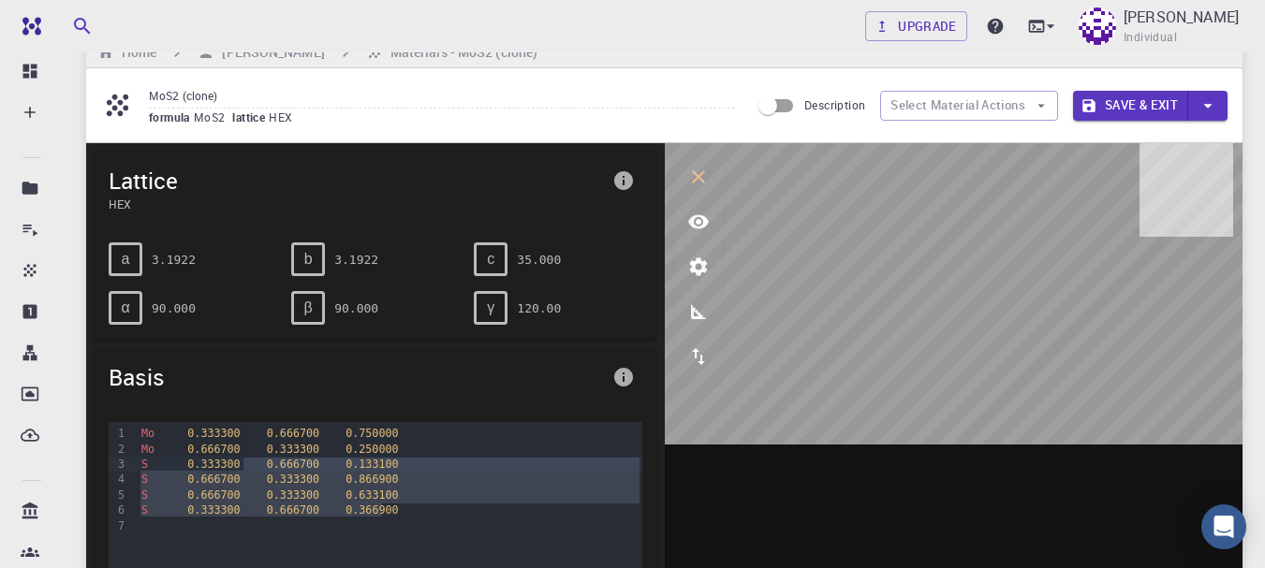
click at [306, 255] on span "b" at bounding box center [308, 259] width 8 height 17
click at [371, 255] on pre "3.1922" at bounding box center [356, 259] width 44 height 33
click at [389, 262] on div "b 3.1922" at bounding box center [375, 260] width 168 height 34
click at [697, 184] on icon "interactive" at bounding box center [698, 177] width 22 height 22
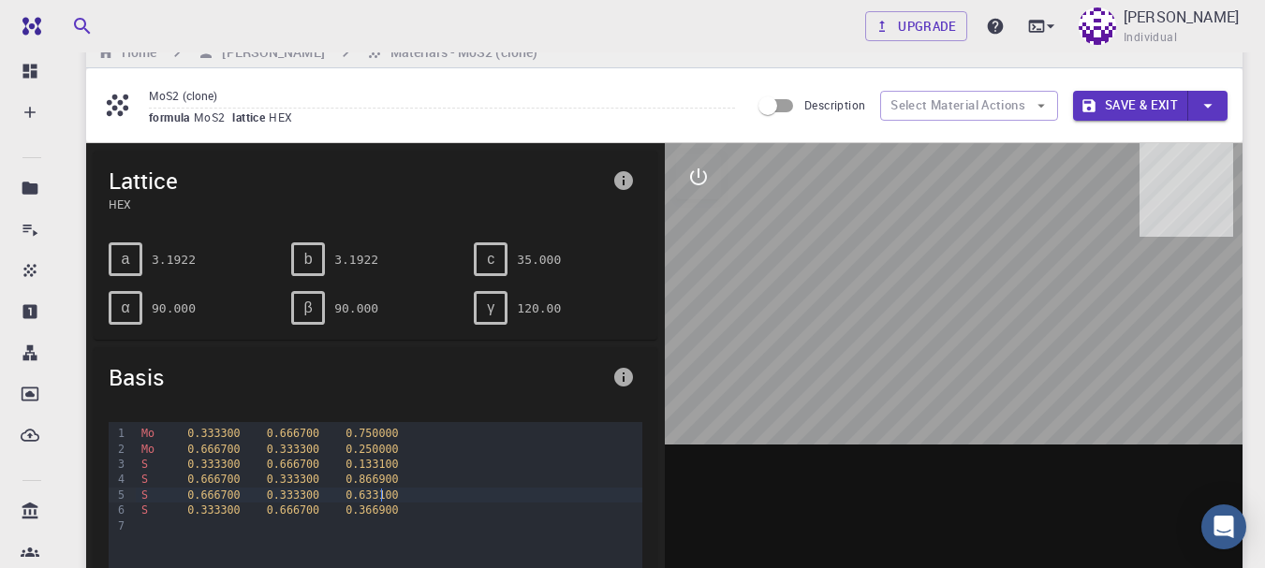
click at [458, 499] on div "S 0.666700 0.333300 0.633100" at bounding box center [389, 495] width 506 height 15
drag, startPoint x: 931, startPoint y: 364, endPoint x: 994, endPoint y: 348, distance: 64.7
click at [999, 361] on div at bounding box center [954, 434] width 579 height 582
click at [780, 101] on input "Description" at bounding box center [767, 106] width 107 height 36
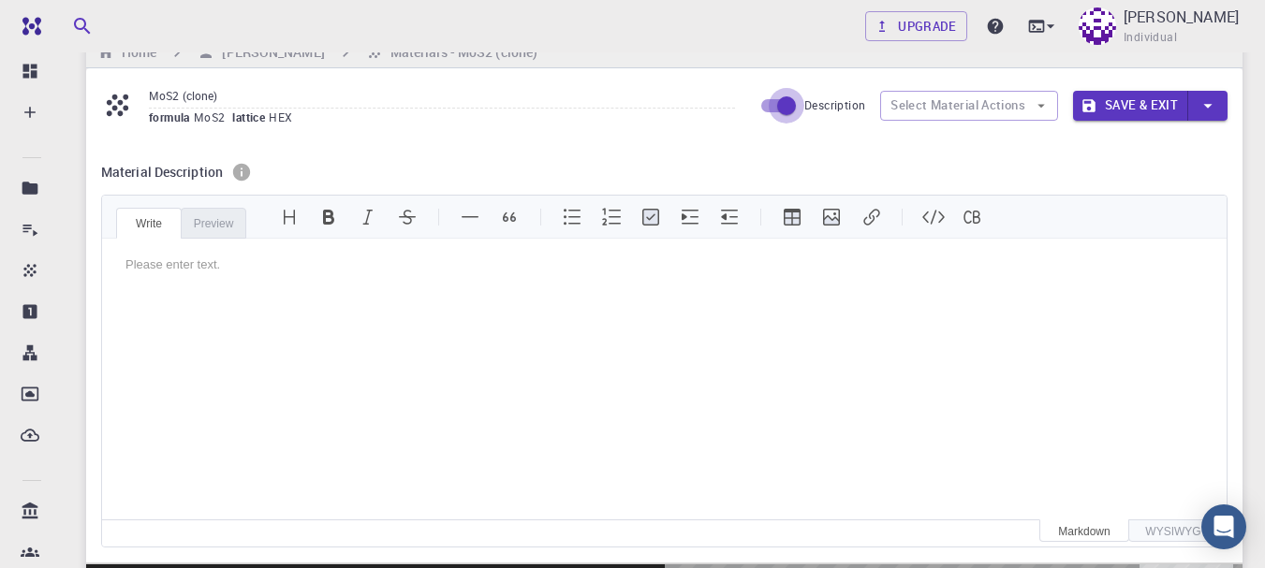
click at [790, 99] on input "Description" at bounding box center [786, 106] width 107 height 36
checkbox input "false"
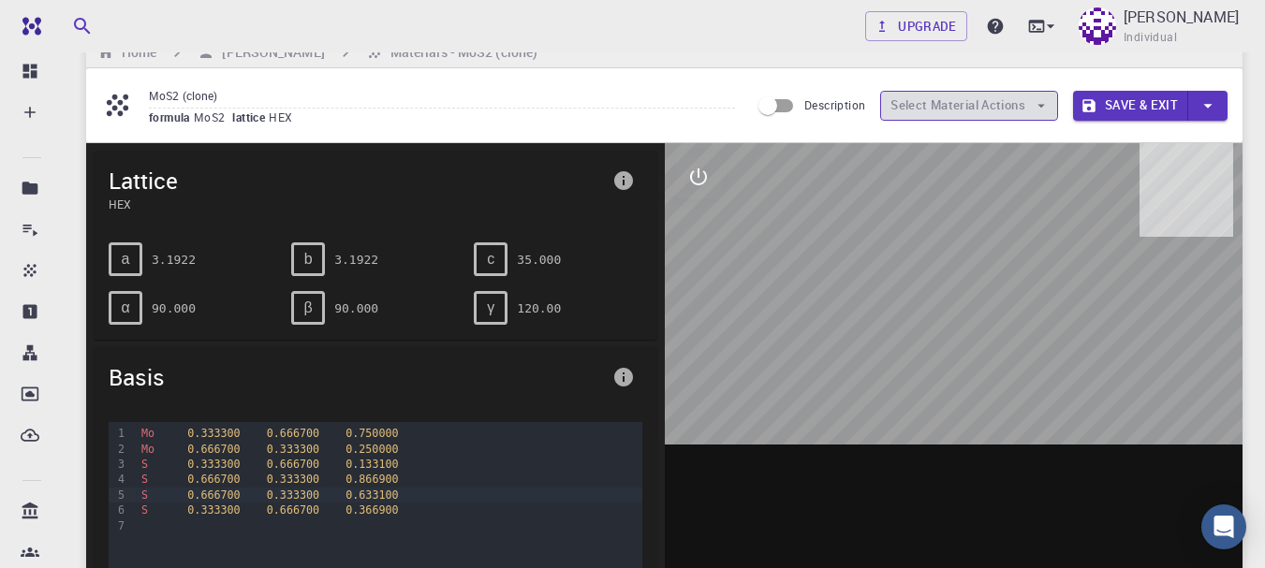
click at [935, 119] on button "Select Material Actions" at bounding box center [969, 106] width 178 height 30
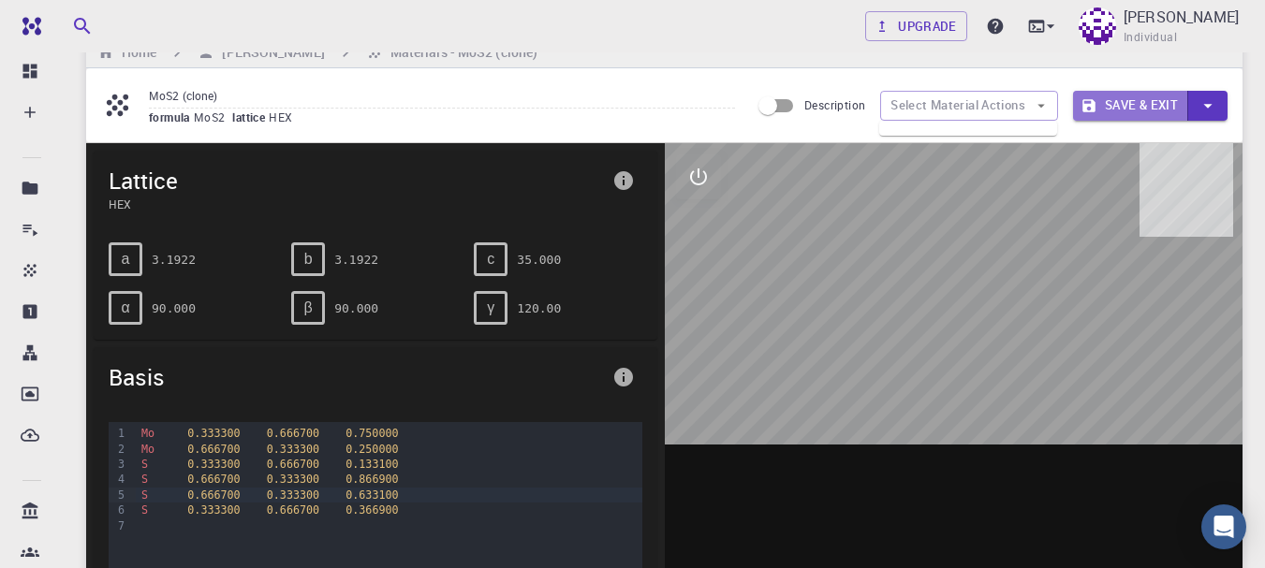
click at [1142, 98] on button "Save & Exit" at bounding box center [1130, 106] width 115 height 30
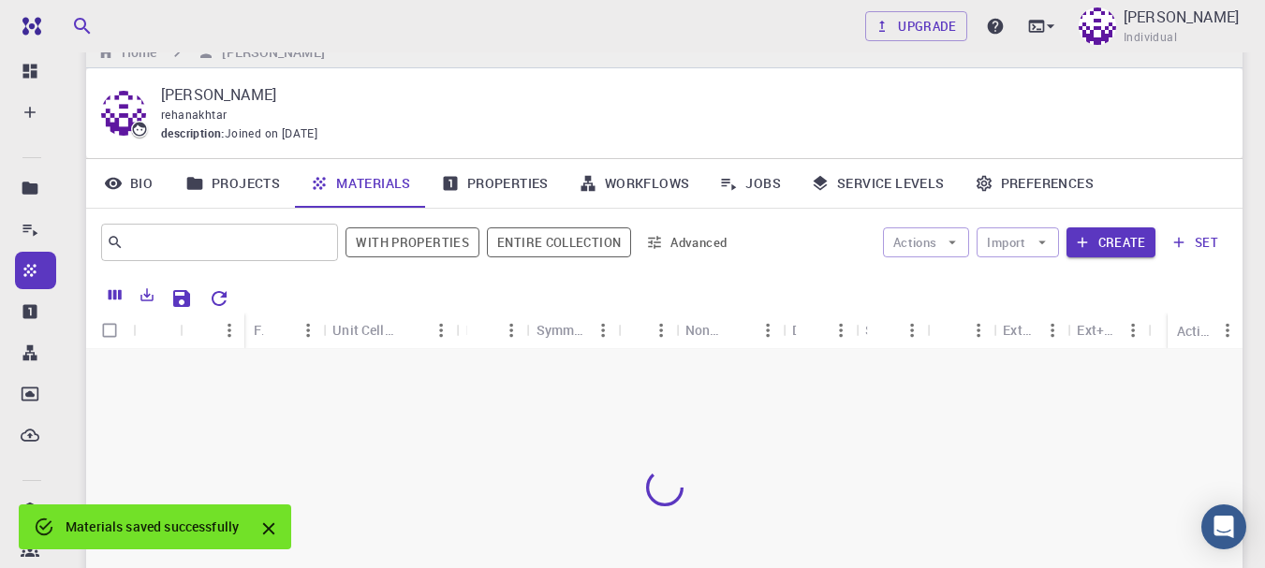
scroll to position [139, 0]
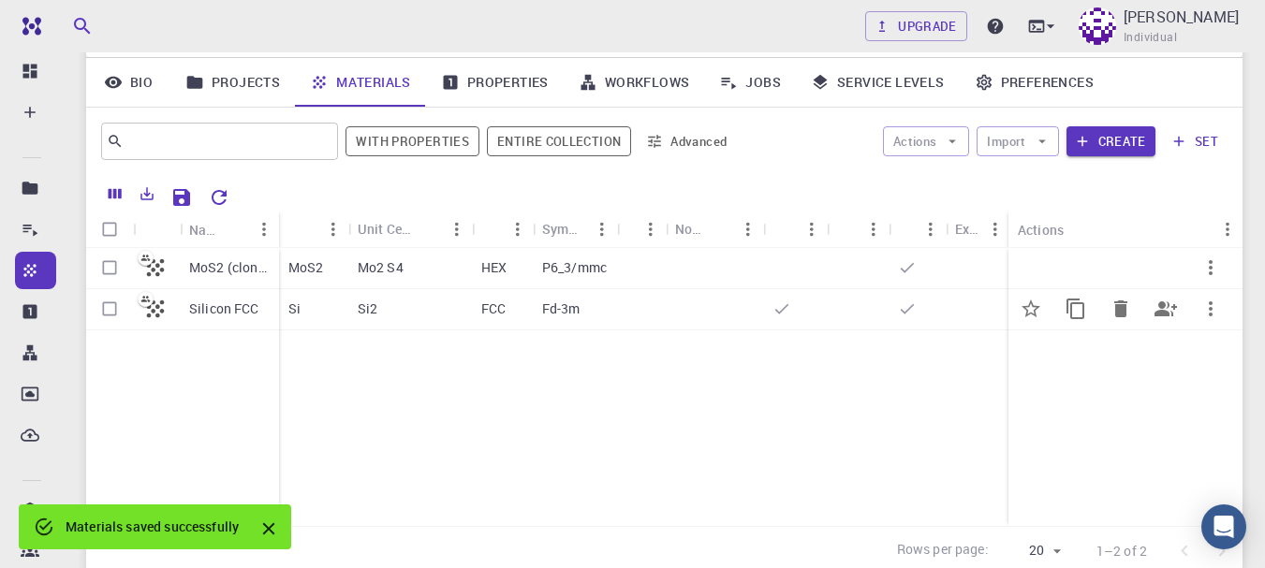
click at [522, 307] on div "FCC" at bounding box center [502, 309] width 61 height 41
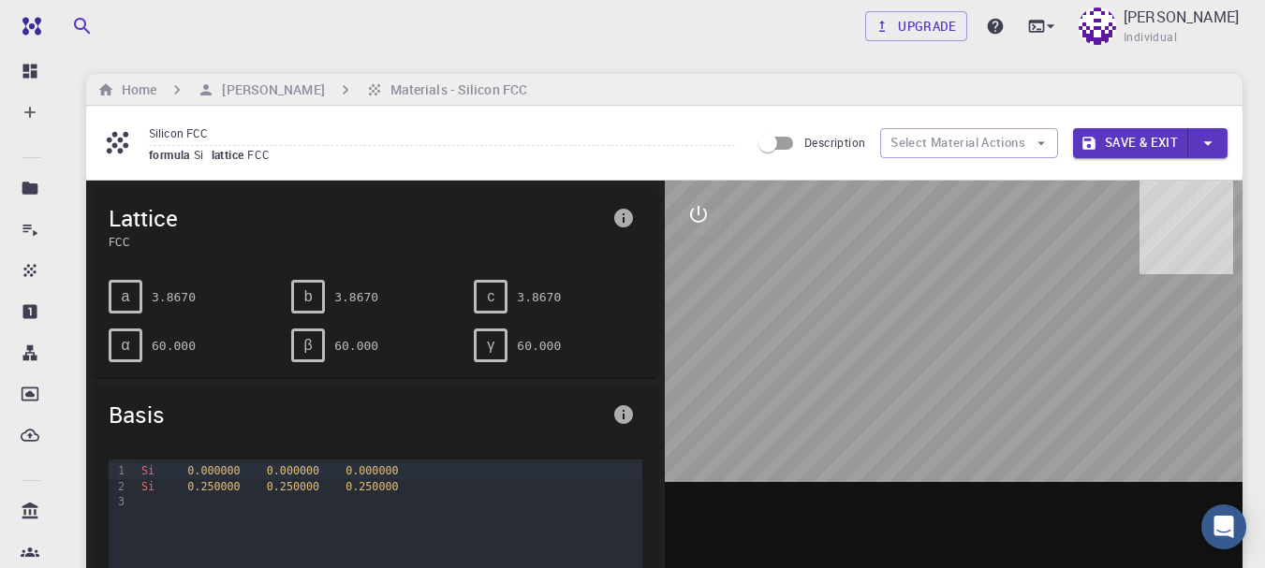
drag, startPoint x: 898, startPoint y: 338, endPoint x: 982, endPoint y: 396, distance: 102.3
click at [982, 396] on div at bounding box center [954, 472] width 579 height 582
click at [701, 230] on button "interactive" at bounding box center [698, 214] width 45 height 45
click at [695, 261] on icon "view" at bounding box center [698, 259] width 22 height 22
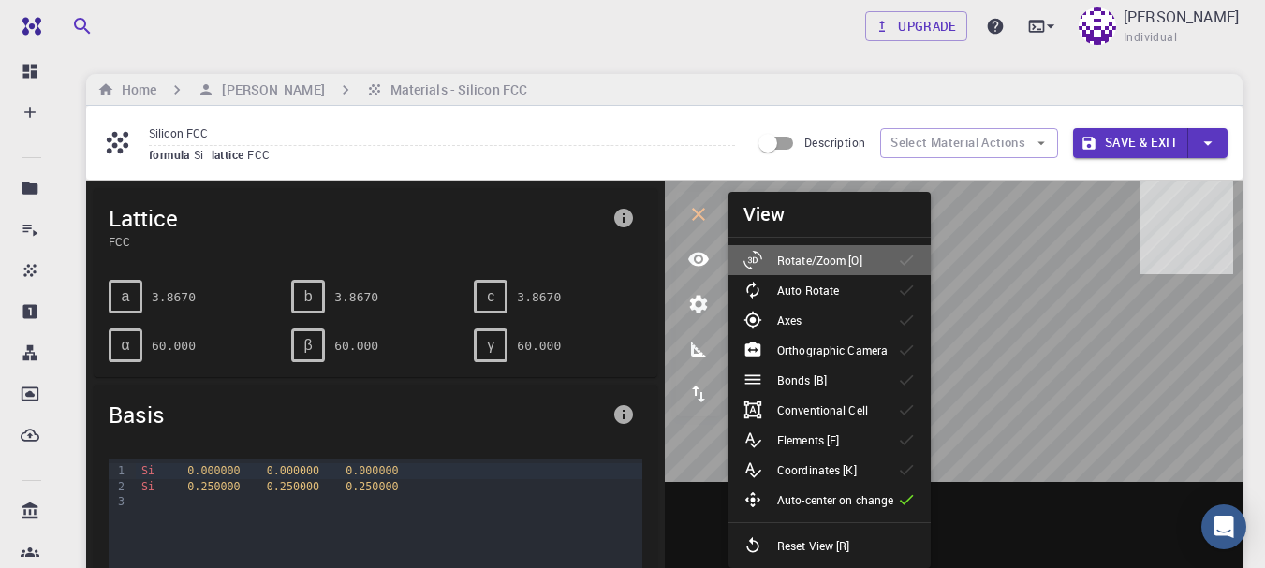
click at [778, 264] on p "Rotate/Zoom [O]" at bounding box center [819, 260] width 85 height 17
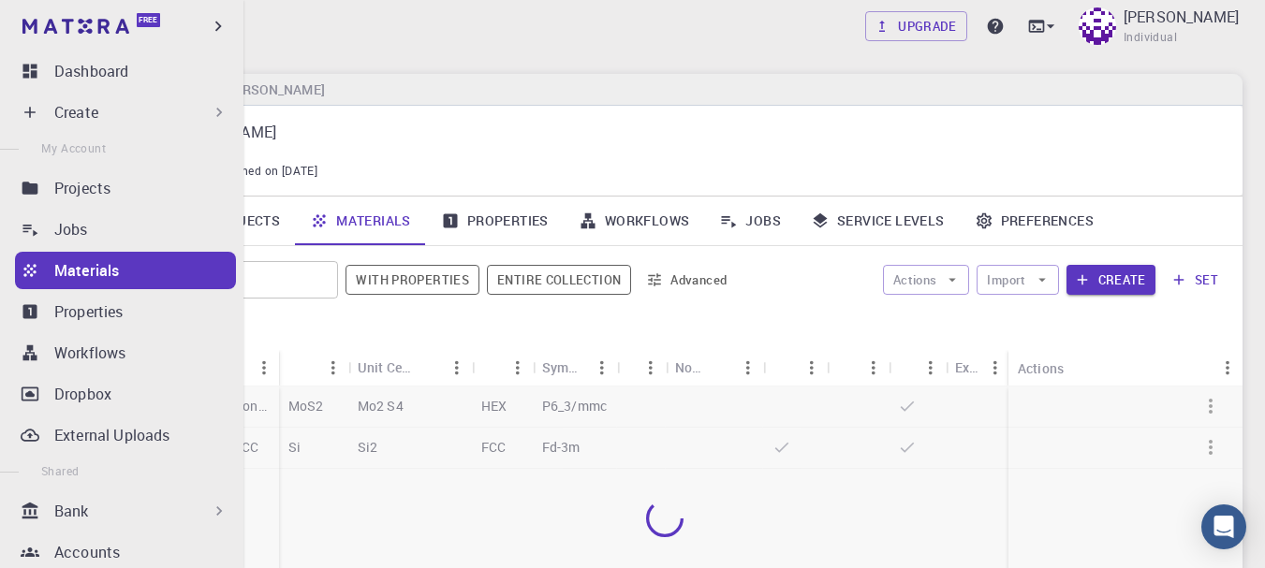
scroll to position [139, 0]
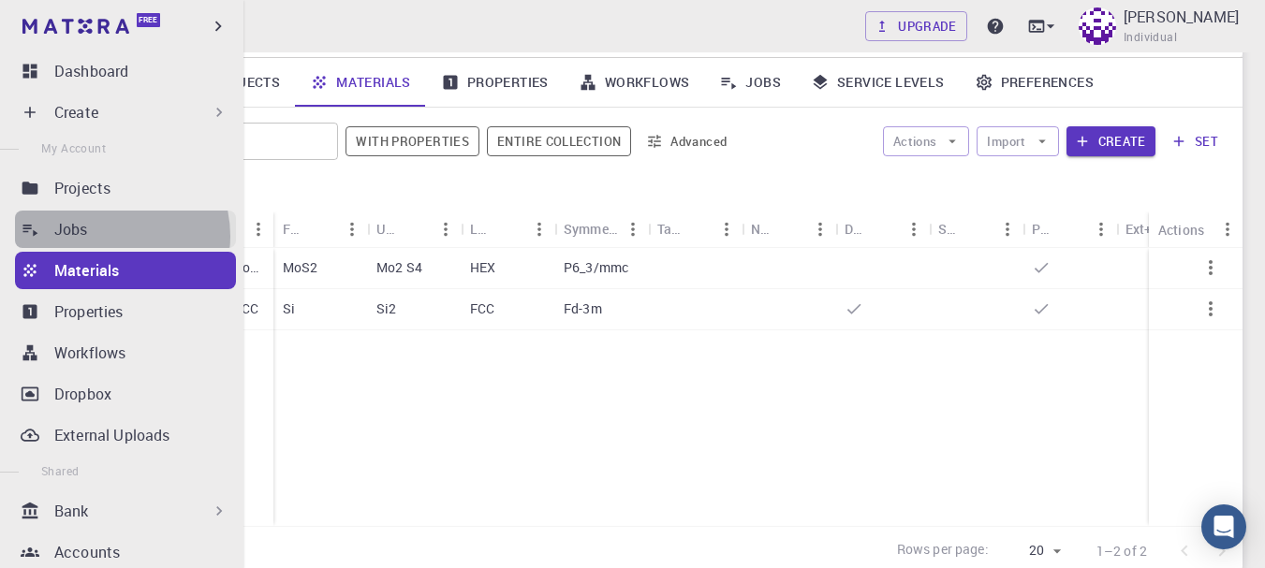
click at [109, 236] on div "Jobs" at bounding box center [145, 229] width 182 height 22
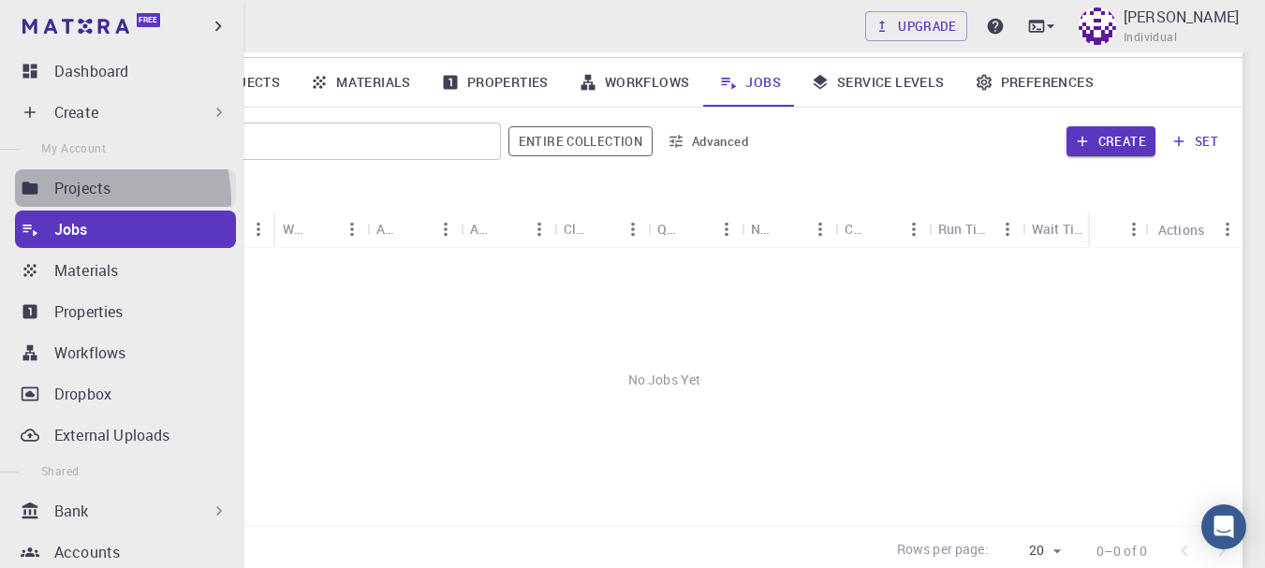
click at [96, 199] on link "Projects" at bounding box center [125, 187] width 221 height 37
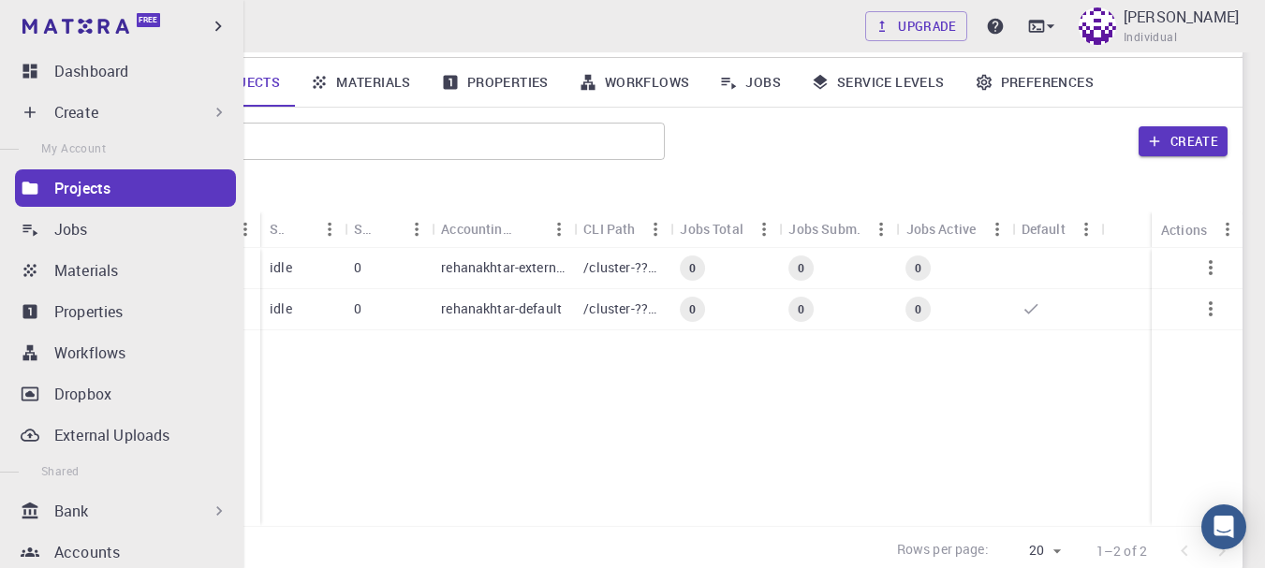
click at [81, 510] on p "Bank" at bounding box center [71, 511] width 35 height 22
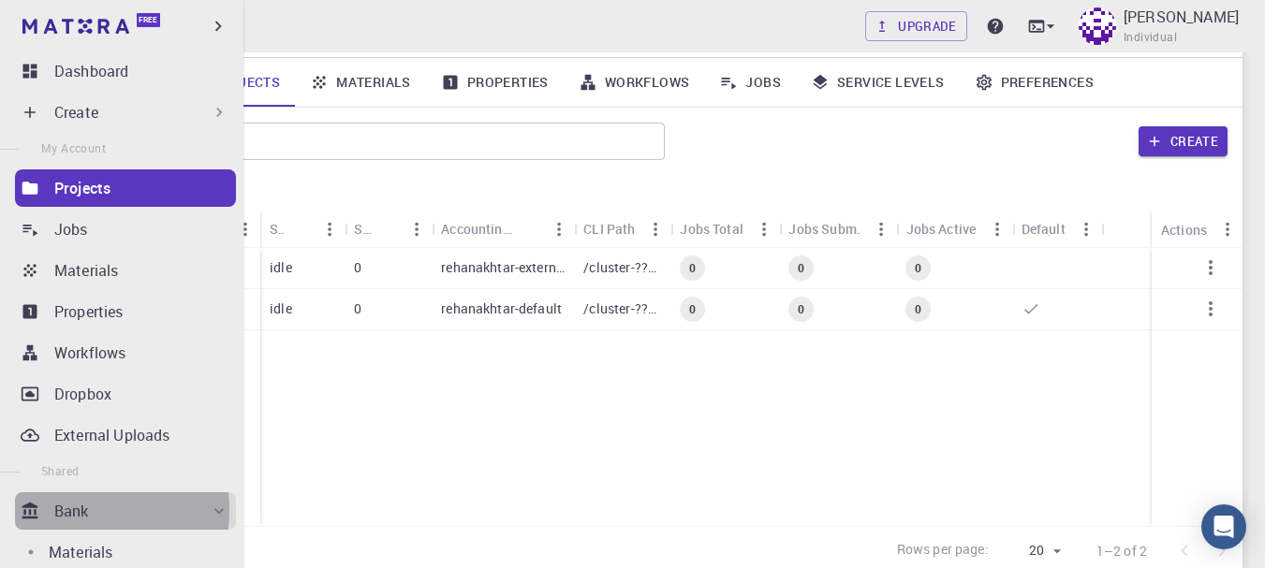
click at [81, 510] on p "Bank" at bounding box center [71, 511] width 35 height 22
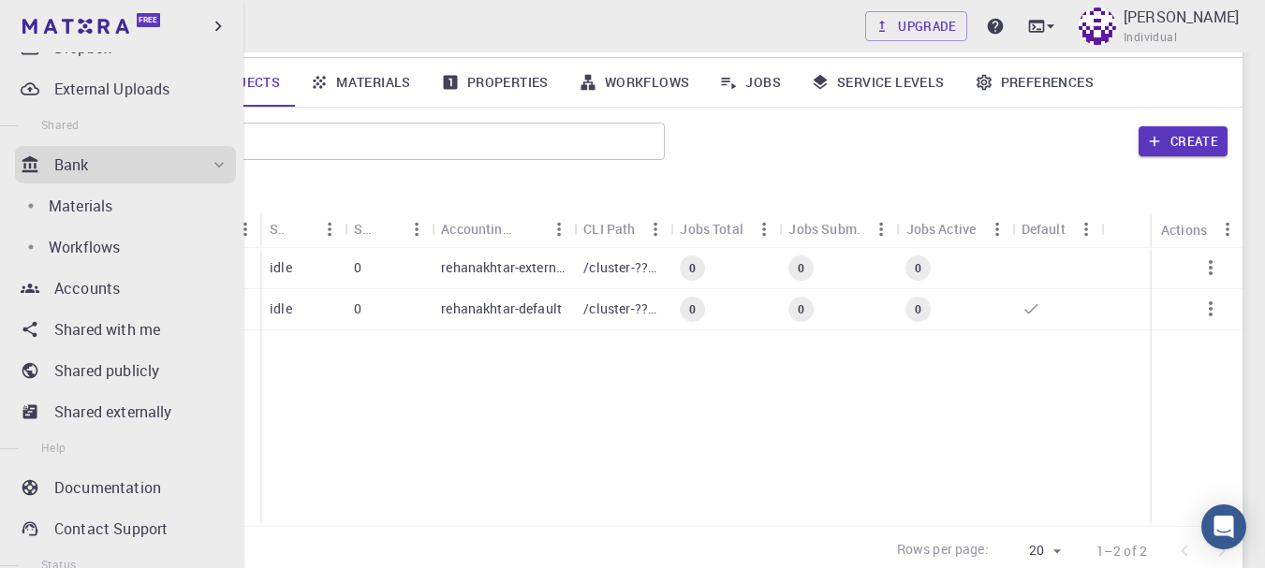
scroll to position [352, 0]
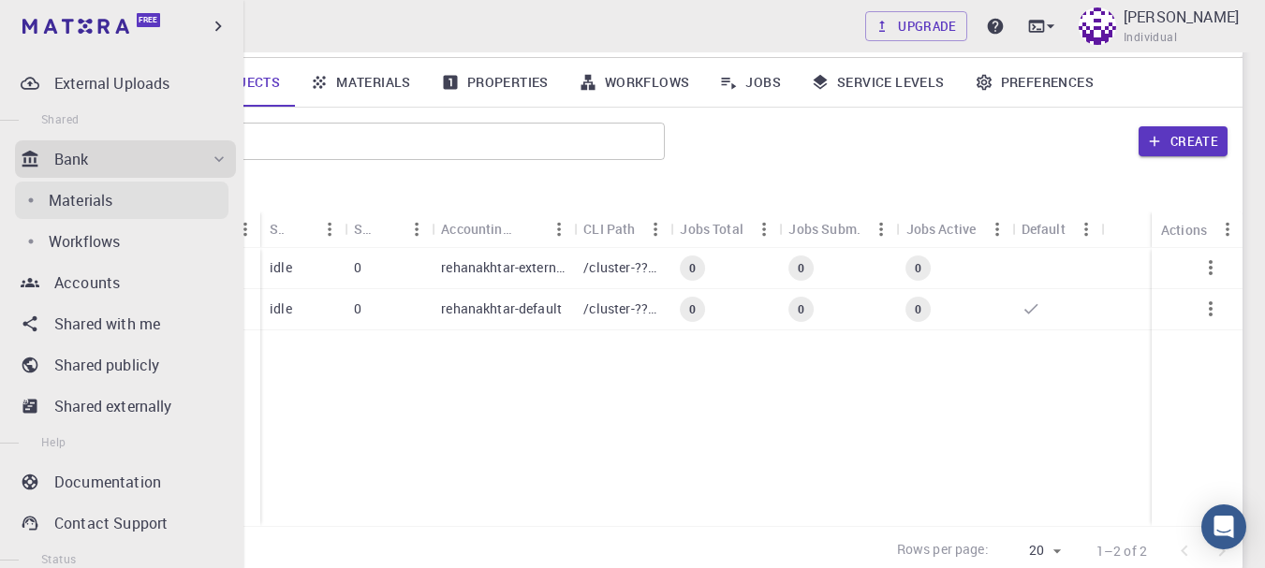
click at [130, 201] on div "Materials" at bounding box center [139, 200] width 180 height 22
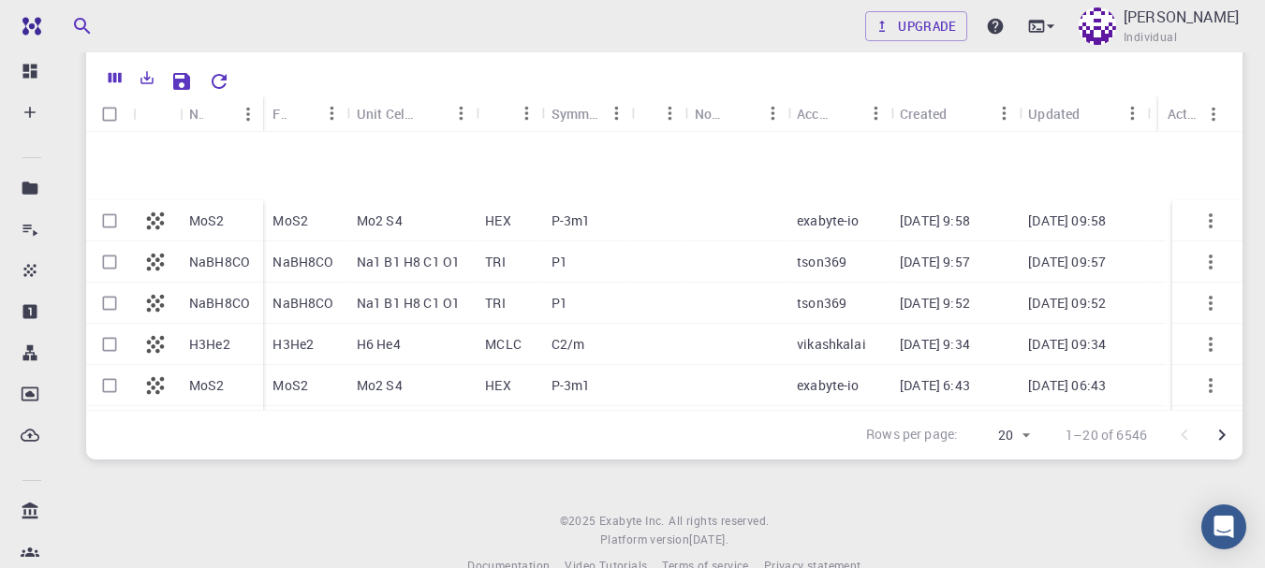
scroll to position [546, 0]
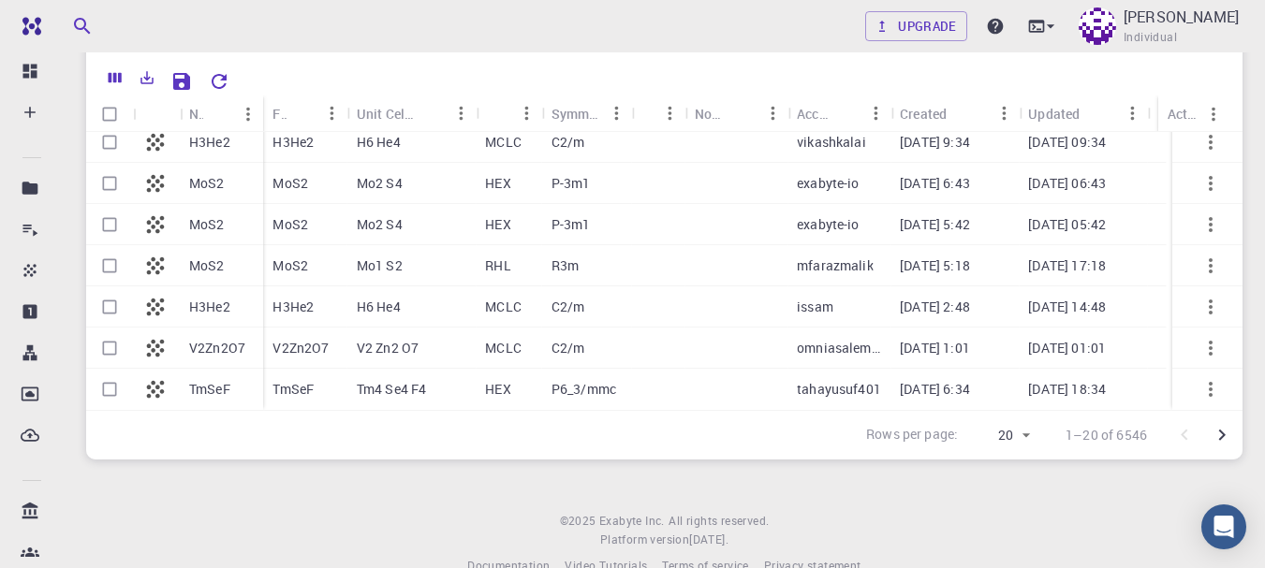
click at [200, 354] on p "V2Zn2O7" at bounding box center [217, 348] width 56 height 19
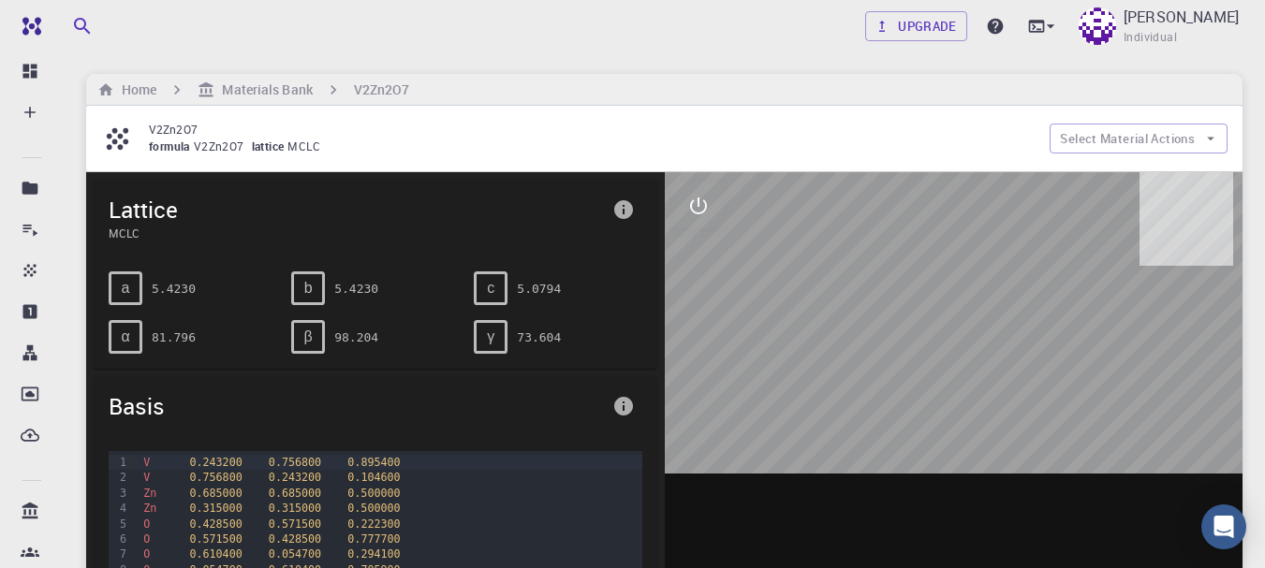
drag, startPoint x: 835, startPoint y: 346, endPoint x: 919, endPoint y: 354, distance: 83.8
click at [919, 354] on div at bounding box center [954, 463] width 579 height 582
click at [696, 196] on icon "interactive" at bounding box center [698, 206] width 22 height 22
